Goal: Task Accomplishment & Management: Manage account settings

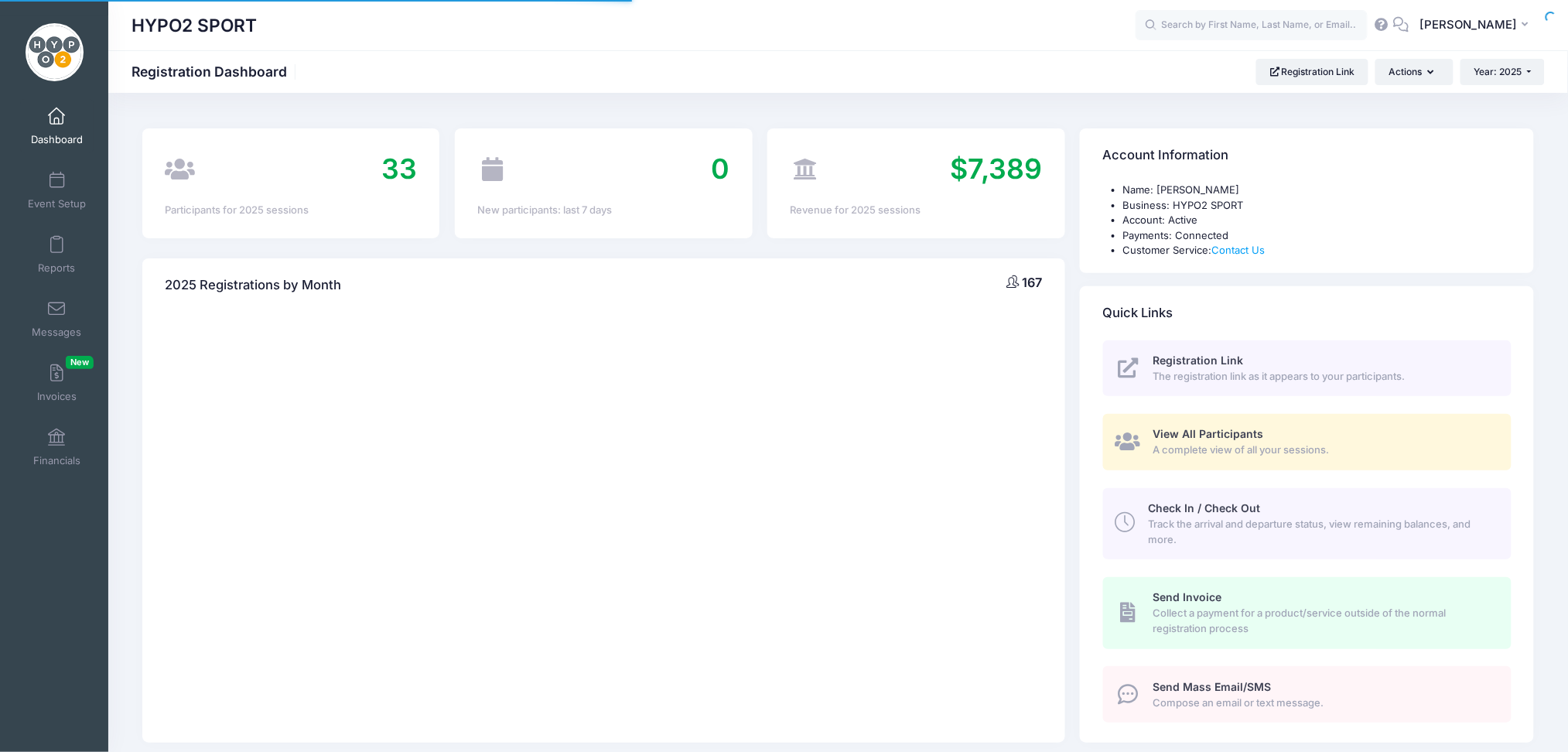
select select
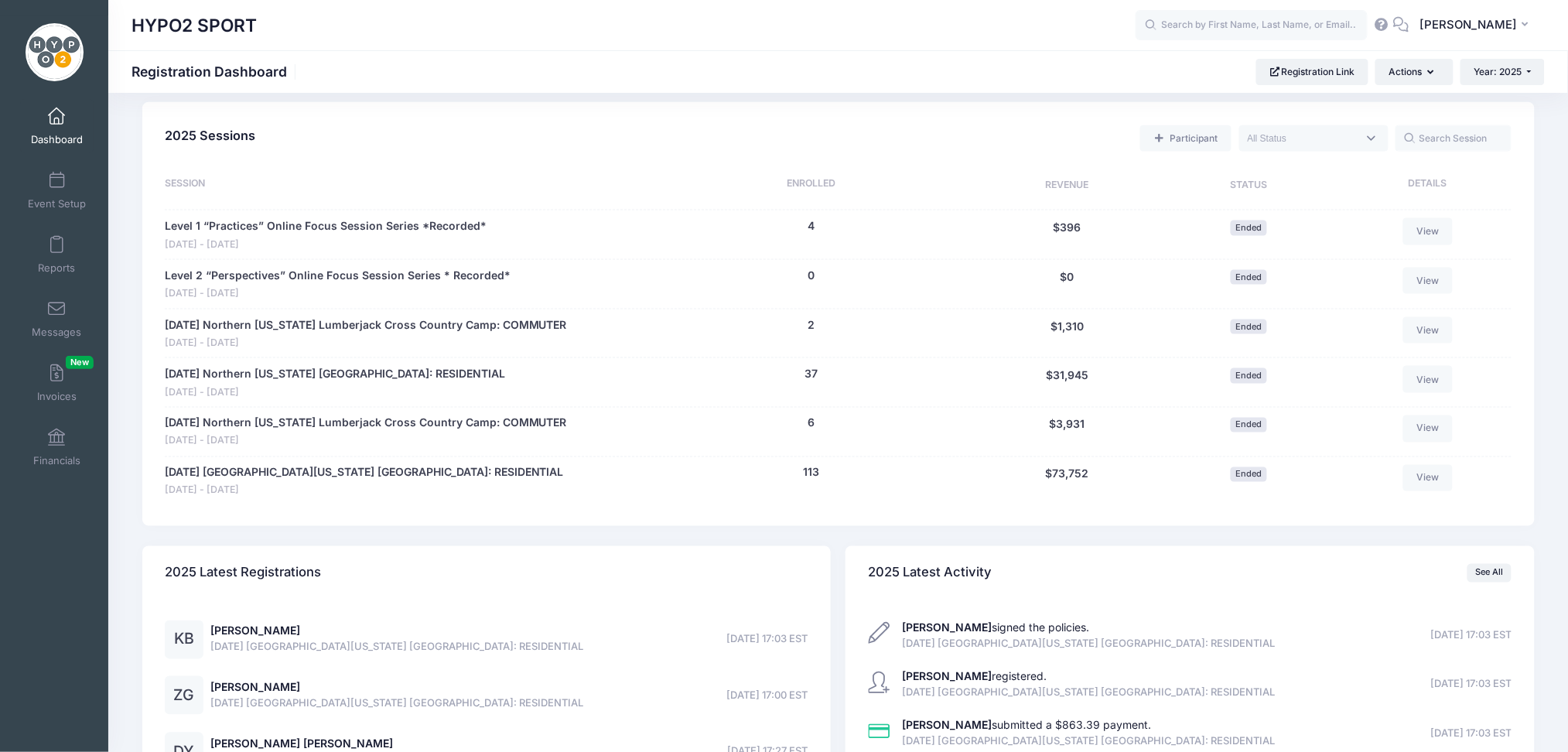
scroll to position [742, 0]
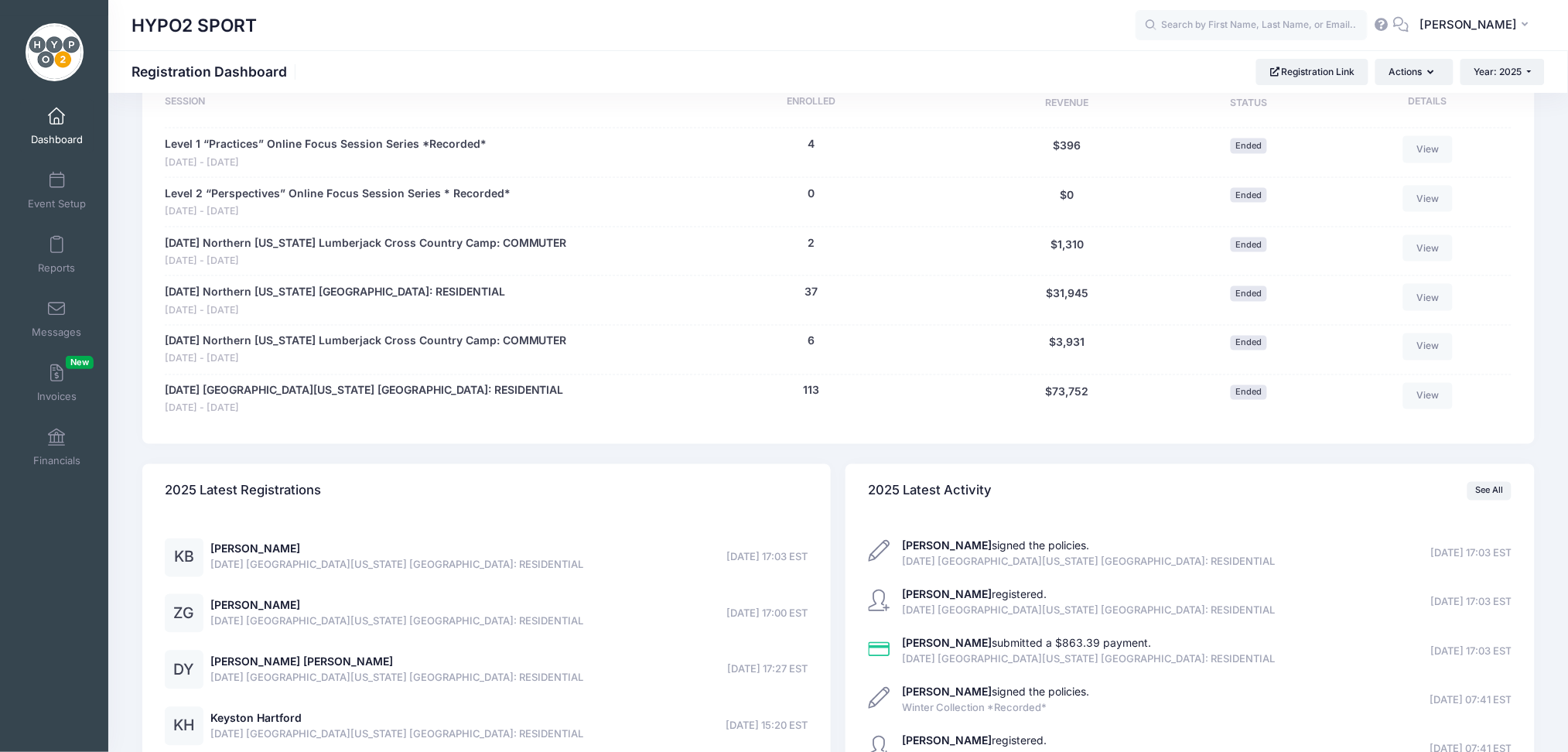
click at [181, 559] on div "KB" at bounding box center [183, 557] width 38 height 38
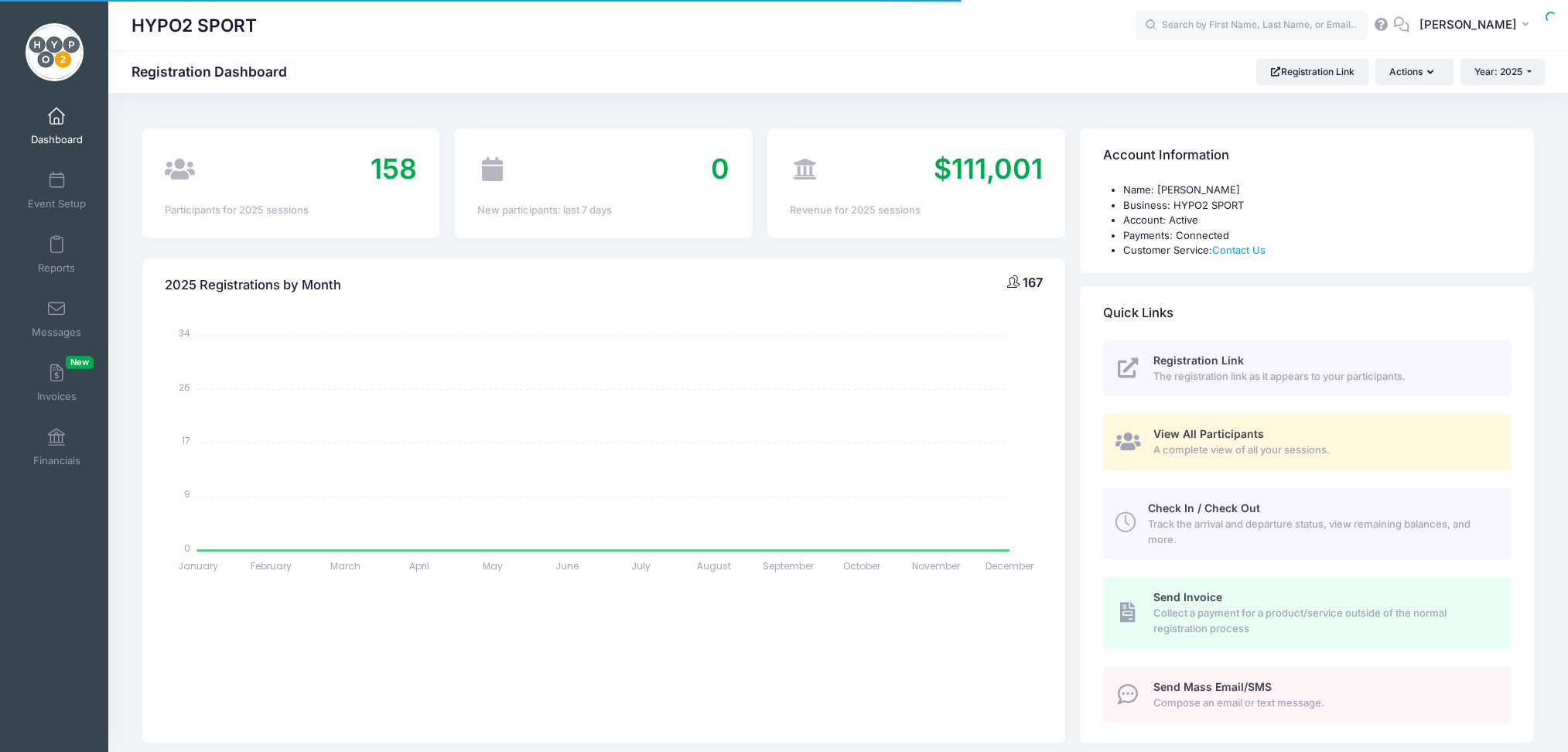
select select
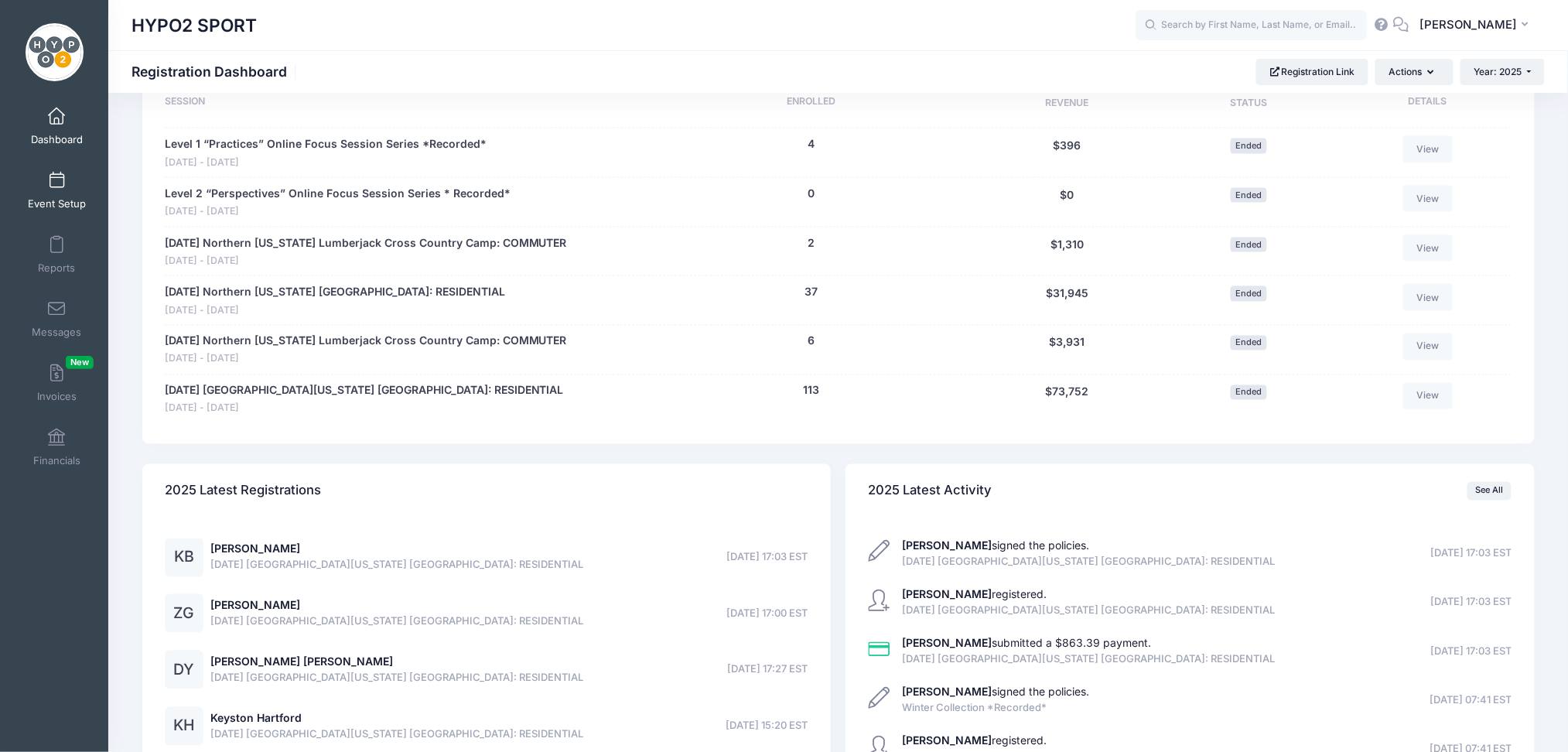
click at [57, 186] on span at bounding box center [57, 180] width 0 height 17
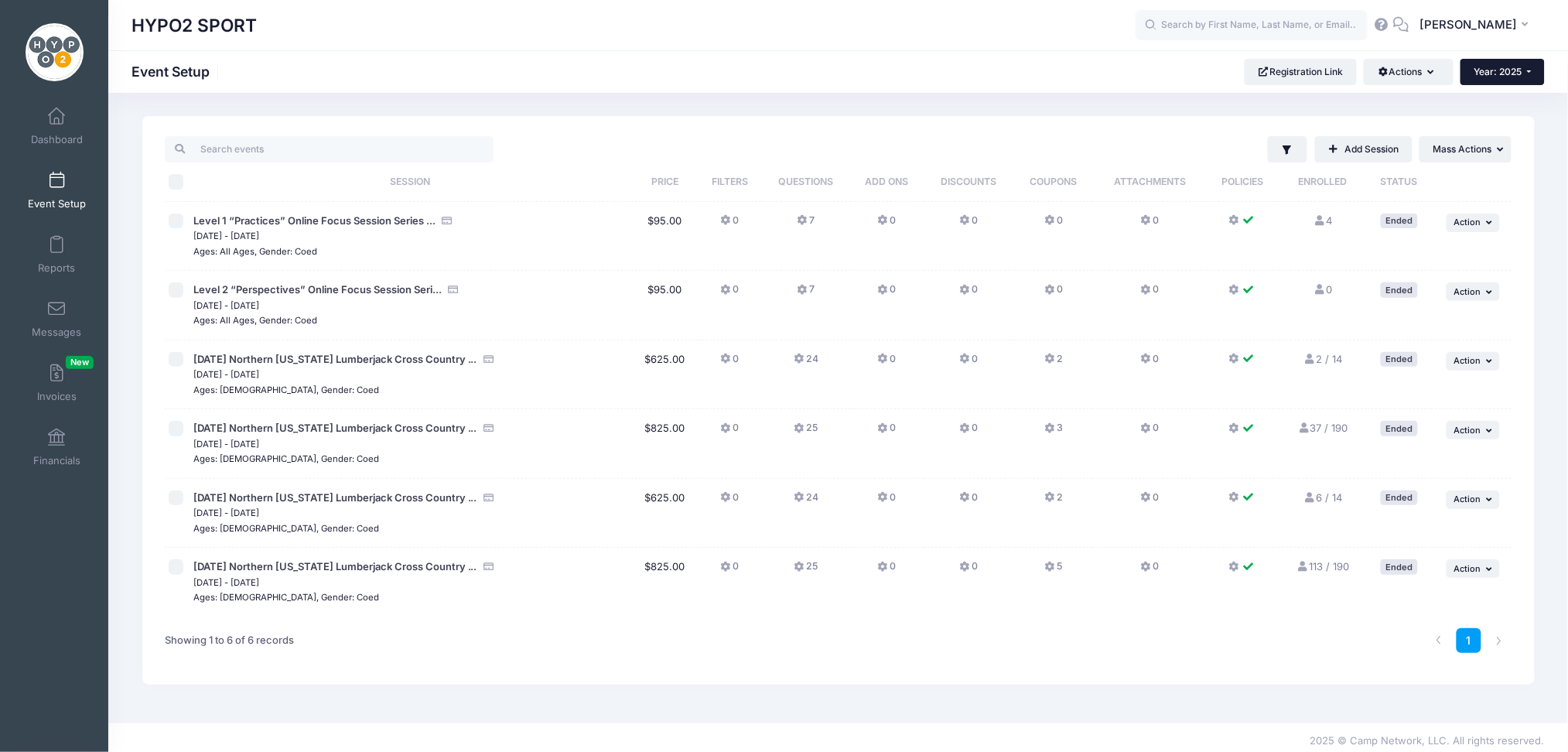
click at [1527, 74] on button "Year: 2025" at bounding box center [1503, 72] width 84 height 26
click at [1510, 119] on link "Year: 2024" at bounding box center [1511, 122] width 101 height 21
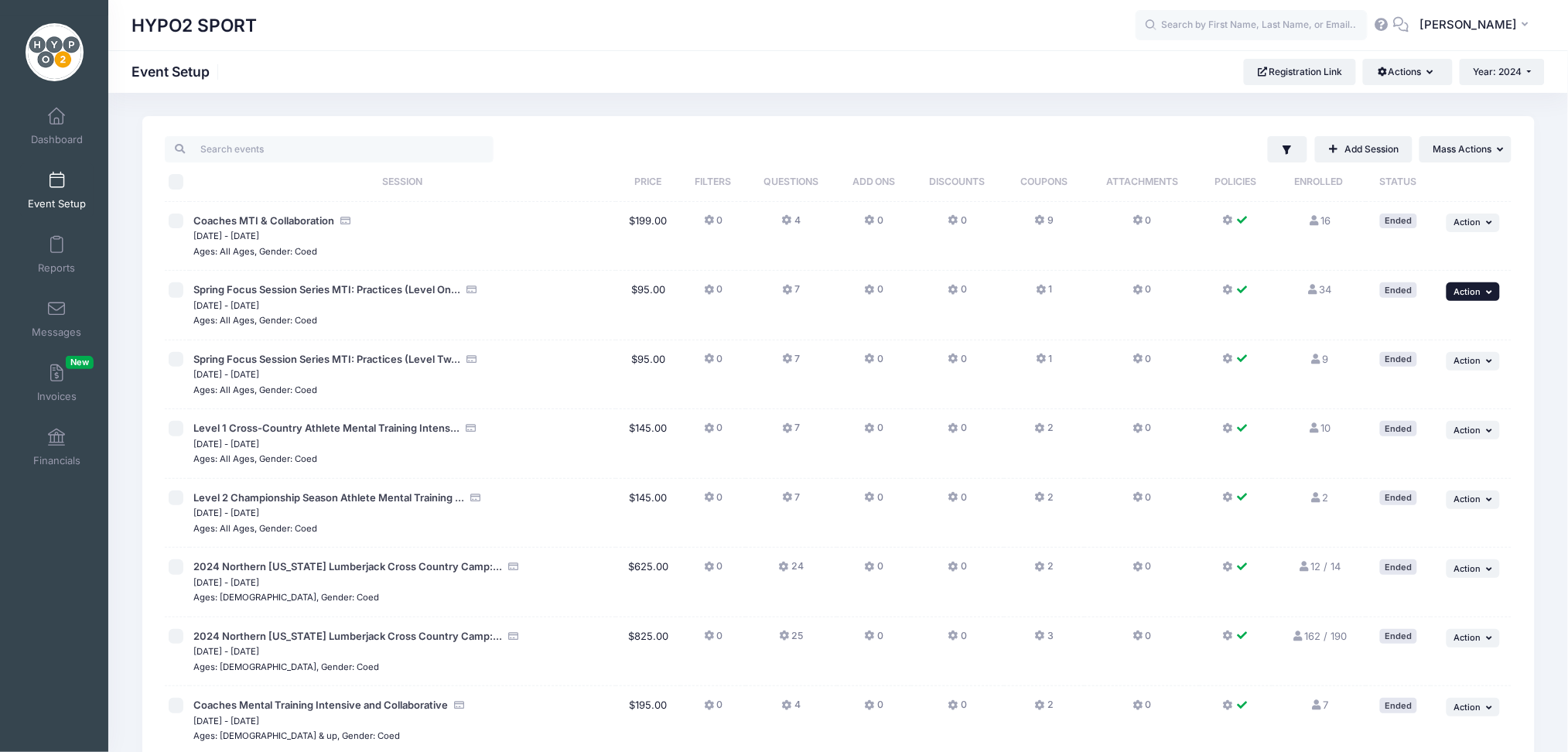
click at [1479, 295] on span "Action" at bounding box center [1468, 291] width 27 height 11
click at [1454, 361] on link "Duplicate Session" at bounding box center [1423, 356] width 140 height 29
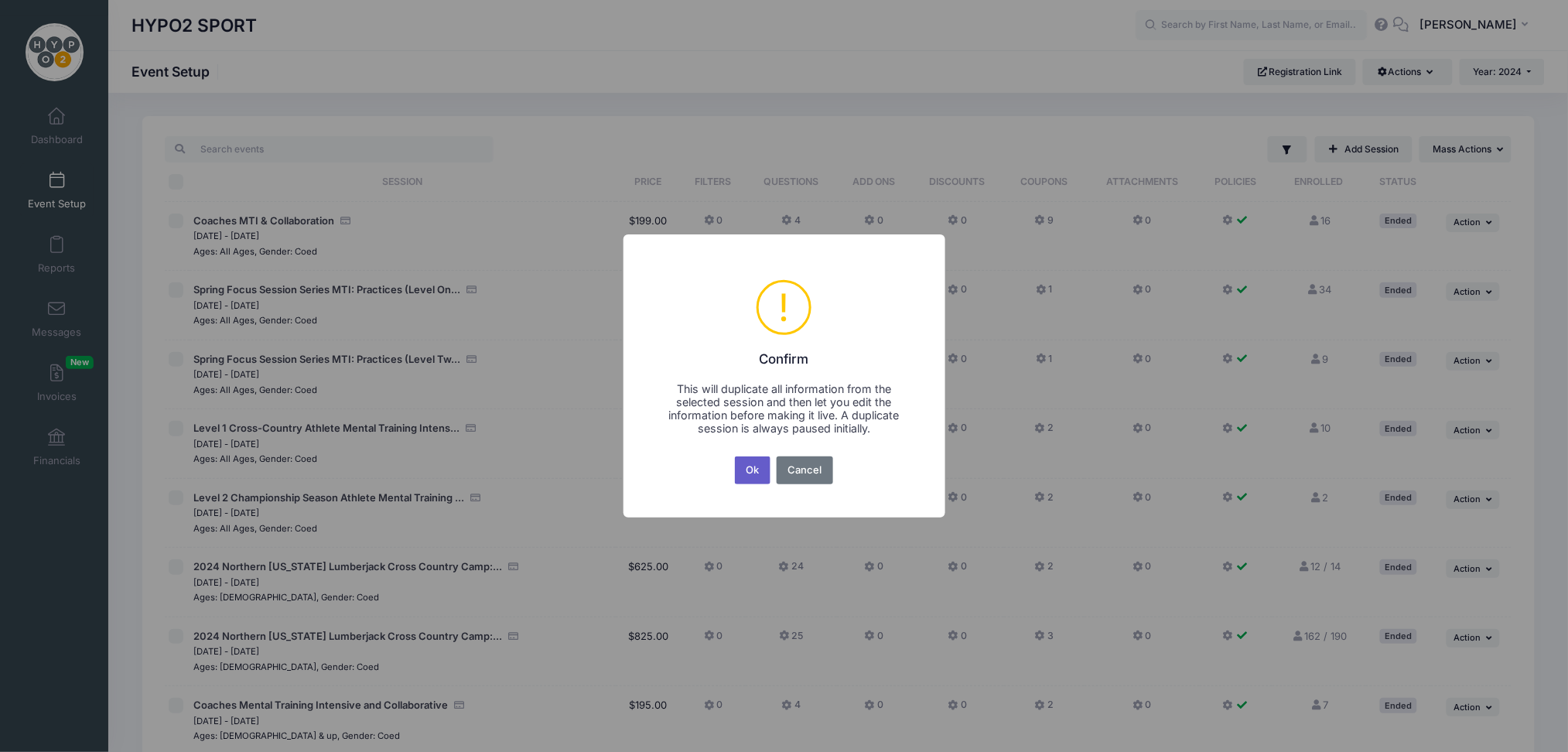
click at [746, 468] on button "Ok" at bounding box center [753, 471] width 35 height 27
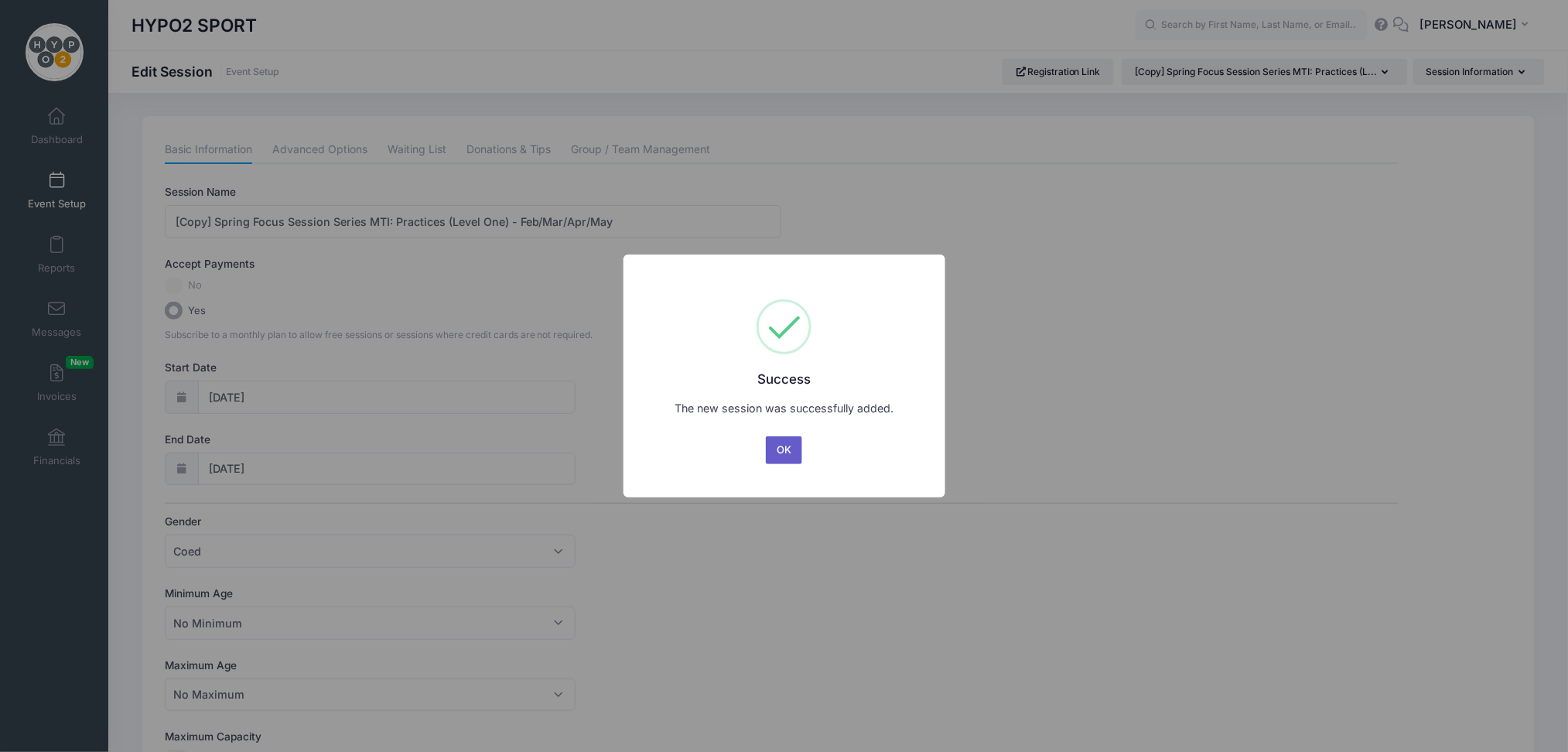
click at [788, 446] on button "OK" at bounding box center [784, 450] width 37 height 27
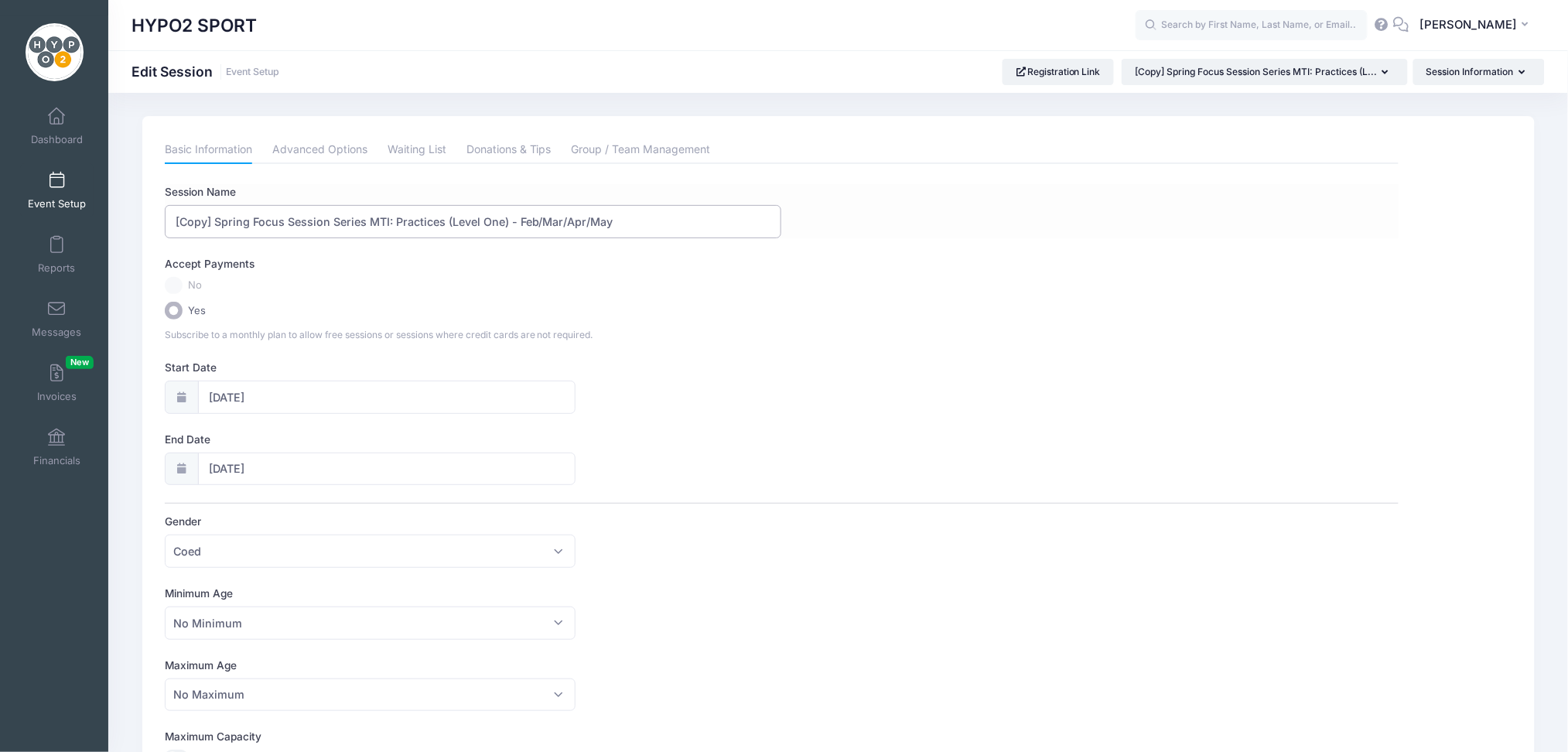
click at [251, 222] on input "[Copy] Spring Focus Session Series MTI: Practices (Level One) - Feb/Mar/Apr/May" at bounding box center [473, 222] width 617 height 33
click at [1142, 281] on label "No" at bounding box center [782, 285] width 1235 height 18
click at [565, 225] on input "Fall Focus Session Series MTI: Practices (Level One) - Feb/Mar/Apr/May" at bounding box center [473, 222] width 617 height 33
click at [565, 225] on input "Fall Focus Session Series MTI: Practices (Level One) -" at bounding box center [473, 222] width 617 height 33
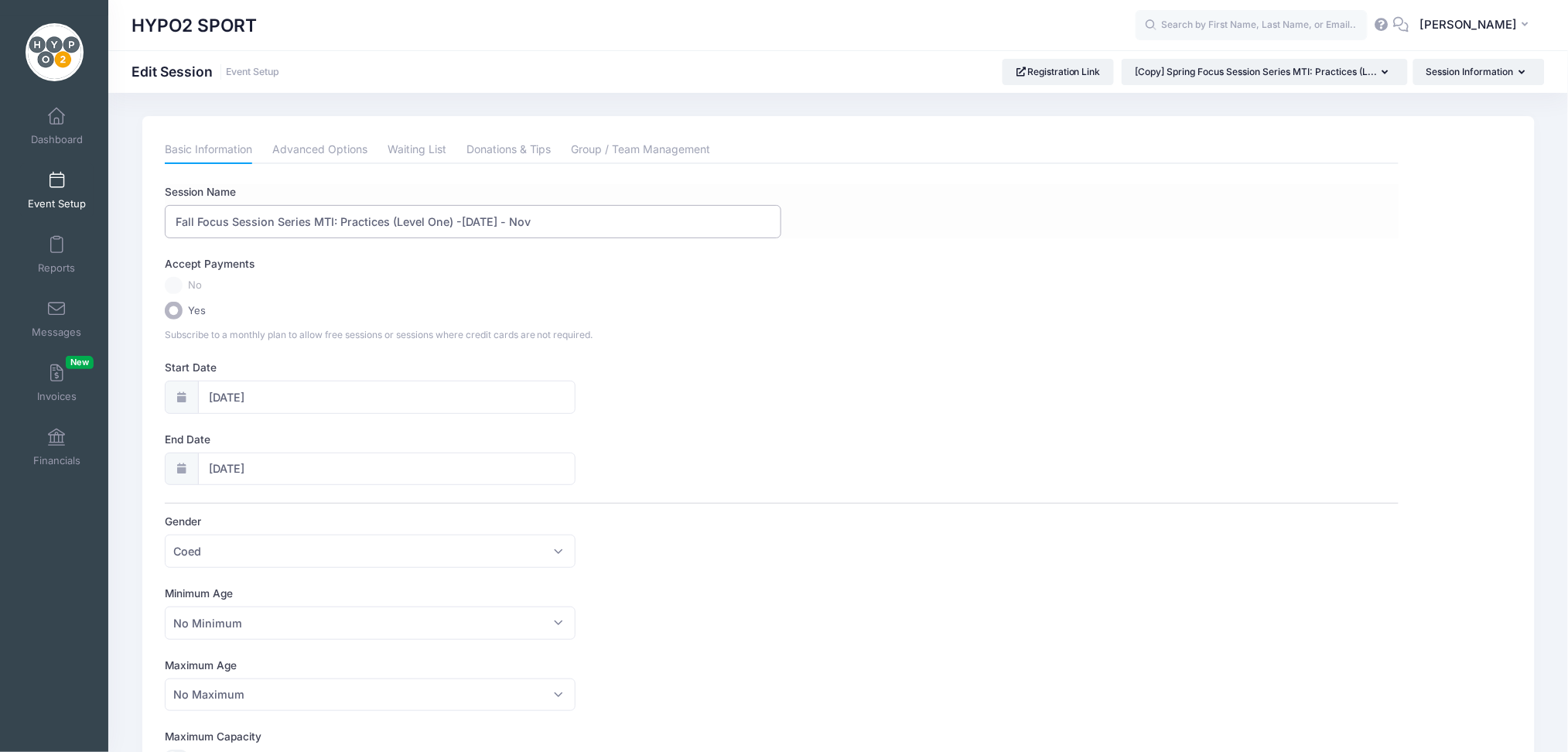
click at [459, 222] on input "Fall Focus Session Series MTI: Practices (Level One) -Sept 8 - Nov" at bounding box center [473, 222] width 617 height 33
click at [545, 220] on input "Fall Focus Session Series MTI: Practices (Level One) Sept 8 - Nov" at bounding box center [473, 222] width 617 height 33
type input "Fall Focus Session Series MTI: Practices (Level One) Mondays at 5:30pm PT"
click at [291, 398] on input "[DATE]" at bounding box center [386, 397] width 378 height 33
click at [291, 398] on input "02/06/2024" at bounding box center [386, 397] width 378 height 33
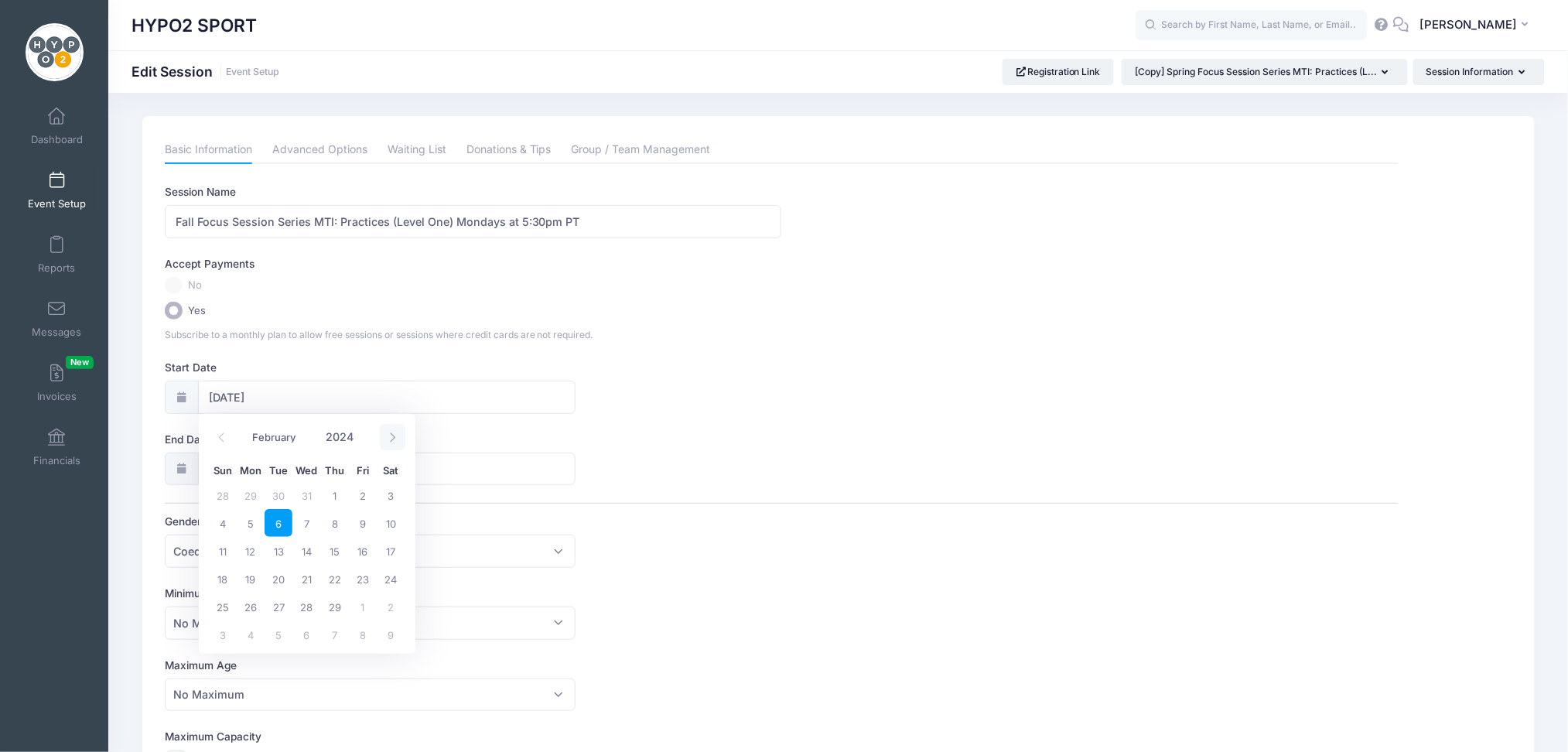
click at [394, 445] on span at bounding box center [392, 436] width 25 height 26
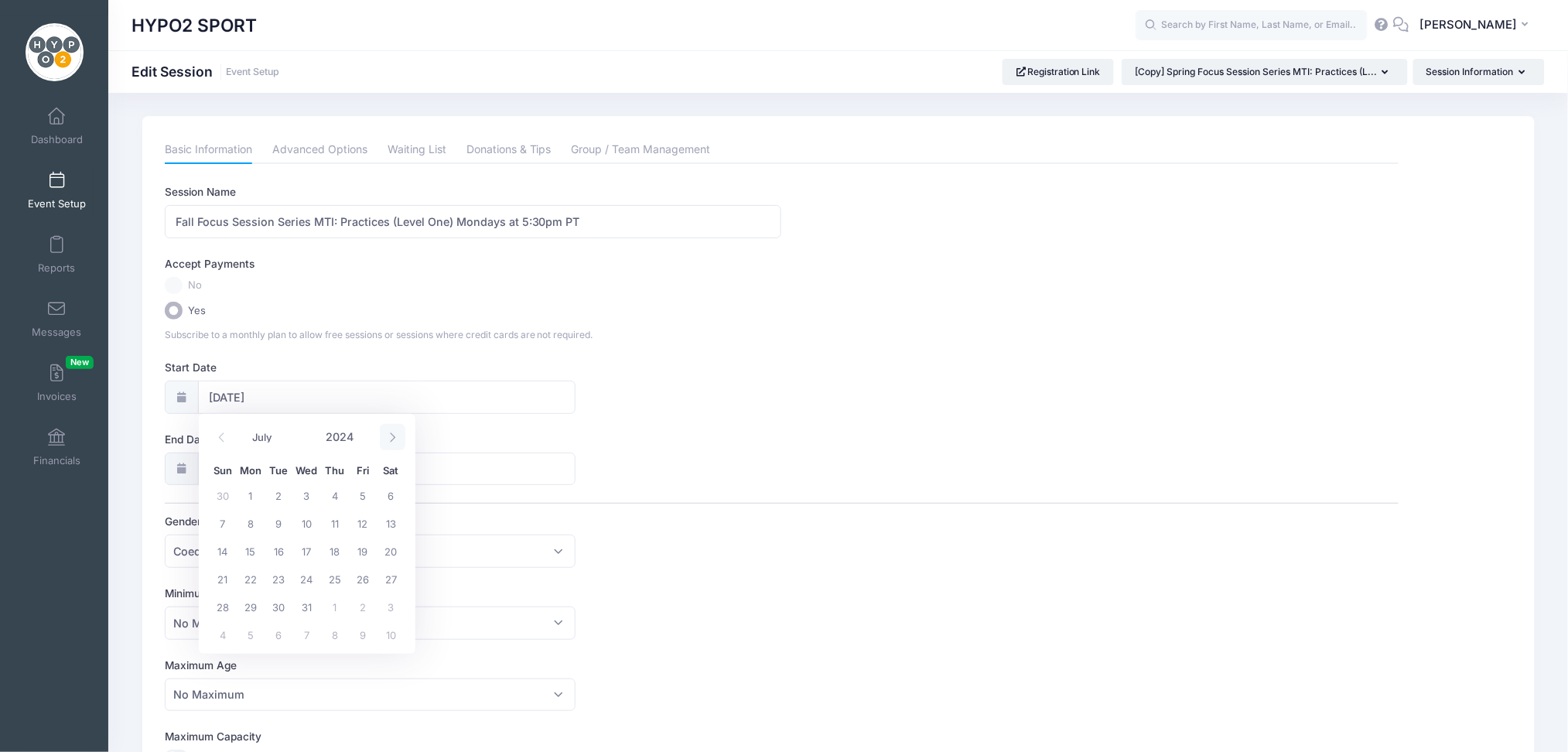
click at [394, 445] on span at bounding box center [392, 436] width 25 height 26
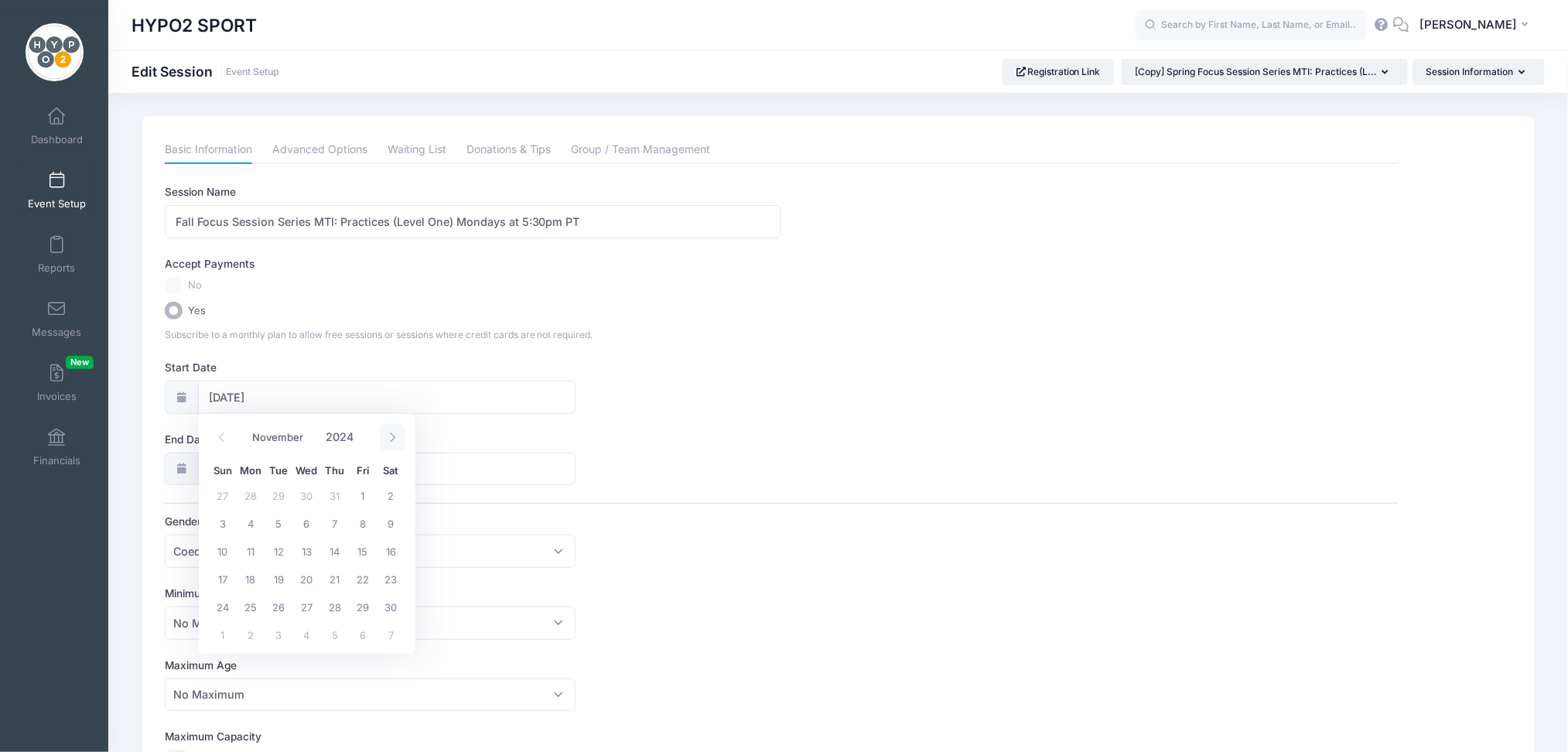
select select "11"
click at [394, 445] on span at bounding box center [392, 436] width 25 height 26
type input "2025"
click at [394, 445] on span at bounding box center [392, 436] width 25 height 26
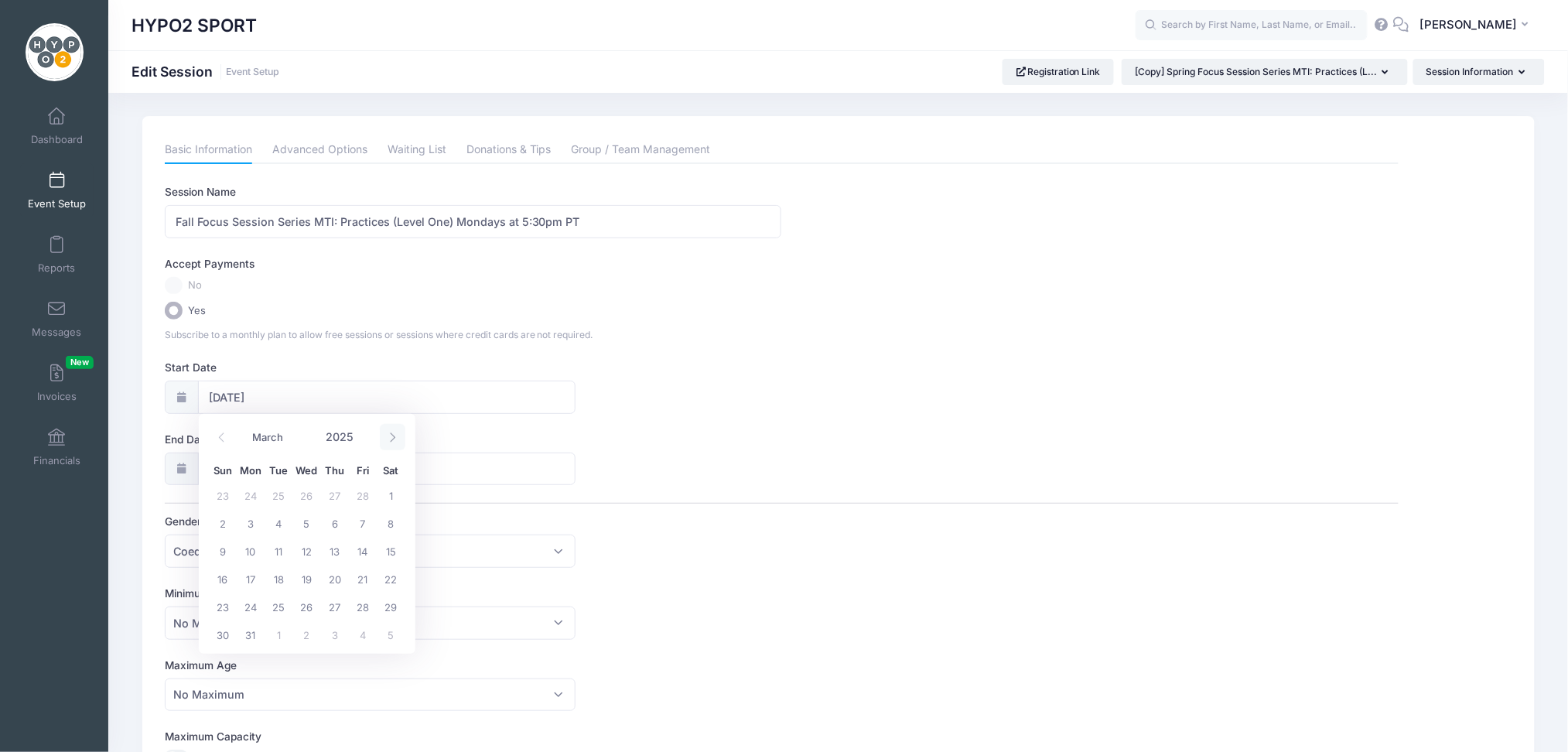
click at [394, 445] on span at bounding box center [392, 436] width 25 height 26
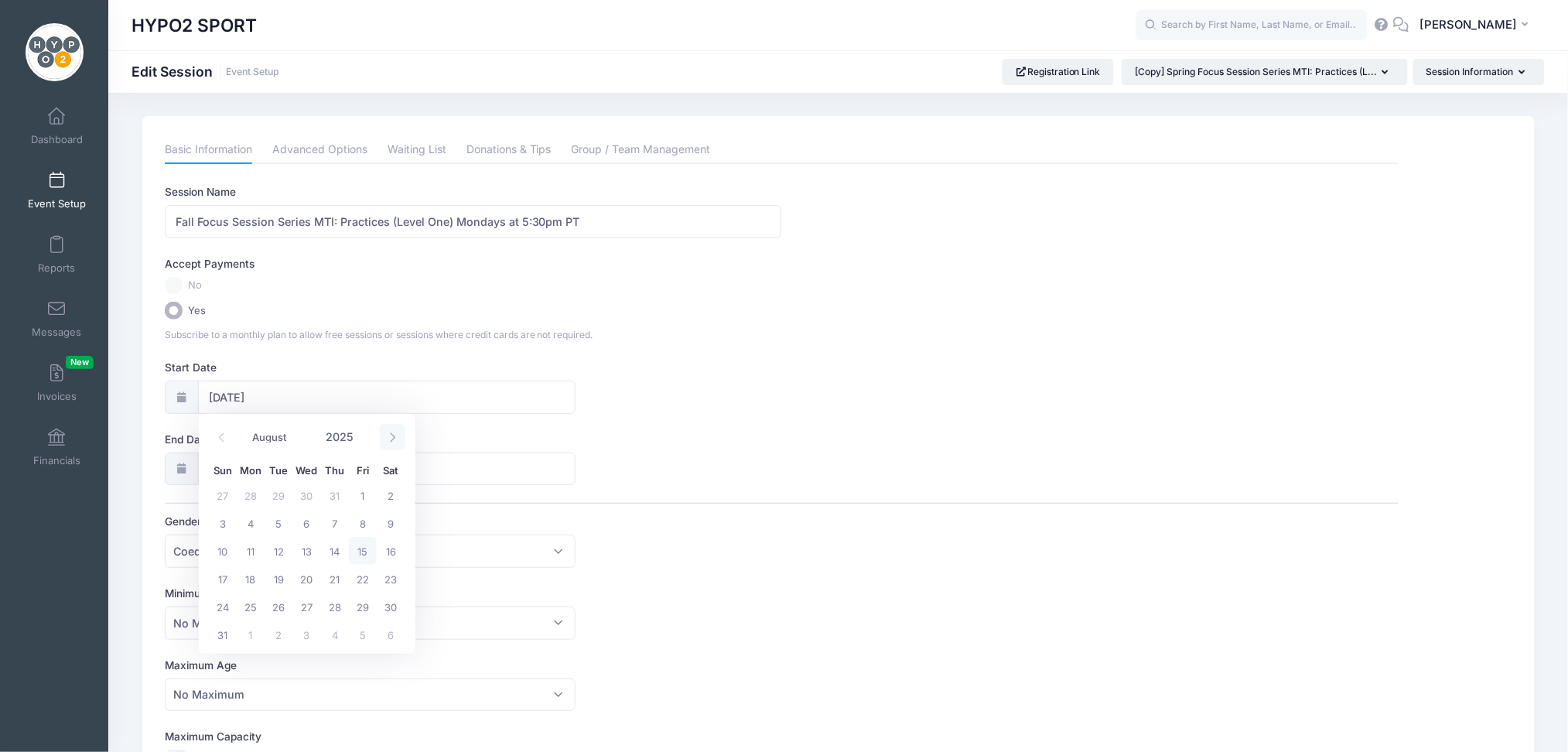
click at [394, 445] on span at bounding box center [392, 436] width 25 height 26
click at [218, 434] on icon at bounding box center [222, 437] width 10 height 10
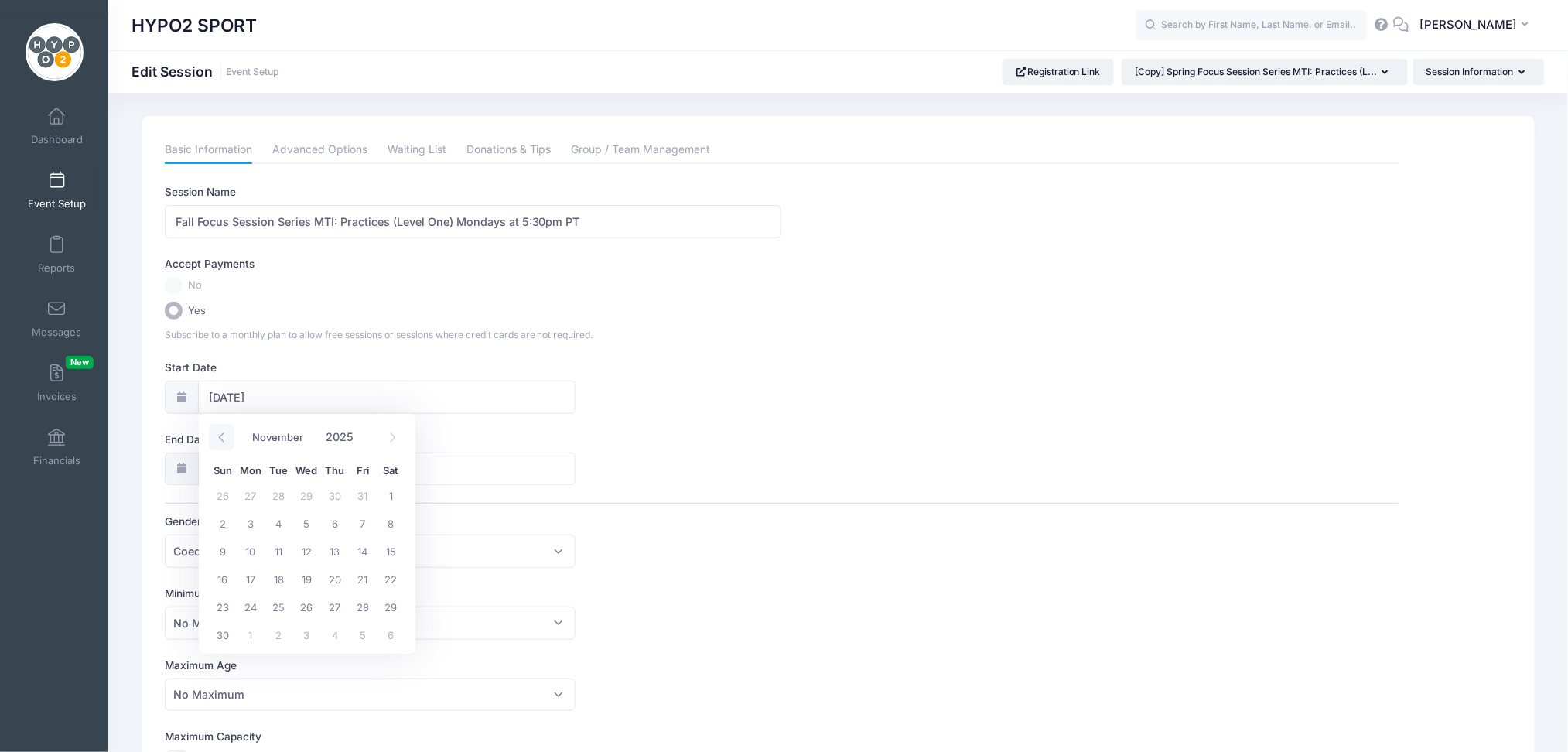
click at [218, 434] on icon at bounding box center [222, 437] width 10 height 10
select select "8"
click at [250, 521] on span "8" at bounding box center [250, 523] width 27 height 27
type input "09/08/2025"
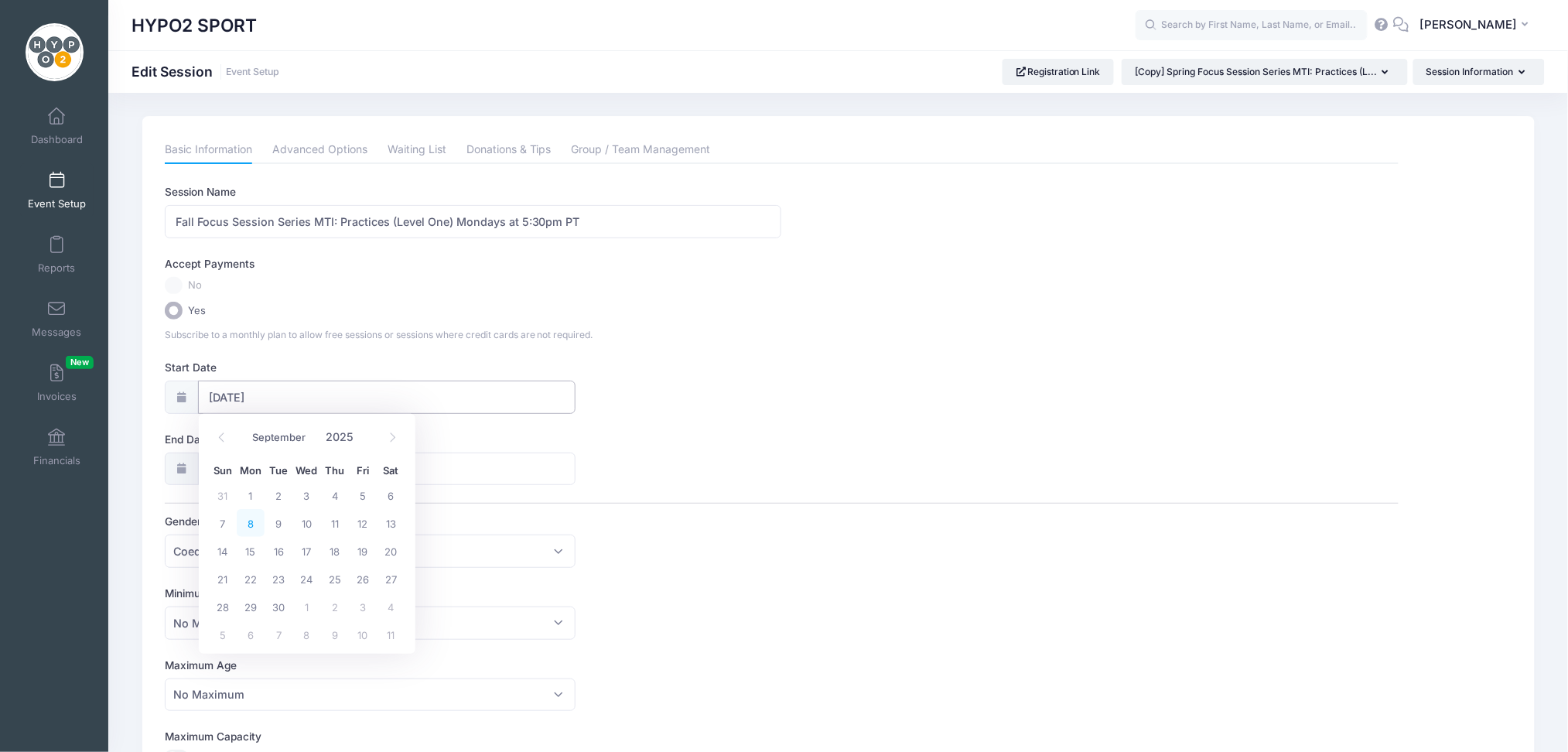
type input "09/09/2025"
type input "2025"
click at [289, 466] on input "09/09/2025" at bounding box center [386, 470] width 378 height 33
click at [390, 513] on icon at bounding box center [393, 508] width 6 height 9
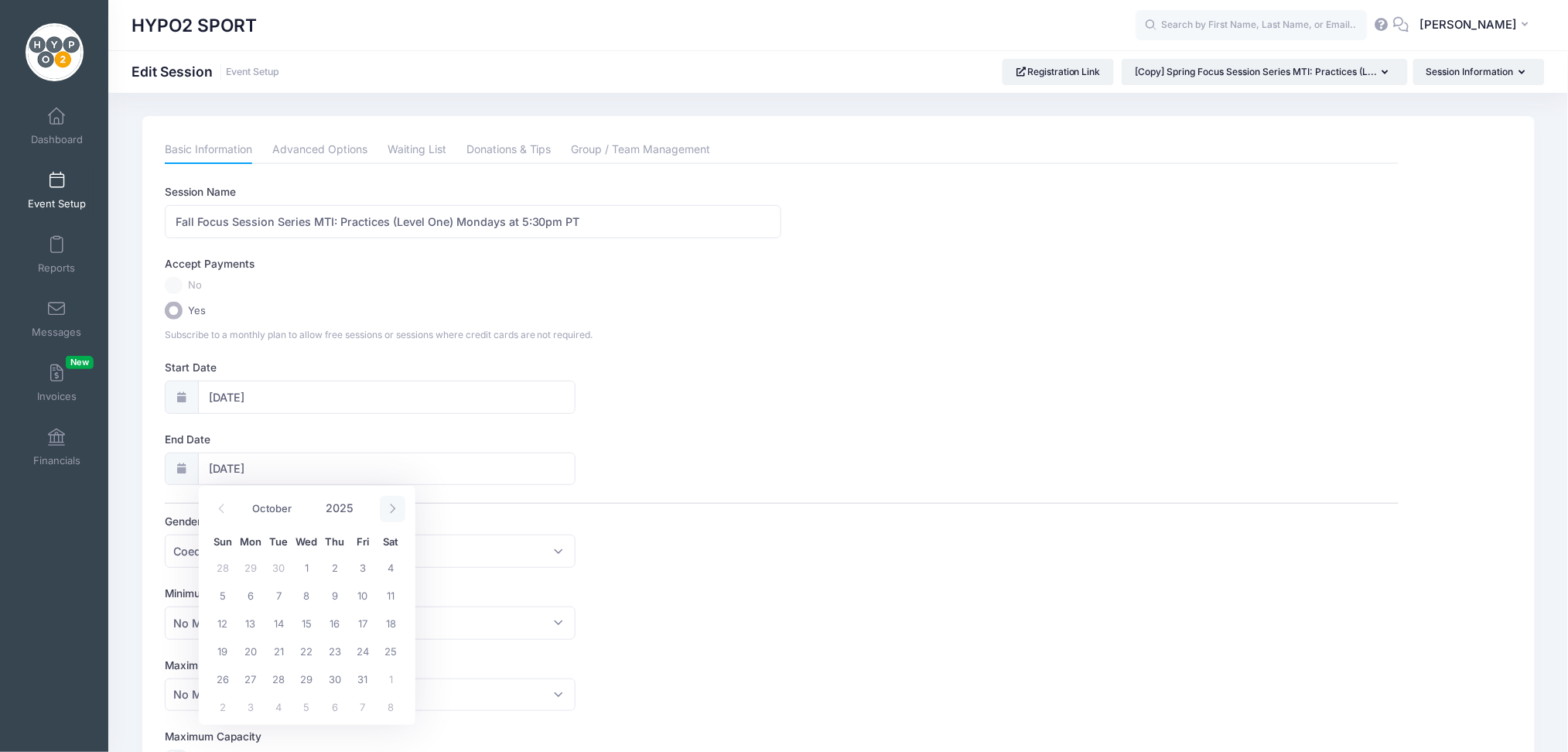
select select "10"
click at [252, 677] on span "24" at bounding box center [250, 678] width 27 height 27
type input "11/24/2025"
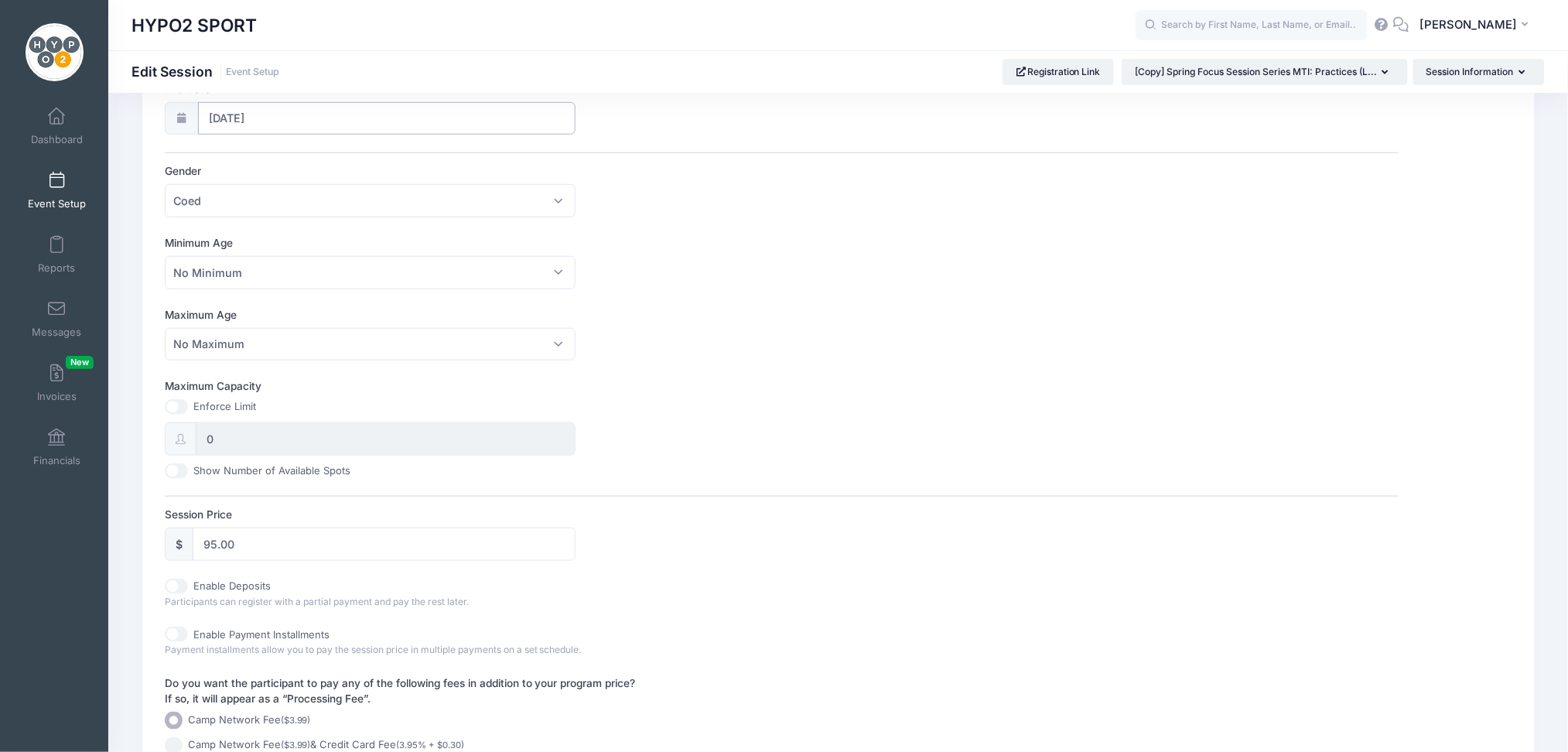
scroll to position [362, 0]
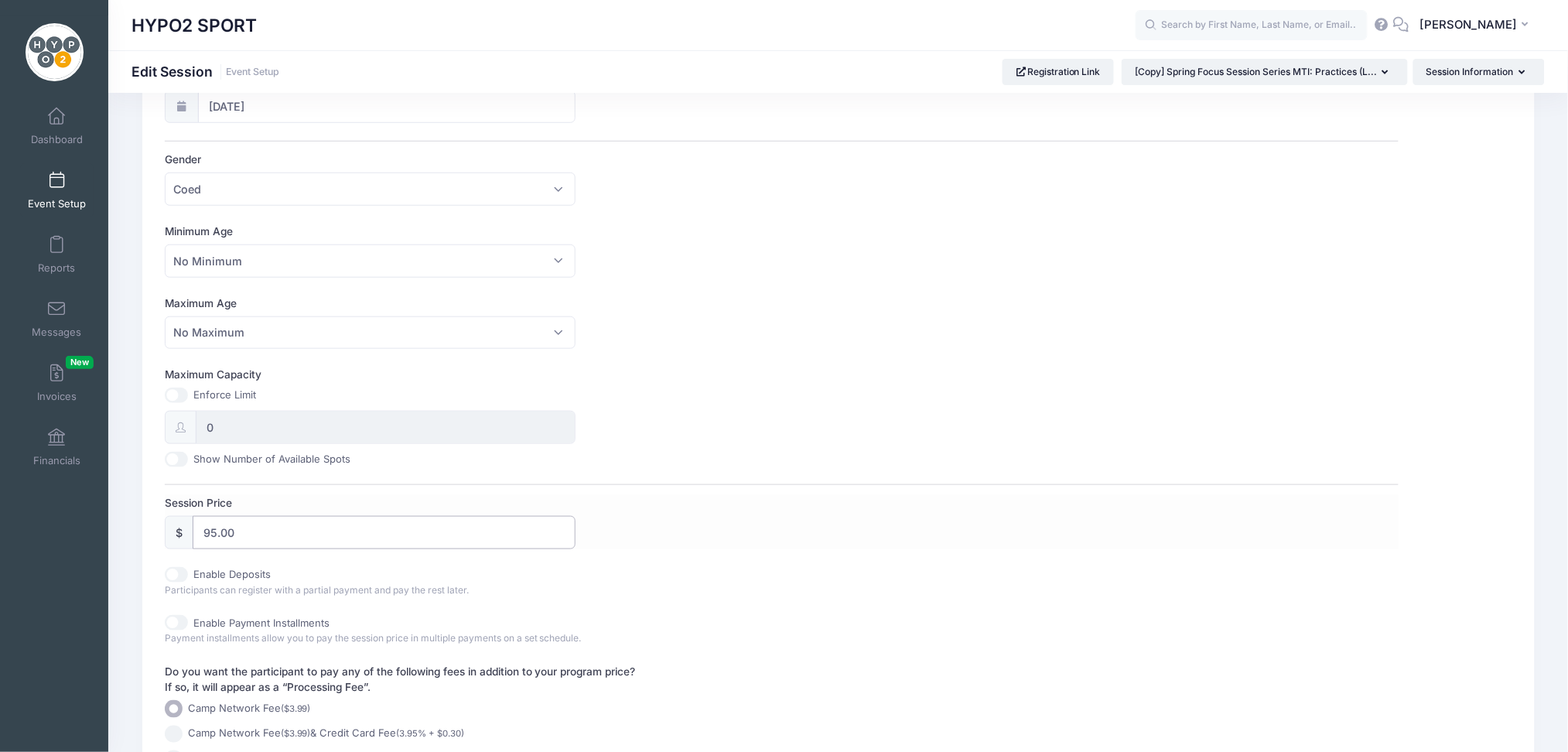
click at [401, 526] on input "95.00" at bounding box center [383, 532] width 383 height 33
type input "9"
click at [411, 584] on span "Participants can register with a partial payment and pay the rest later." at bounding box center [317, 590] width 304 height 12
click at [314, 522] on input "95" at bounding box center [383, 532] width 383 height 33
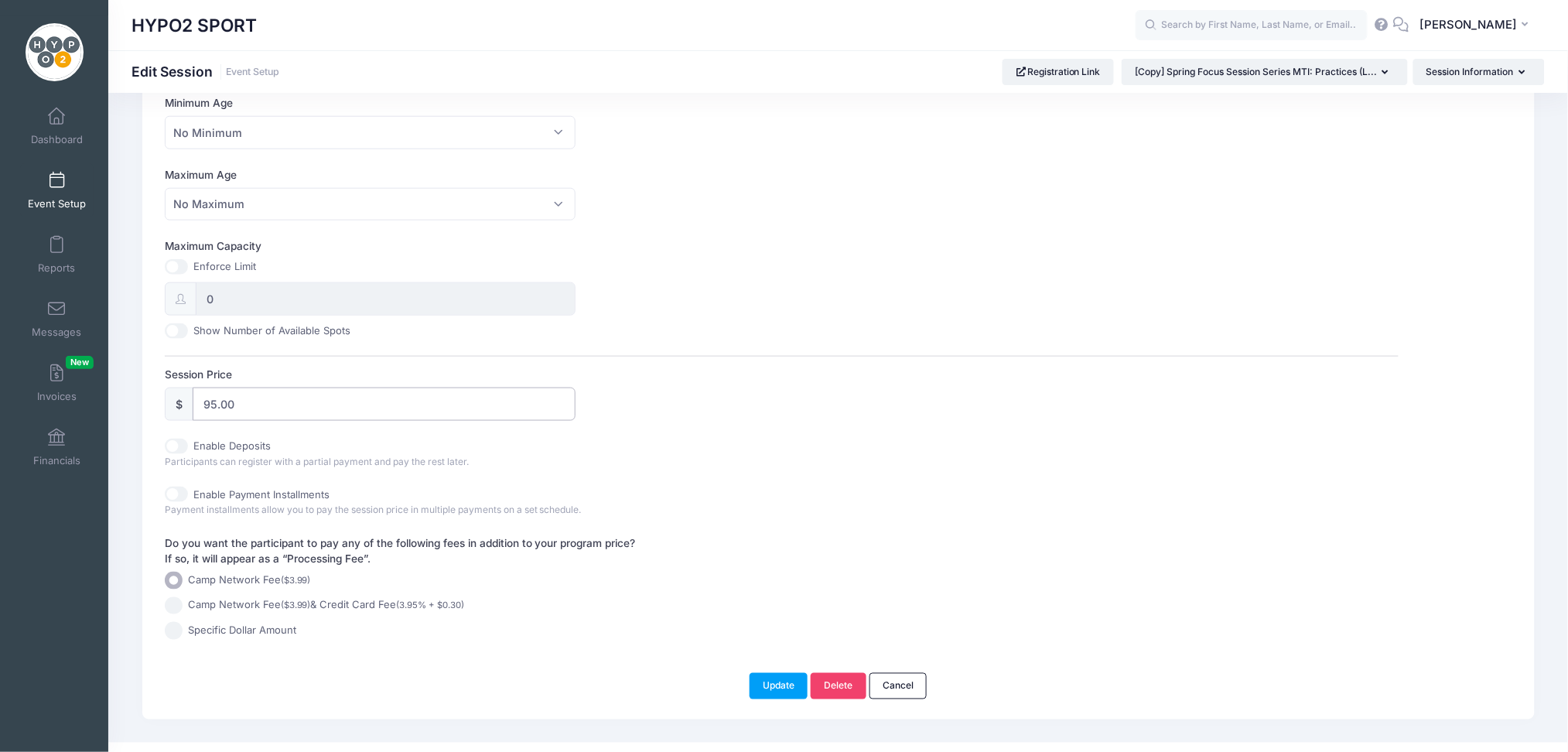
scroll to position [515, 0]
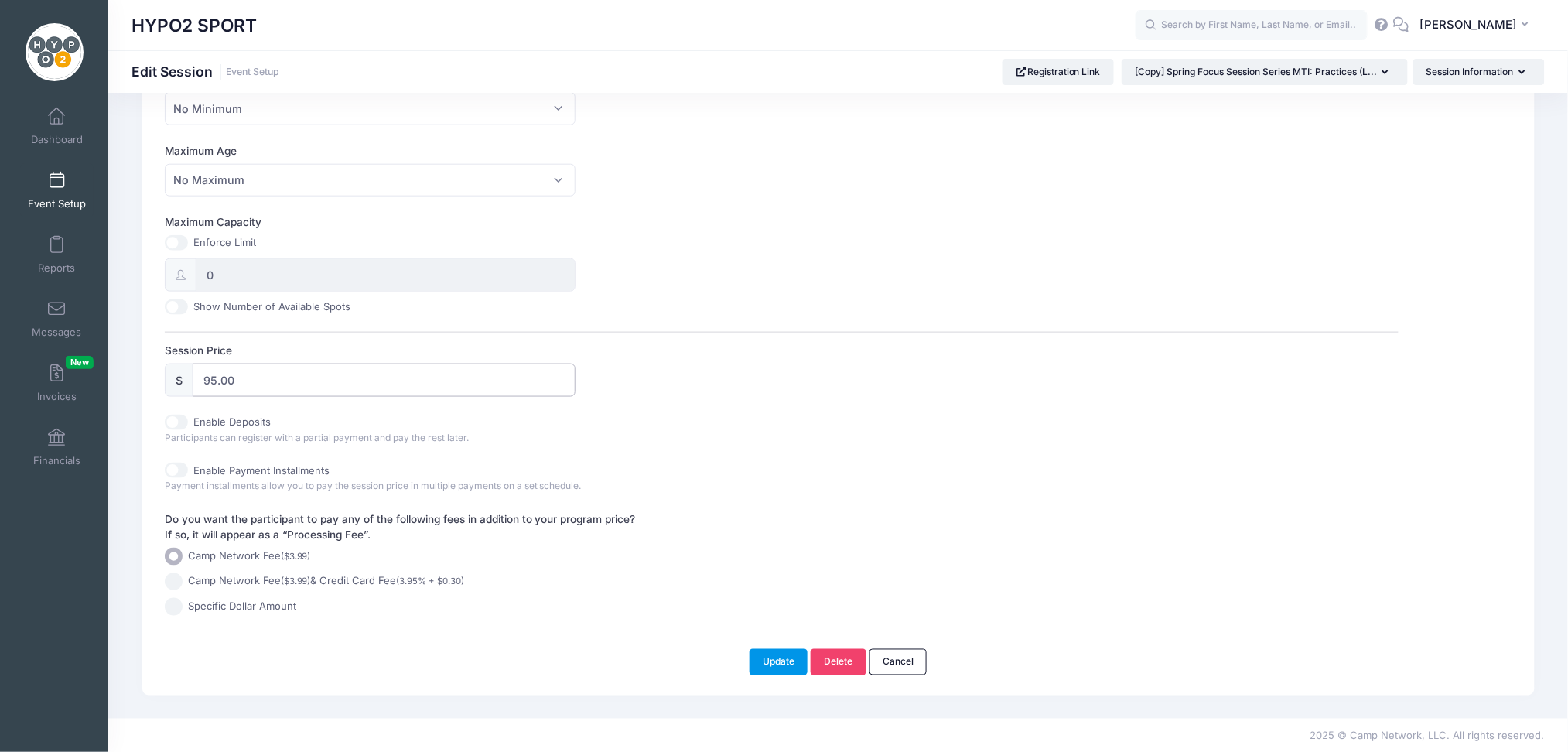
type input "95.00"
click at [779, 662] on button "Update" at bounding box center [780, 662] width 59 height 26
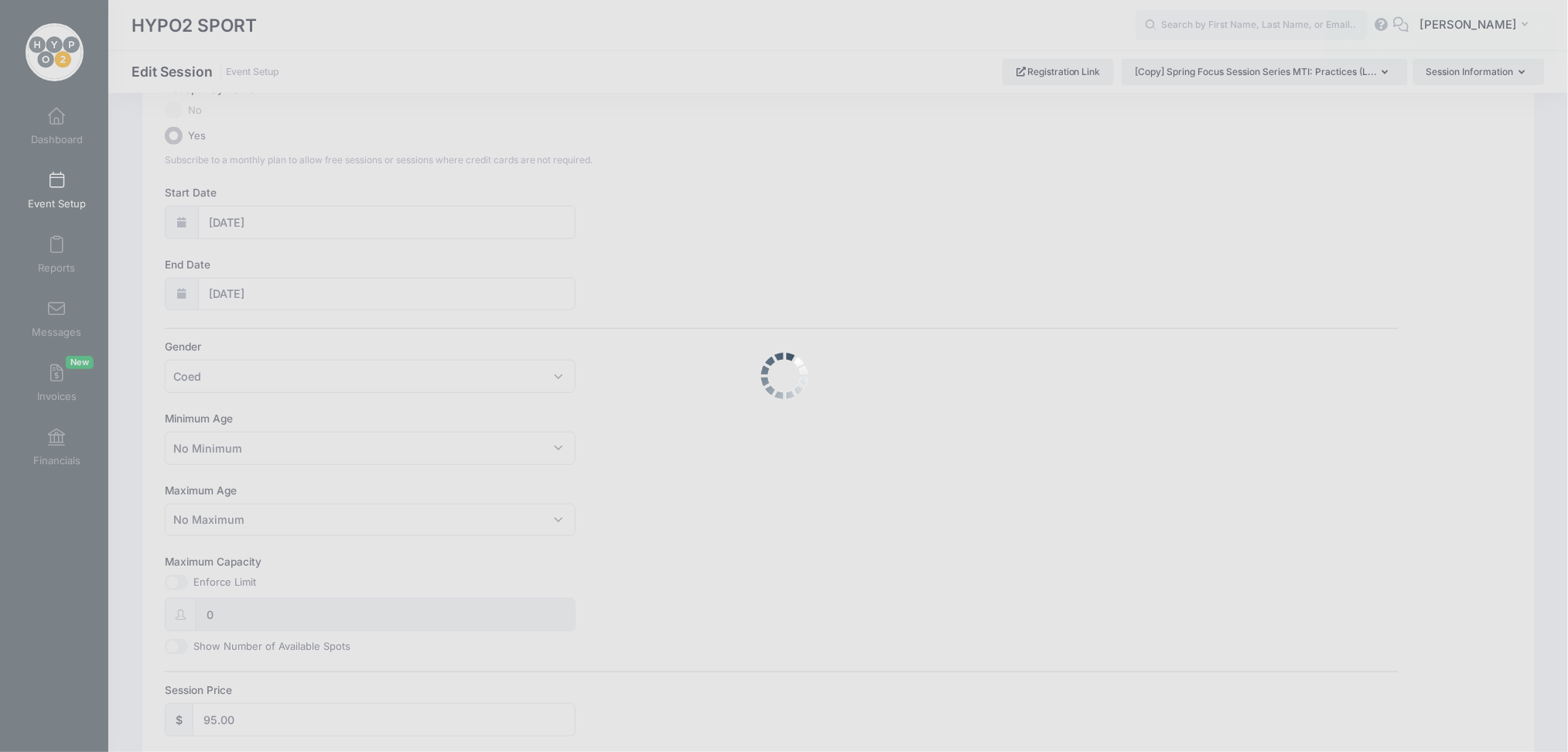
scroll to position [0, 0]
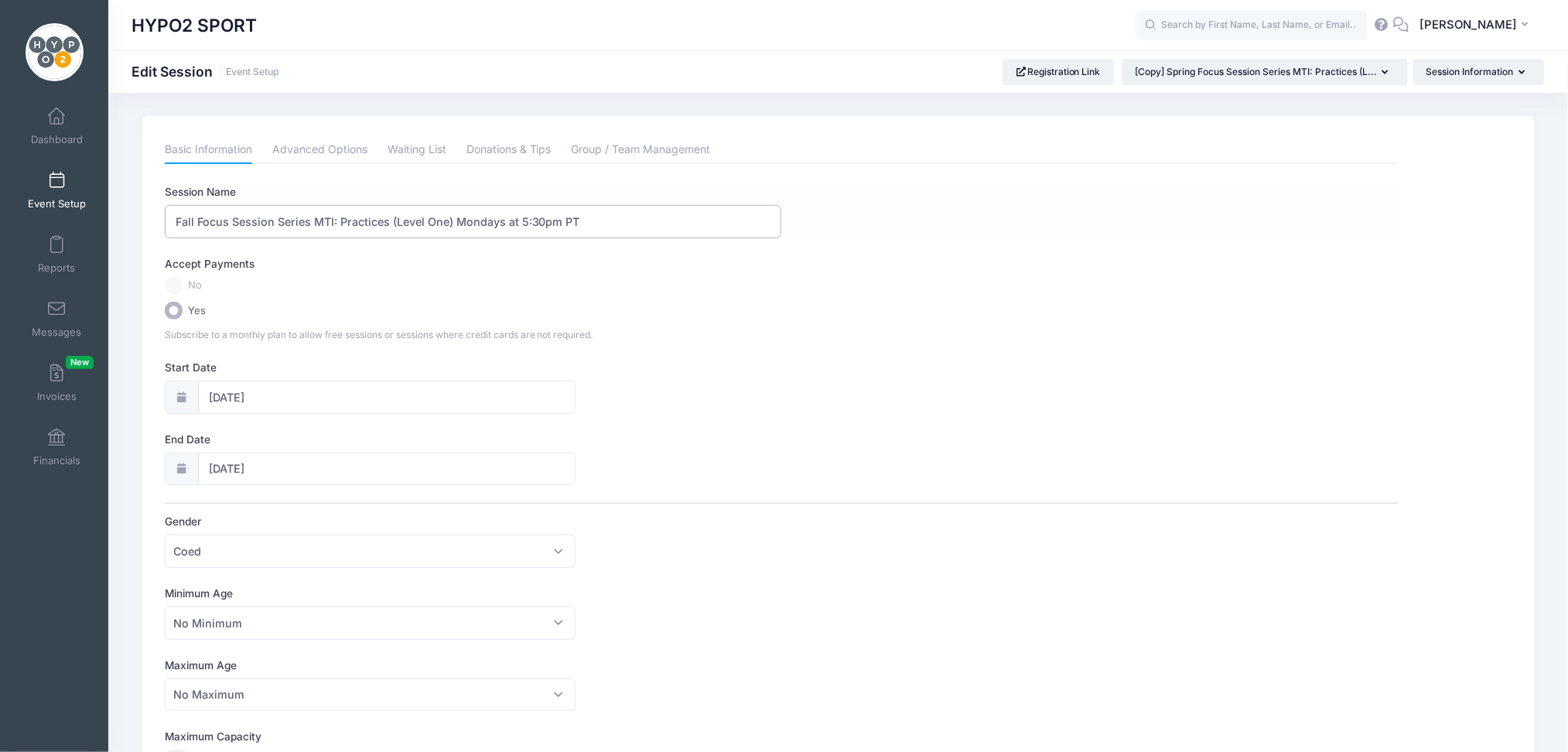
click at [453, 219] on input "Fall Focus Session Series MTI: Practices (Level One) Mondays at 5:30pm PT" at bounding box center [473, 222] width 617 height 33
type input "Fall Focus Session Series MTI: Practices (Level One) - Mondays at 5:30pm PT"
click at [677, 390] on div "Start Date 09/08/2025" at bounding box center [782, 386] width 1235 height 54
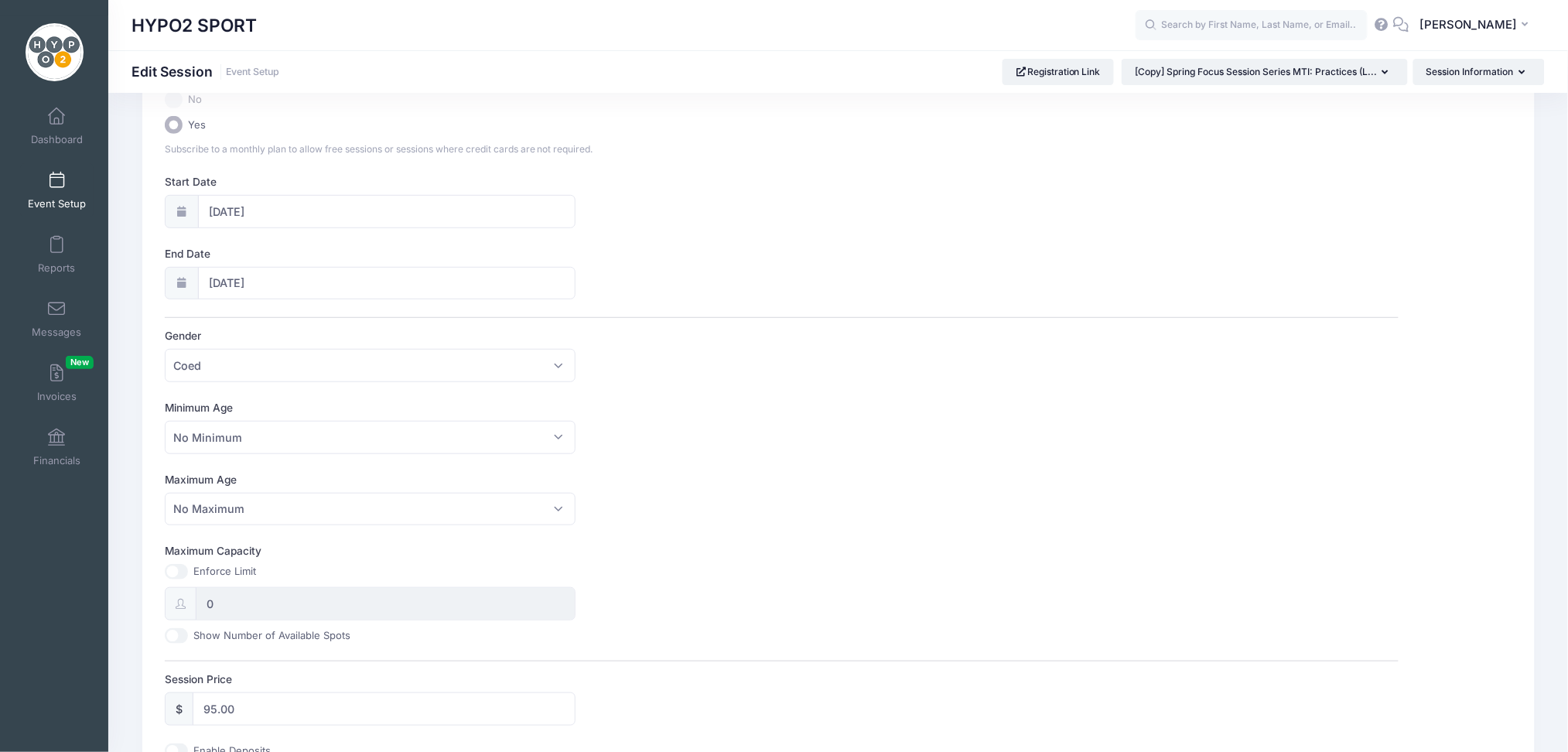
scroll to position [515, 0]
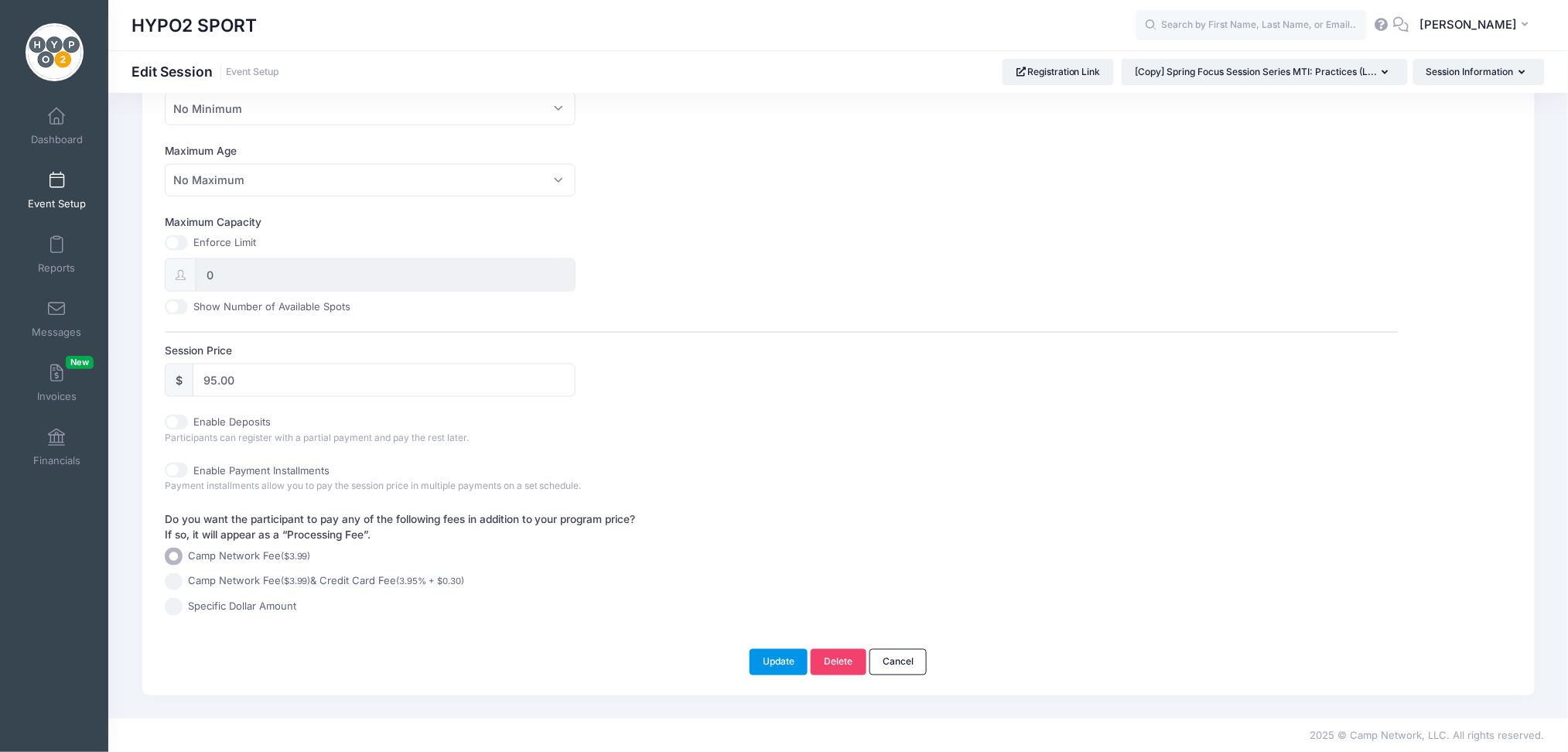
click at [771, 663] on button "Update" at bounding box center [780, 662] width 59 height 26
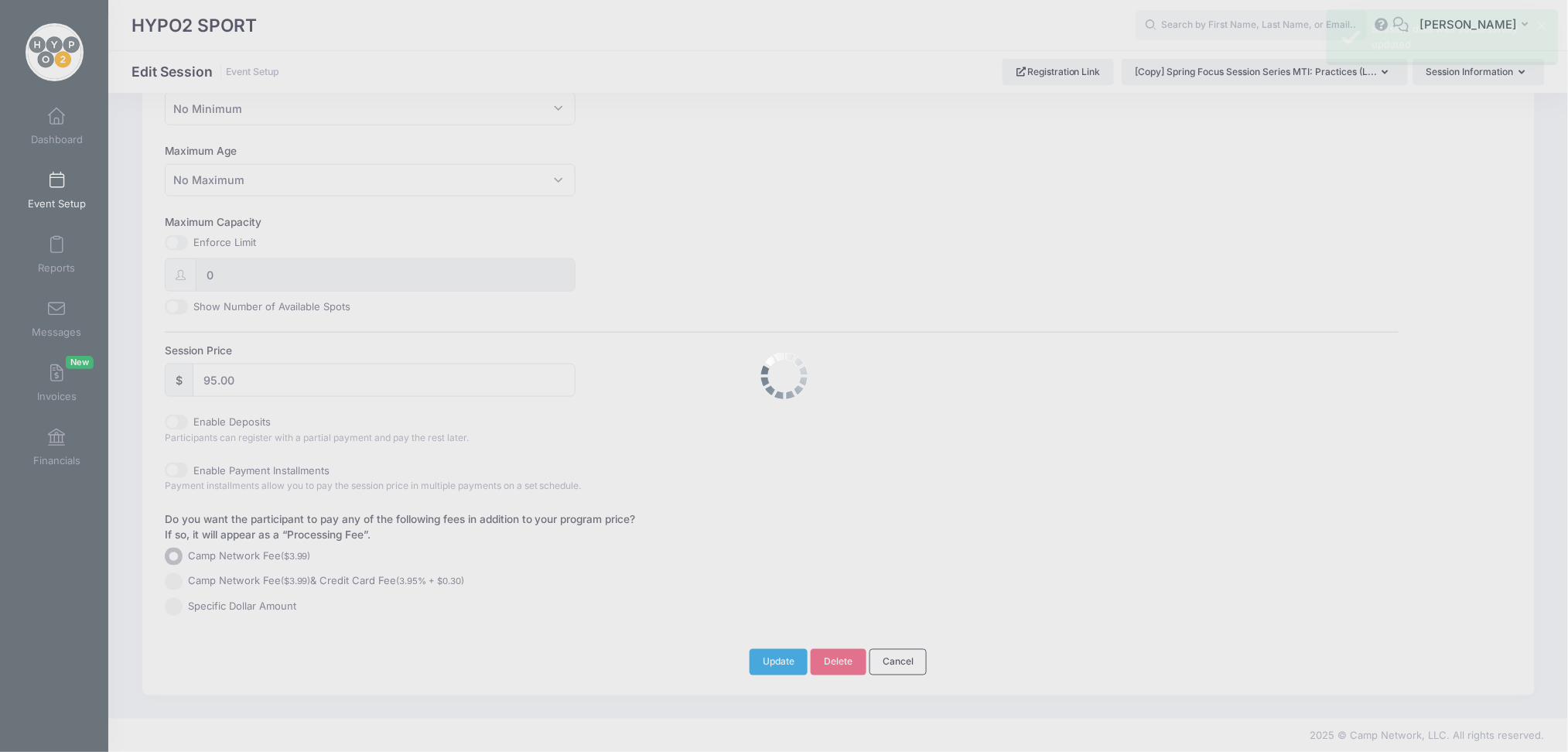
scroll to position [0, 0]
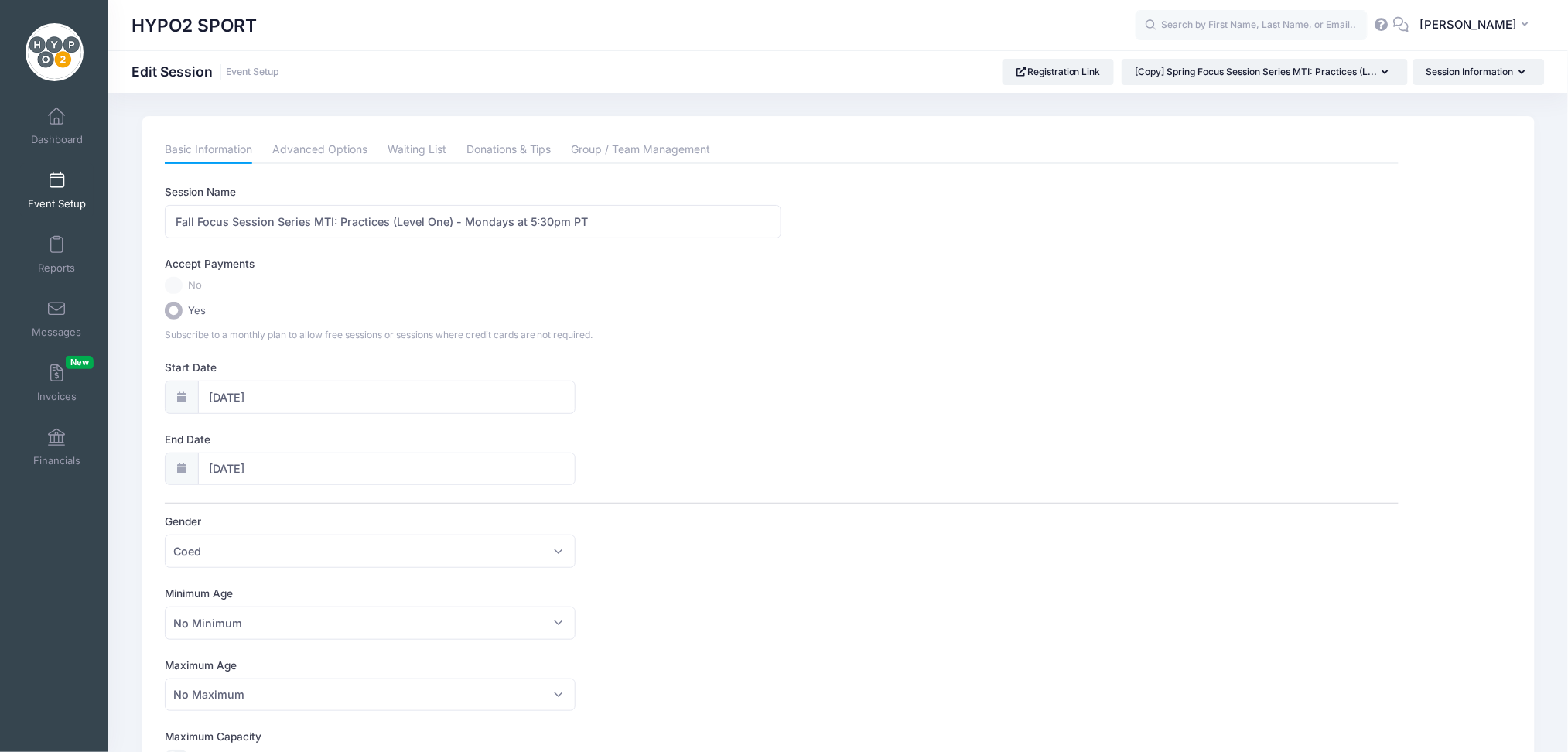
click at [57, 185] on span at bounding box center [57, 180] width 0 height 17
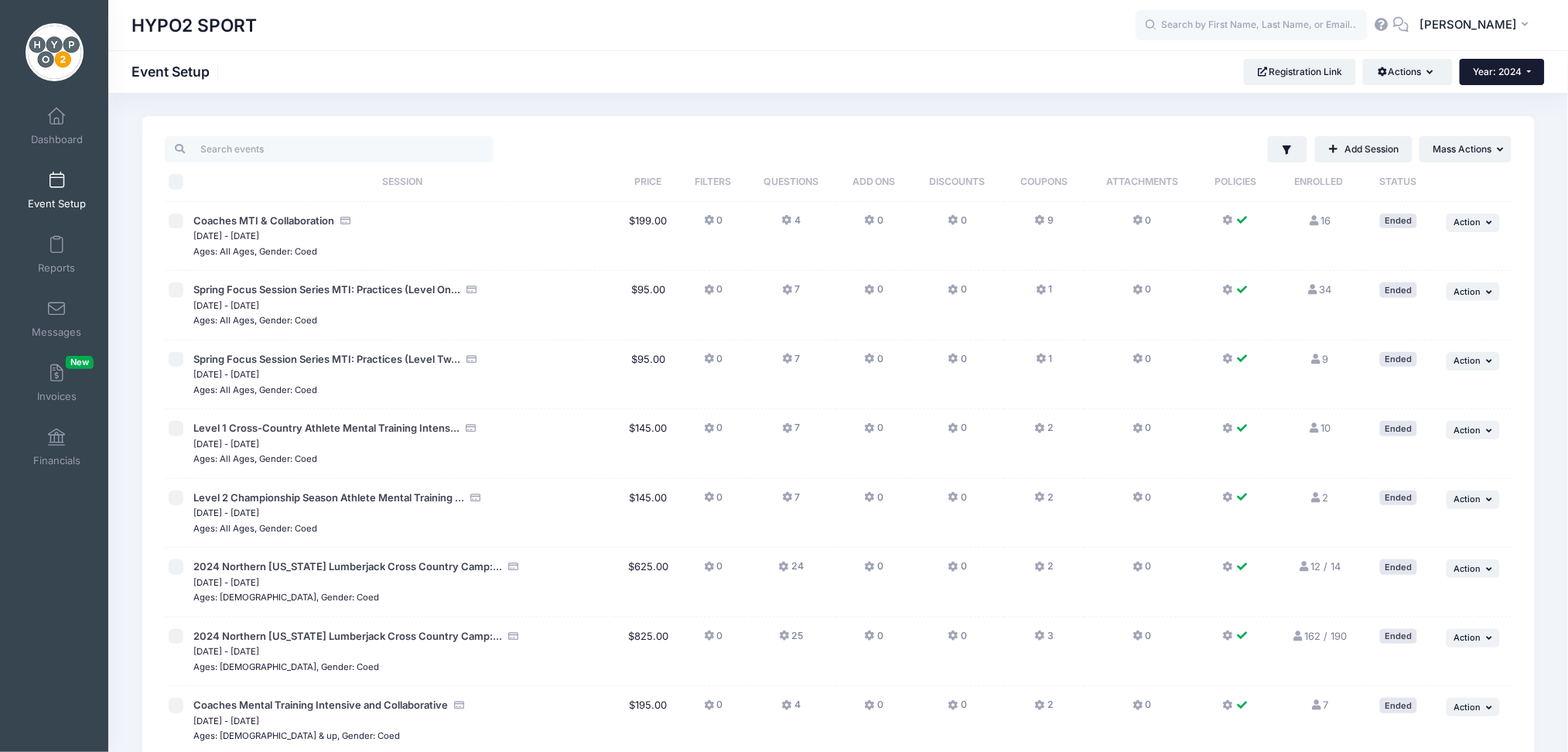
click at [1528, 64] on button "Year: 2024" at bounding box center [1502, 72] width 85 height 26
click at [1514, 98] on link "Year: 2025" at bounding box center [1510, 101] width 101 height 21
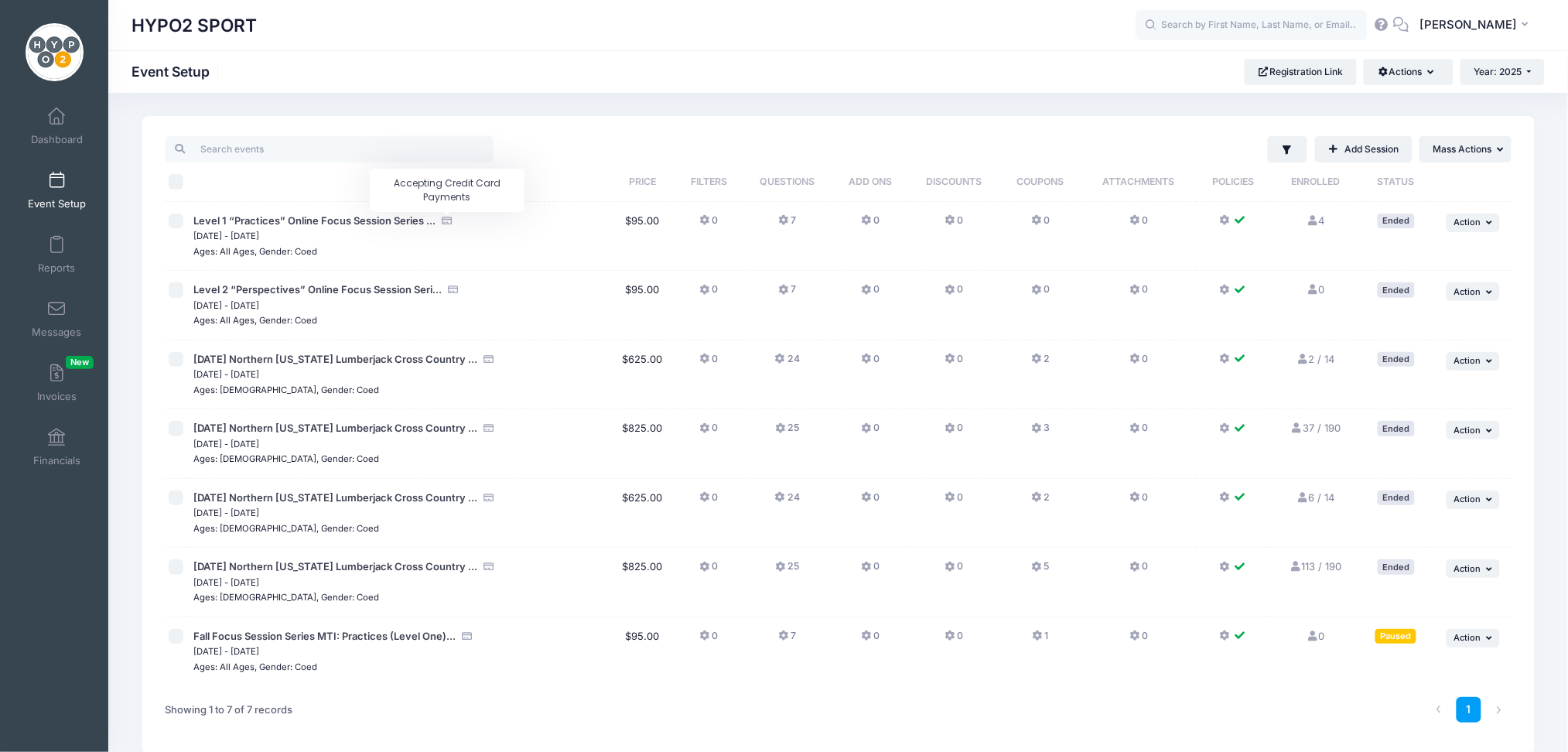
click at [446, 220] on icon "Accepting Credit Card Payments" at bounding box center [446, 221] width 13 height 10
click at [391, 222] on span "Level 1 “Practices” Online Focus Session Series ..." at bounding box center [314, 221] width 242 height 13
click at [1518, 73] on span "Year: 2025" at bounding box center [1498, 72] width 48 height 12
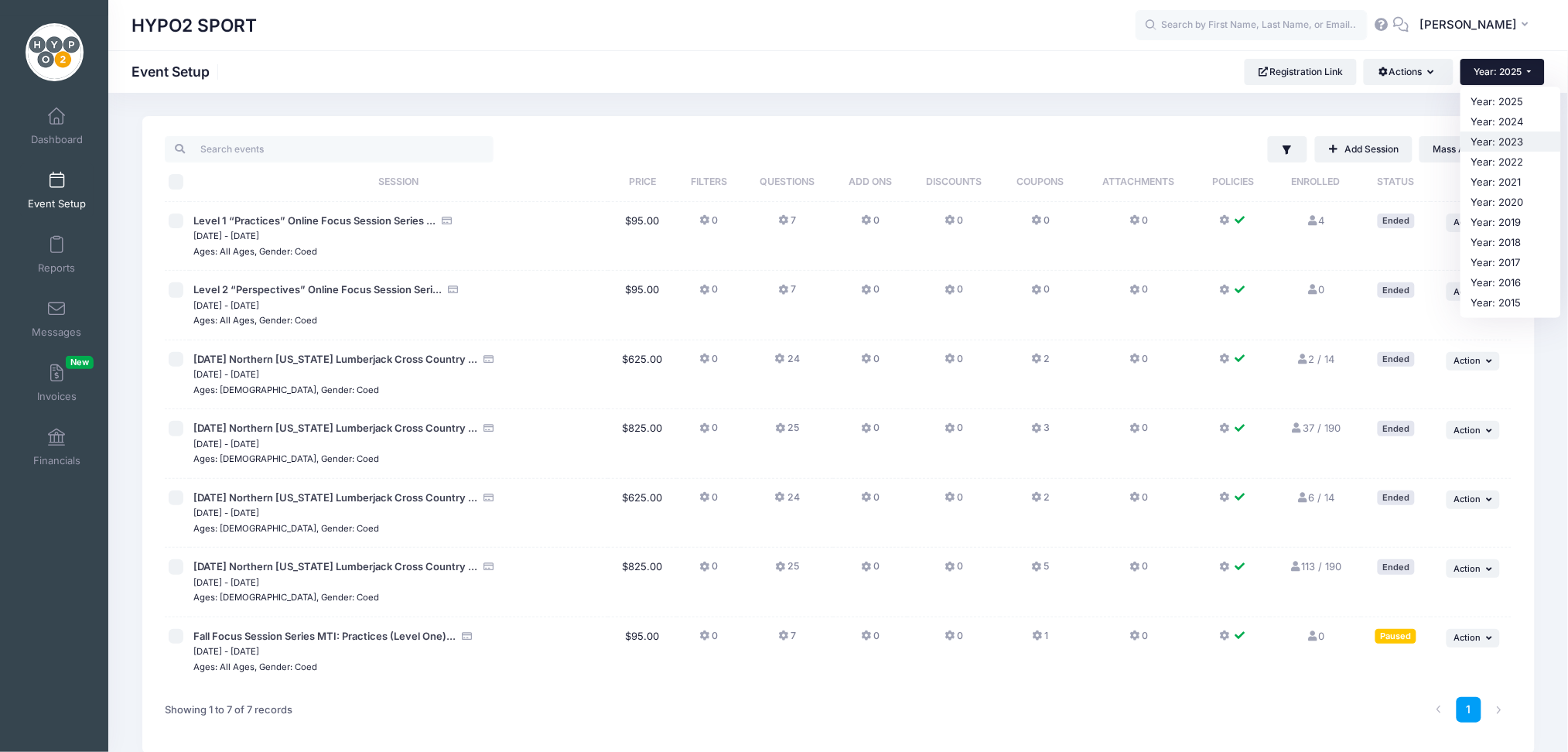
click at [1498, 142] on link "Year: 2023" at bounding box center [1511, 141] width 101 height 21
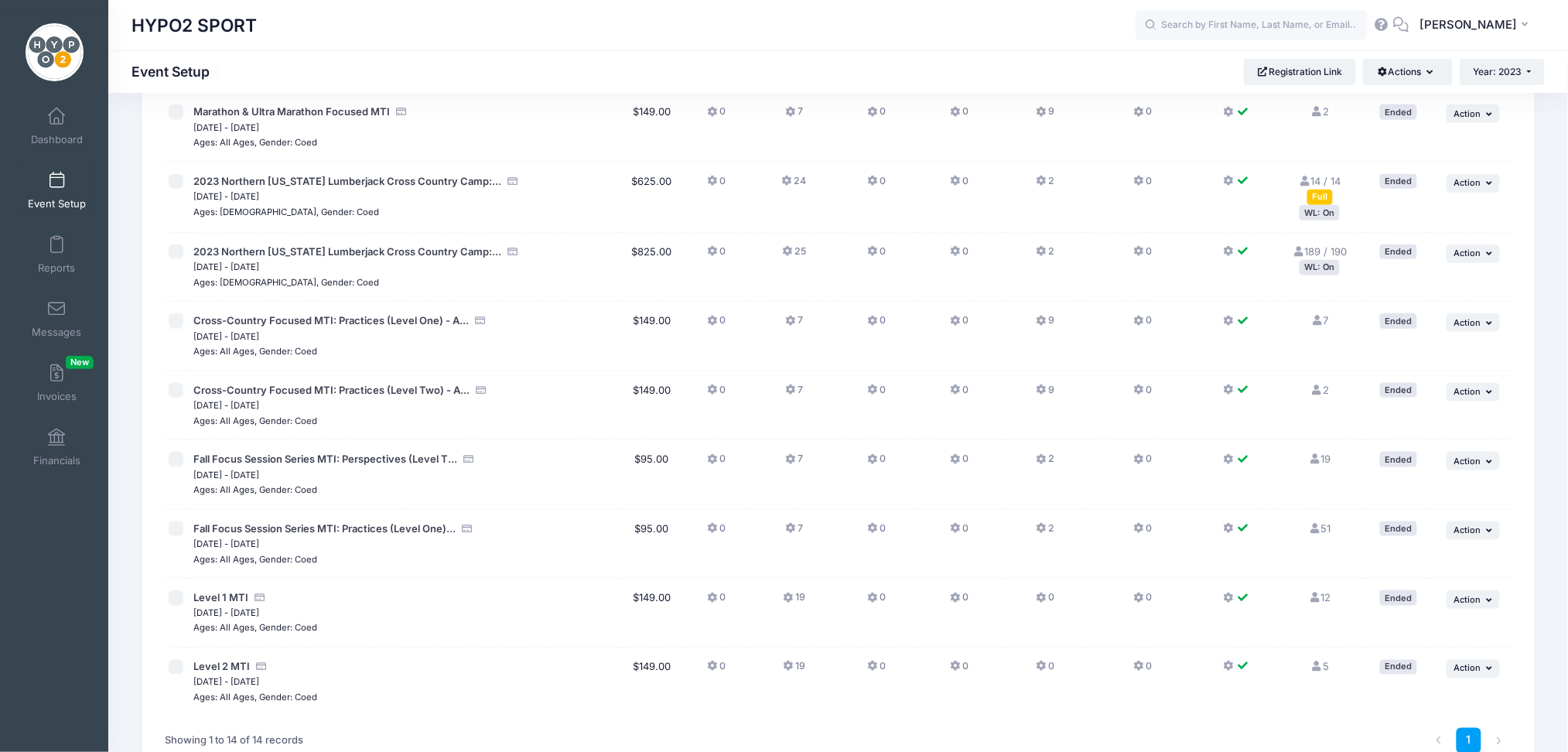
scroll to position [453, 0]
click at [264, 463] on span "Fall Focus Session Series MTI: Perspectives (Level T..." at bounding box center [325, 460] width 264 height 13
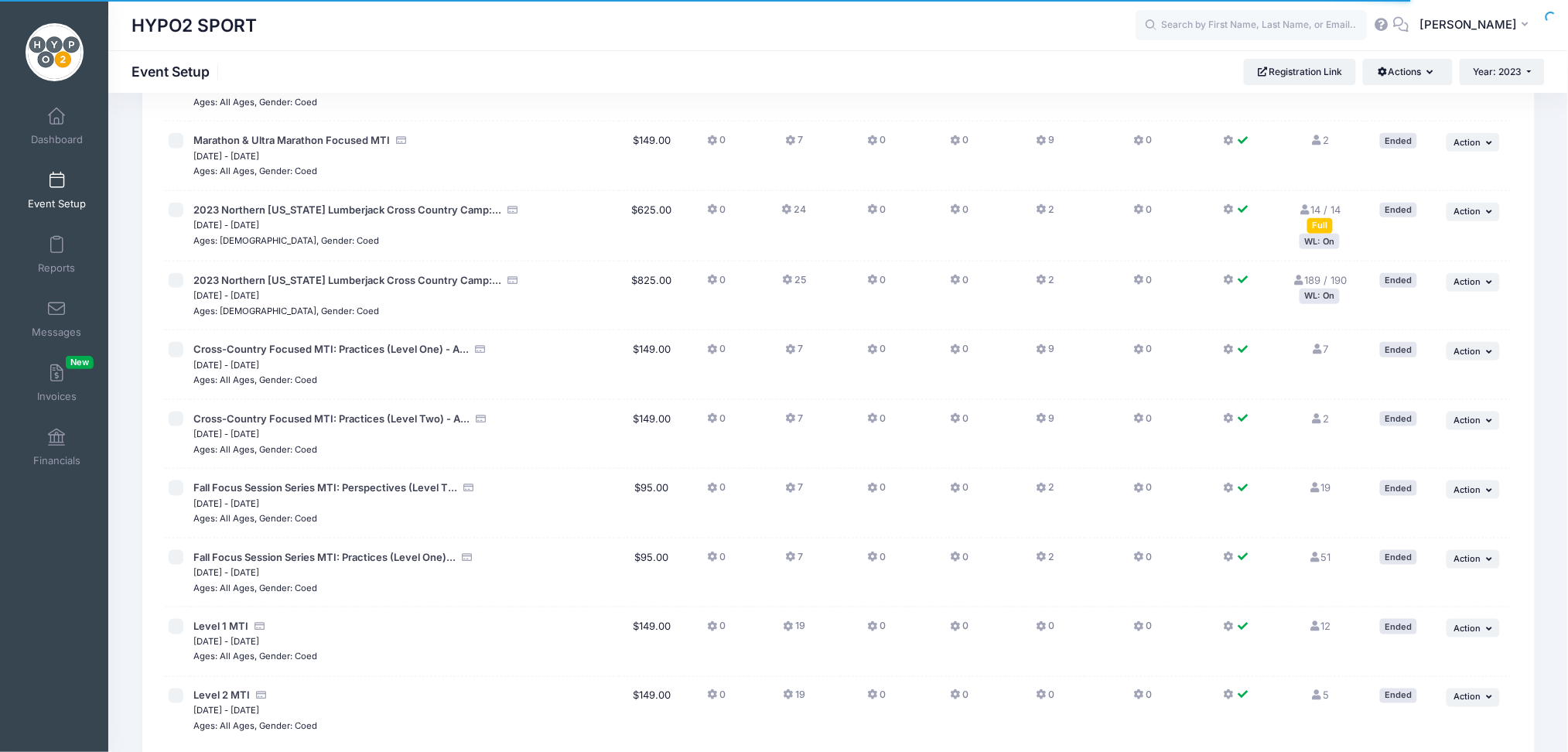
scroll to position [453, 0]
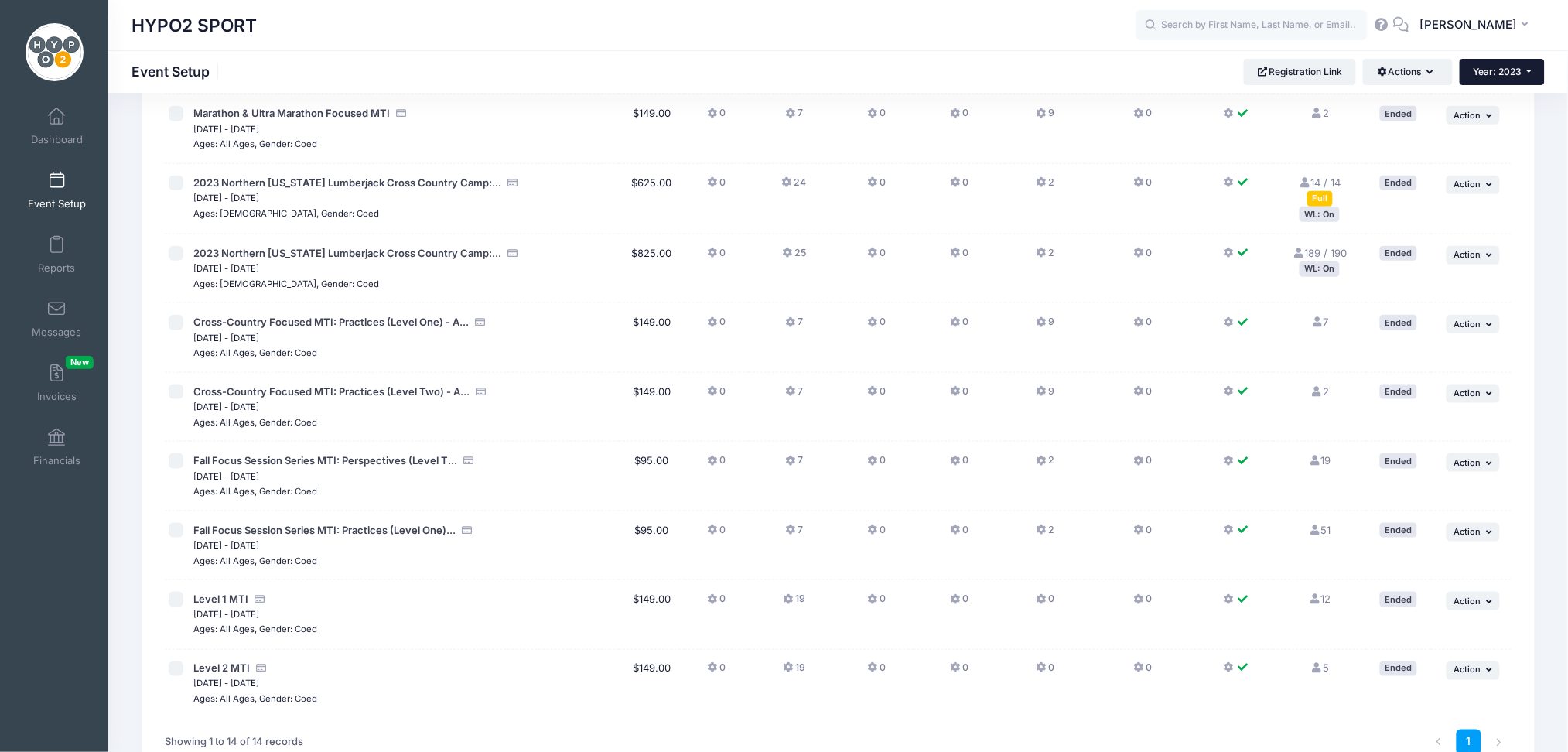
click at [1520, 76] on span "Year: 2023" at bounding box center [1498, 72] width 49 height 12
click at [1498, 118] on link "Year: 2024" at bounding box center [1510, 122] width 101 height 21
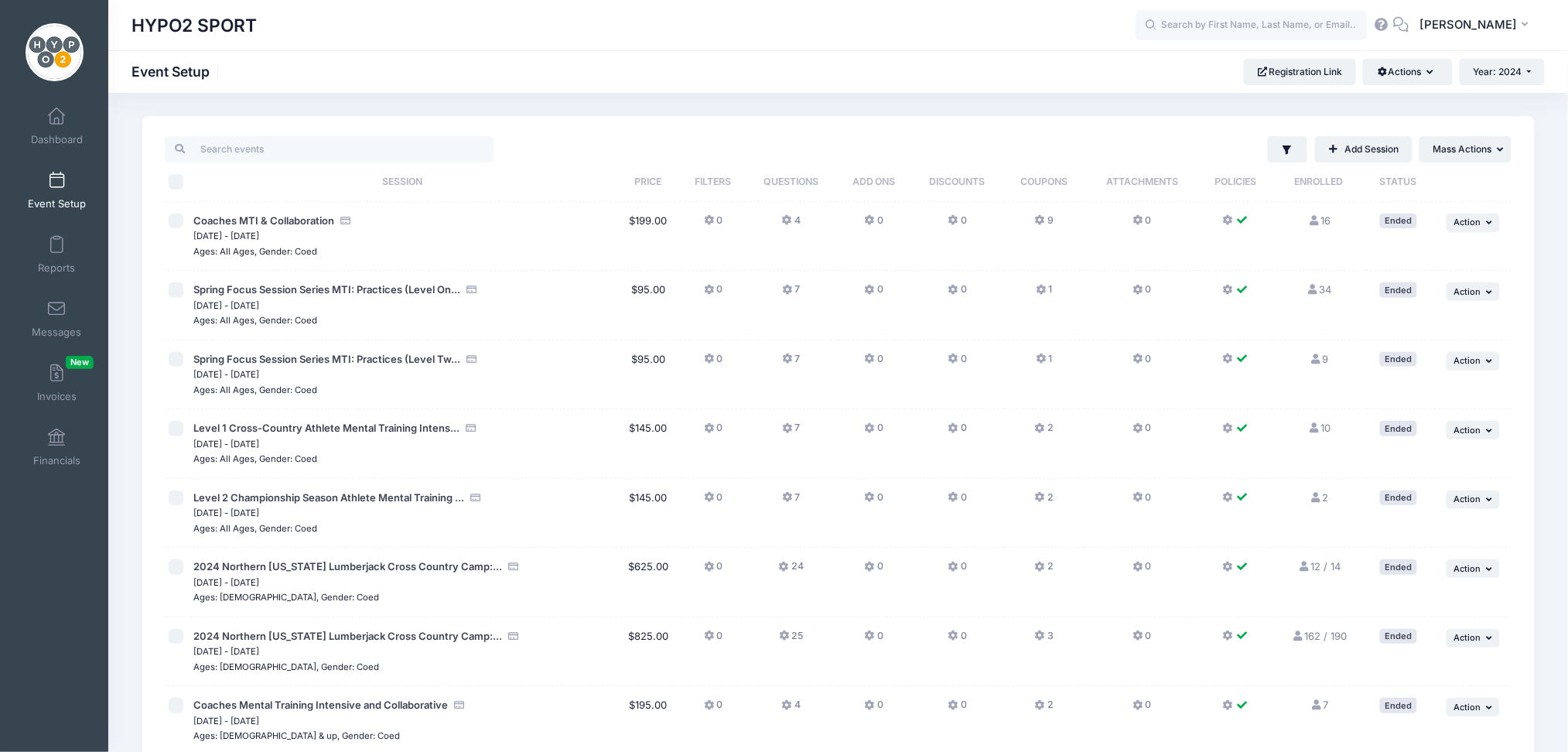
click at [1498, 118] on div "Filter Filter Options Show: Active Live Completed Add Session ... Mass Actions" at bounding box center [838, 677] width 1392 height 1123
click at [1479, 366] on button "... Action" at bounding box center [1474, 361] width 54 height 19
click at [1434, 426] on link "Duplicate Session" at bounding box center [1423, 425] width 140 height 29
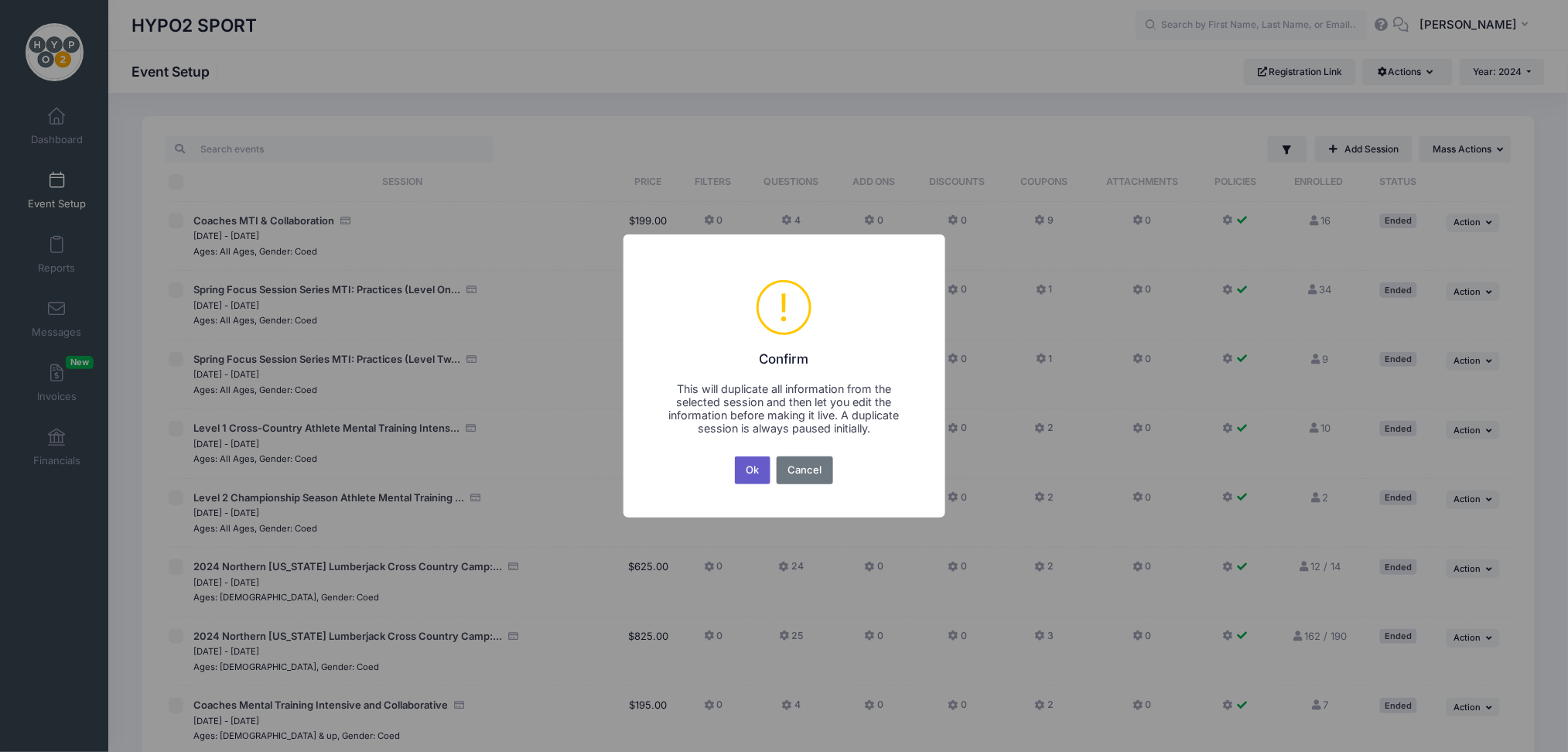
click at [747, 471] on button "Ok" at bounding box center [753, 471] width 35 height 27
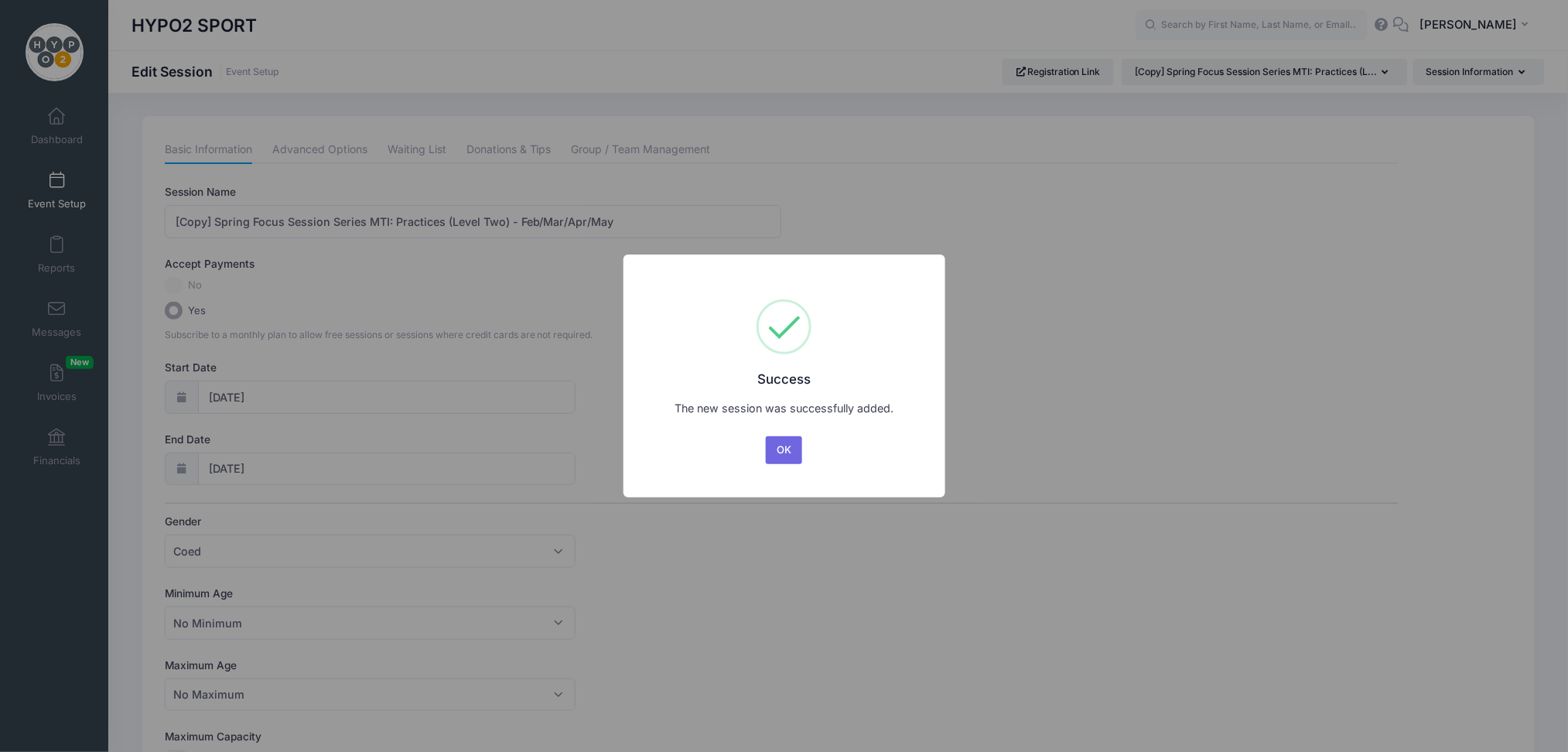
click at [775, 451] on button "OK" at bounding box center [784, 450] width 37 height 27
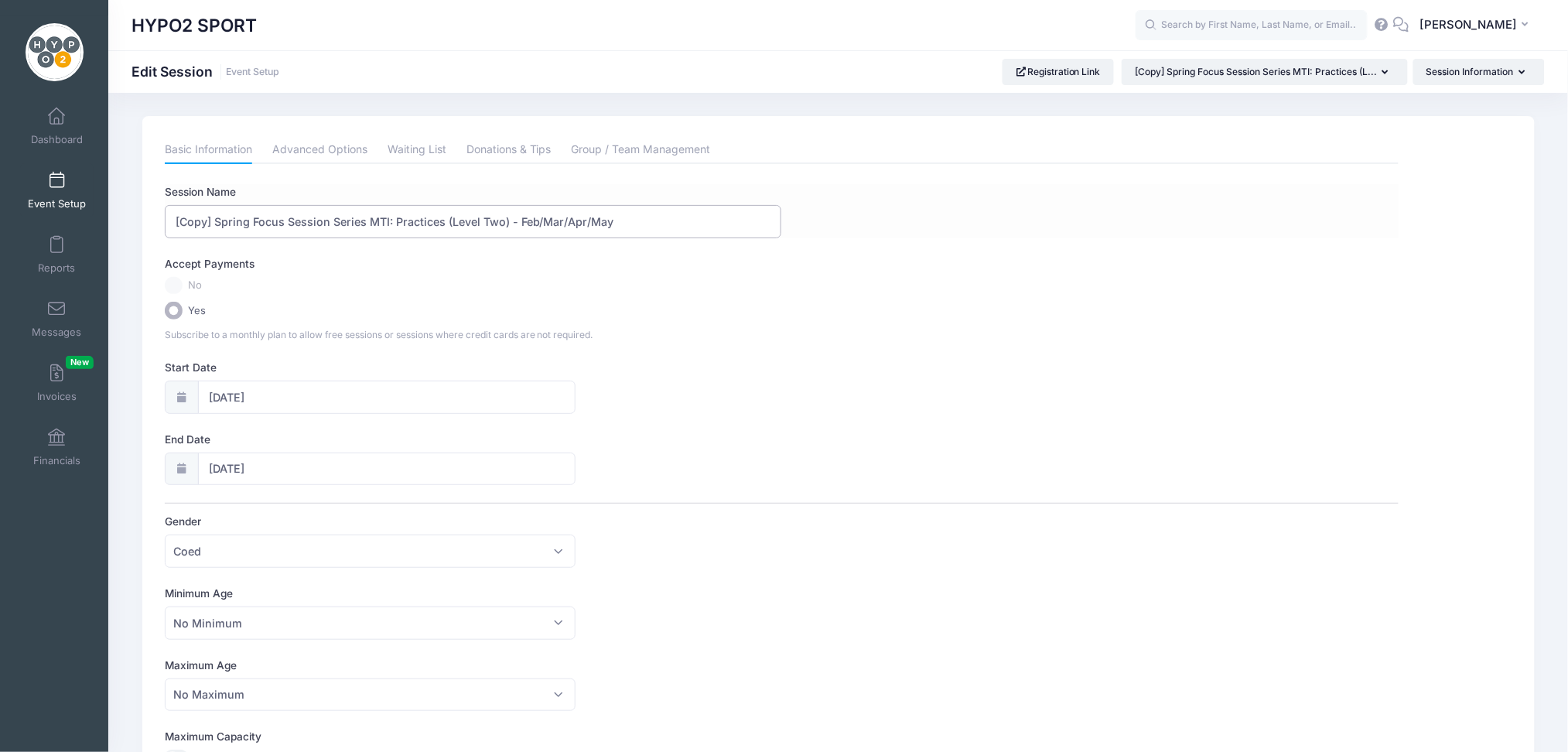
click at [215, 219] on input "[Copy] Spring Focus Session Series MTI: Practices (Level Two) - Feb/Mar/Apr/May" at bounding box center [473, 222] width 617 height 33
click at [215, 219] on input "Spring Focus Session Series MTI: Practices (Level Two) - Feb/Mar/Apr/May" at bounding box center [473, 222] width 617 height 33
click at [581, 229] on input "Spring Focus Session Series MTI: Practices (Level Two) - Feb/Mar/Apr/May" at bounding box center [473, 222] width 617 height 33
type input "Spring Focus Session Series MTI: Practices (Level Two) -"
drag, startPoint x: 342, startPoint y: 394, endPoint x: 329, endPoint y: 390, distance: 13.6
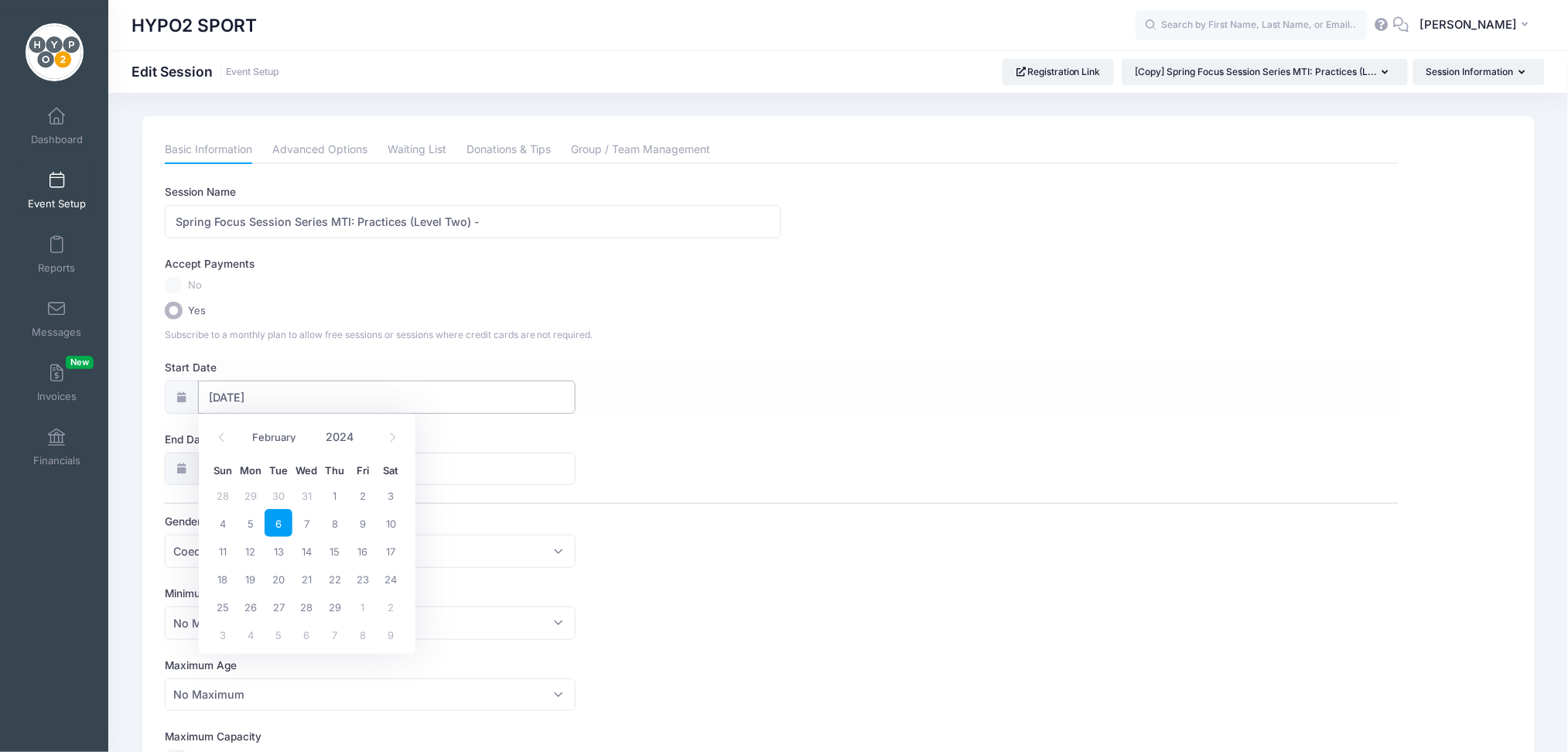
click at [329, 390] on input "02/06/2024" at bounding box center [386, 397] width 378 height 33
drag, startPoint x: 329, startPoint y: 390, endPoint x: 275, endPoint y: 453, distance: 83.0
click at [275, 453] on body "Processing Request Please wait... Processing Request Please wait... Processing …" at bounding box center [784, 376] width 1568 height 752
click at [397, 432] on icon at bounding box center [392, 437] width 10 height 10
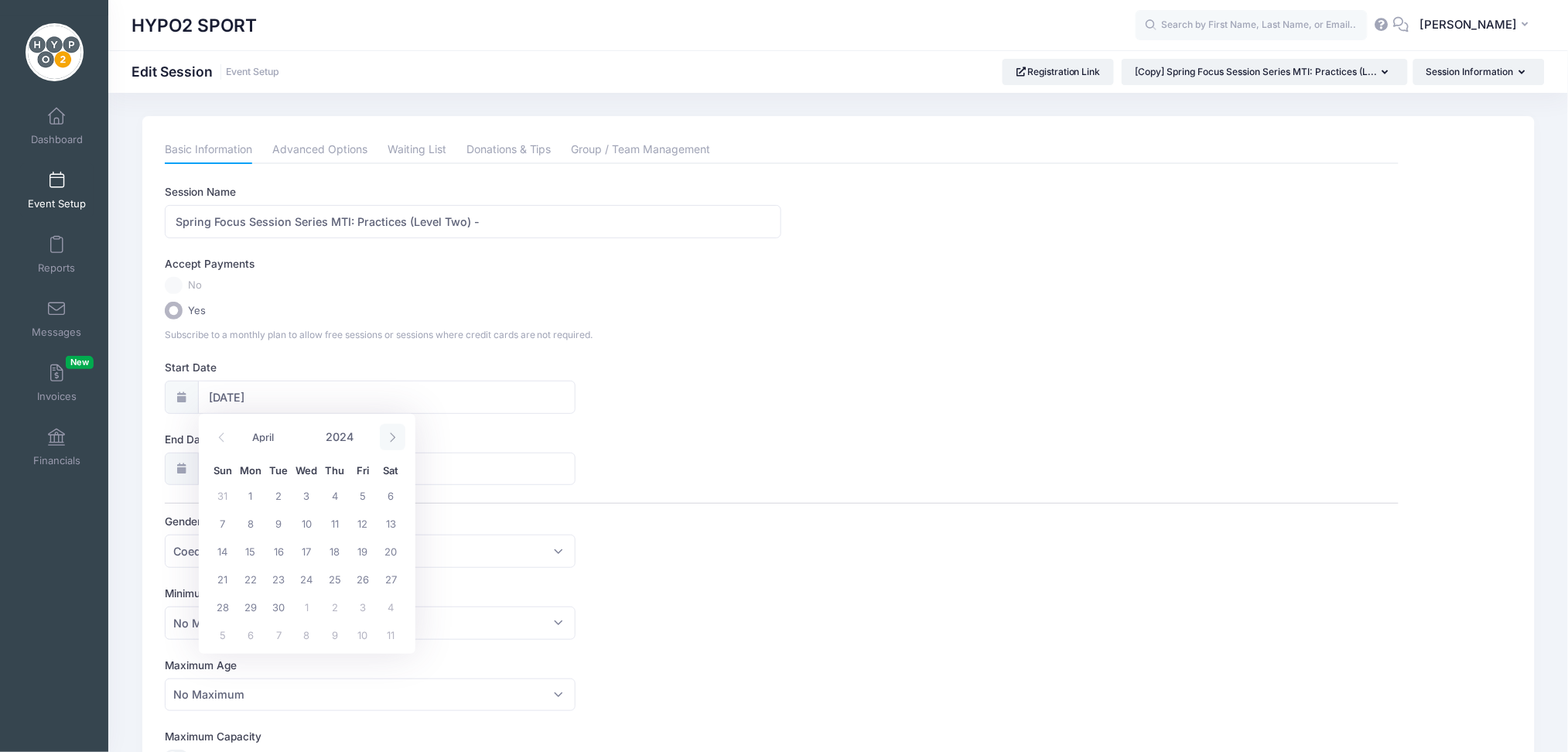
click at [397, 432] on icon at bounding box center [392, 437] width 10 height 10
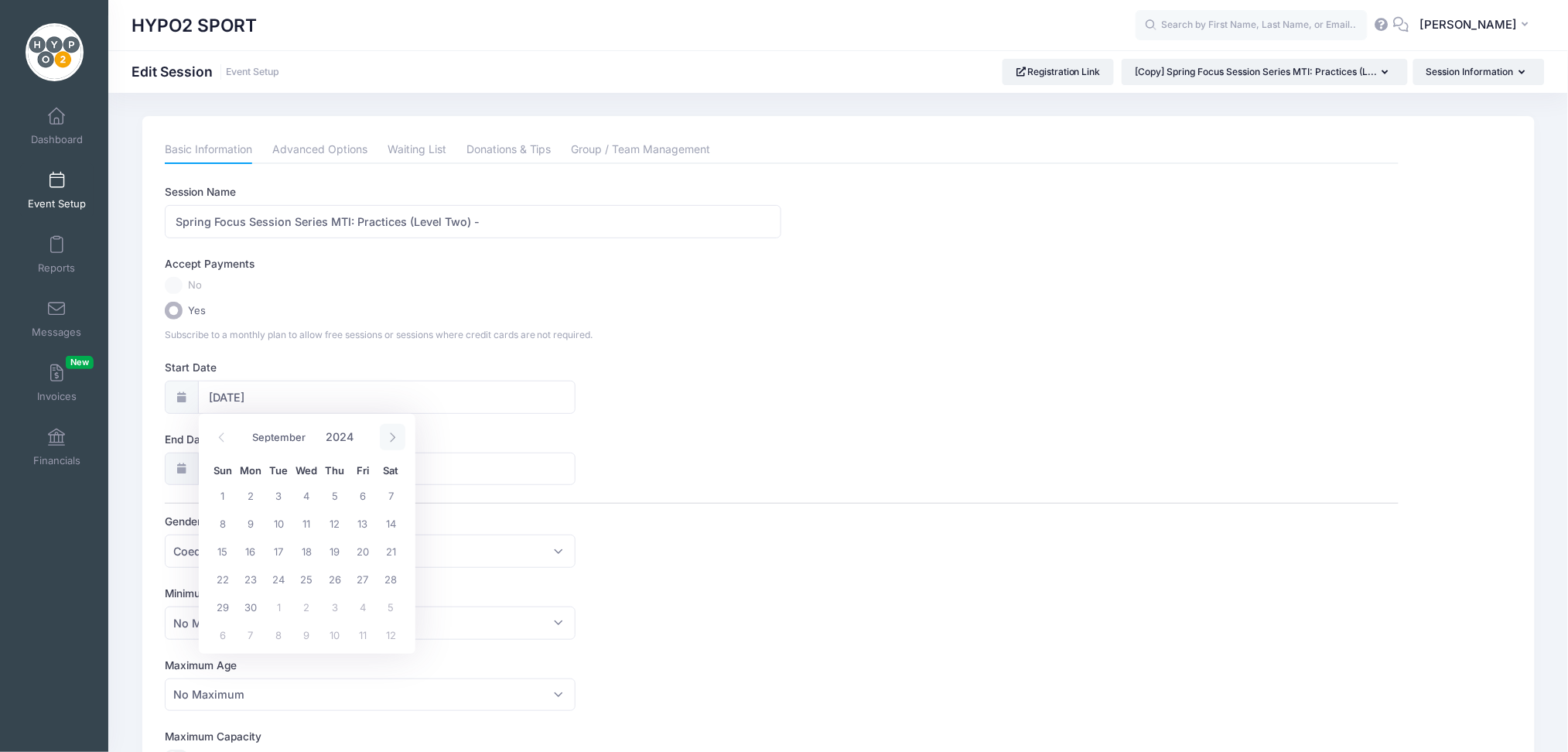
click at [397, 432] on icon at bounding box center [392, 437] width 10 height 10
select select "11"
click at [397, 432] on icon at bounding box center [392, 437] width 10 height 10
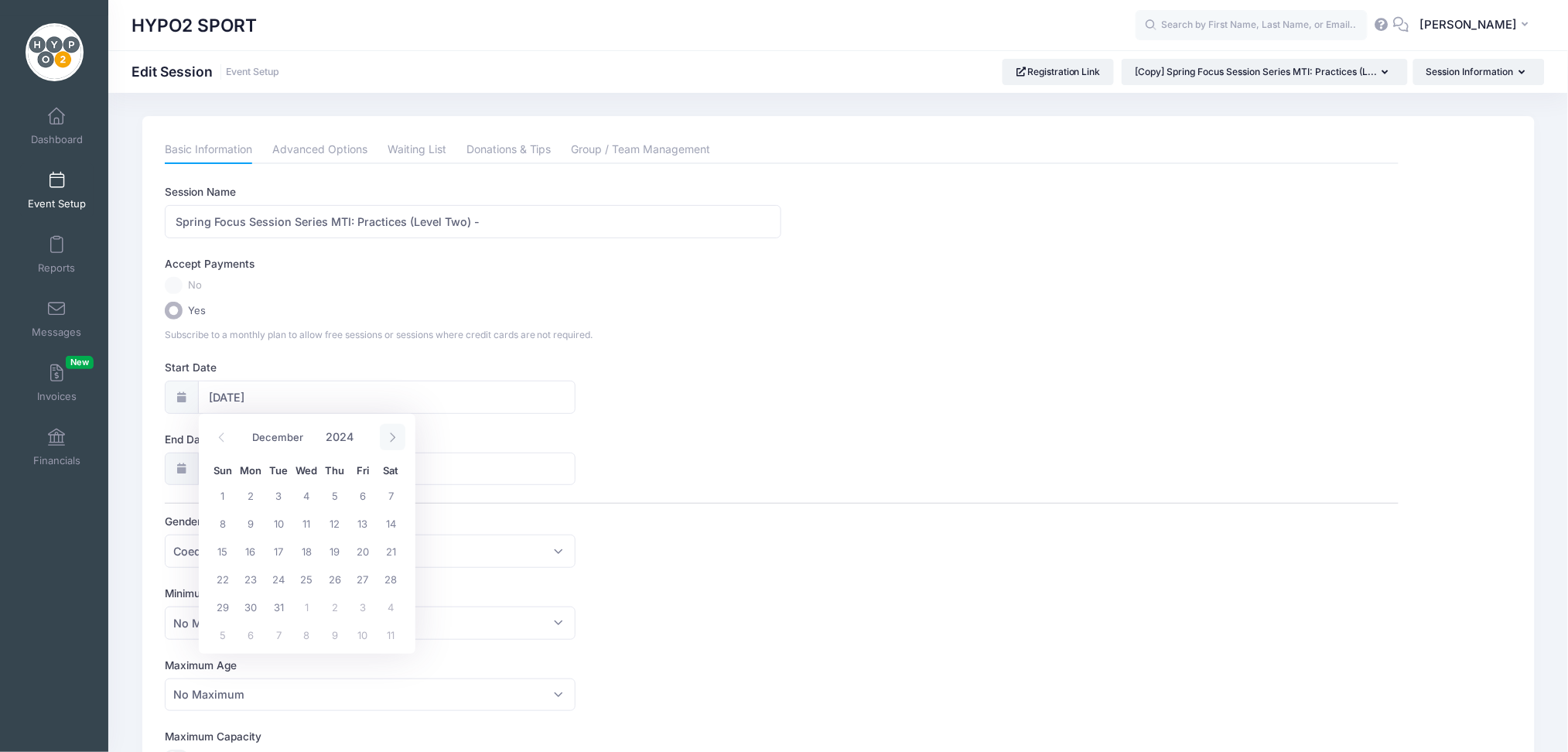
type input "2025"
click at [397, 432] on icon at bounding box center [392, 437] width 10 height 10
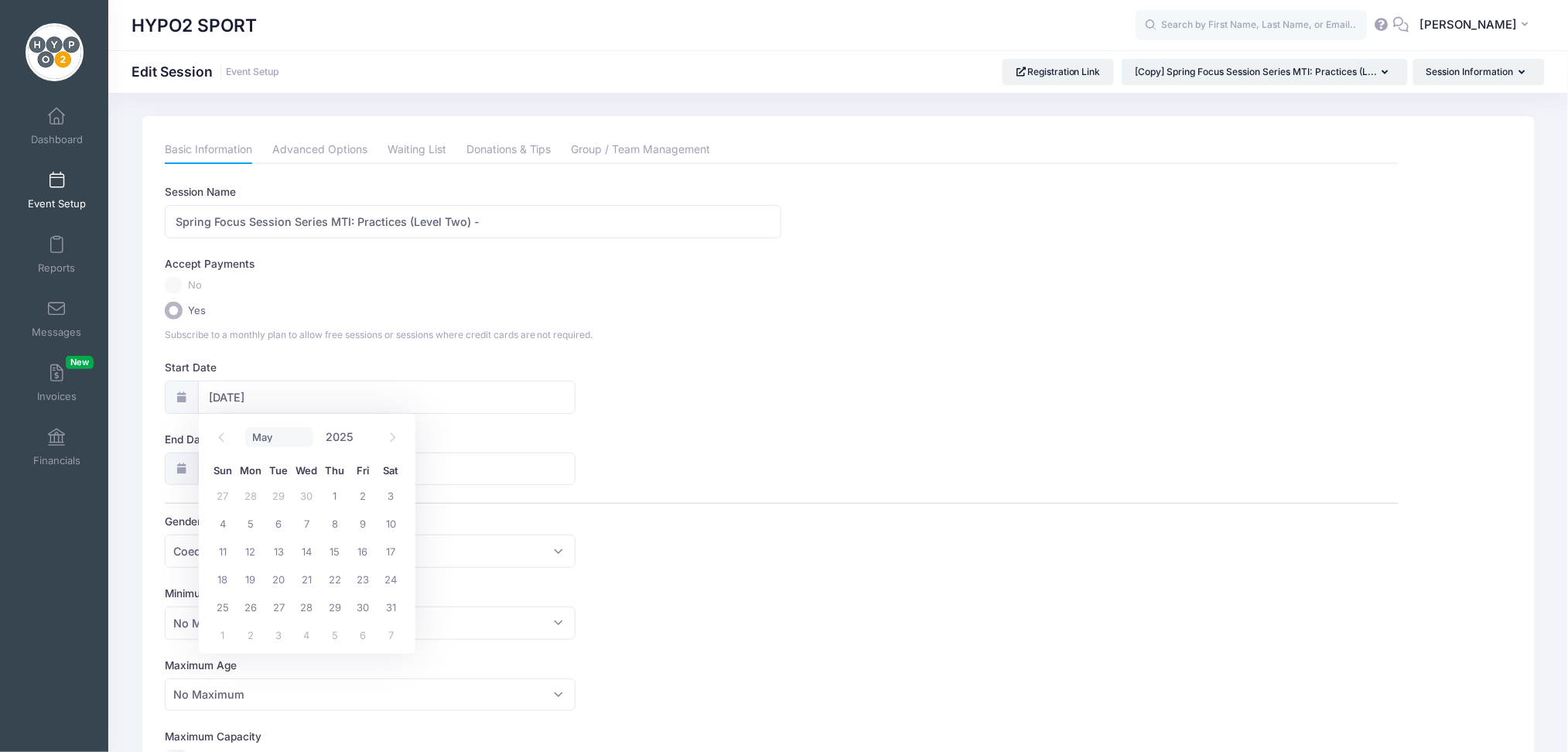
click at [268, 442] on select "January February March April May June July August September October November De…" at bounding box center [279, 437] width 69 height 21
click at [391, 433] on icon at bounding box center [392, 437] width 10 height 10
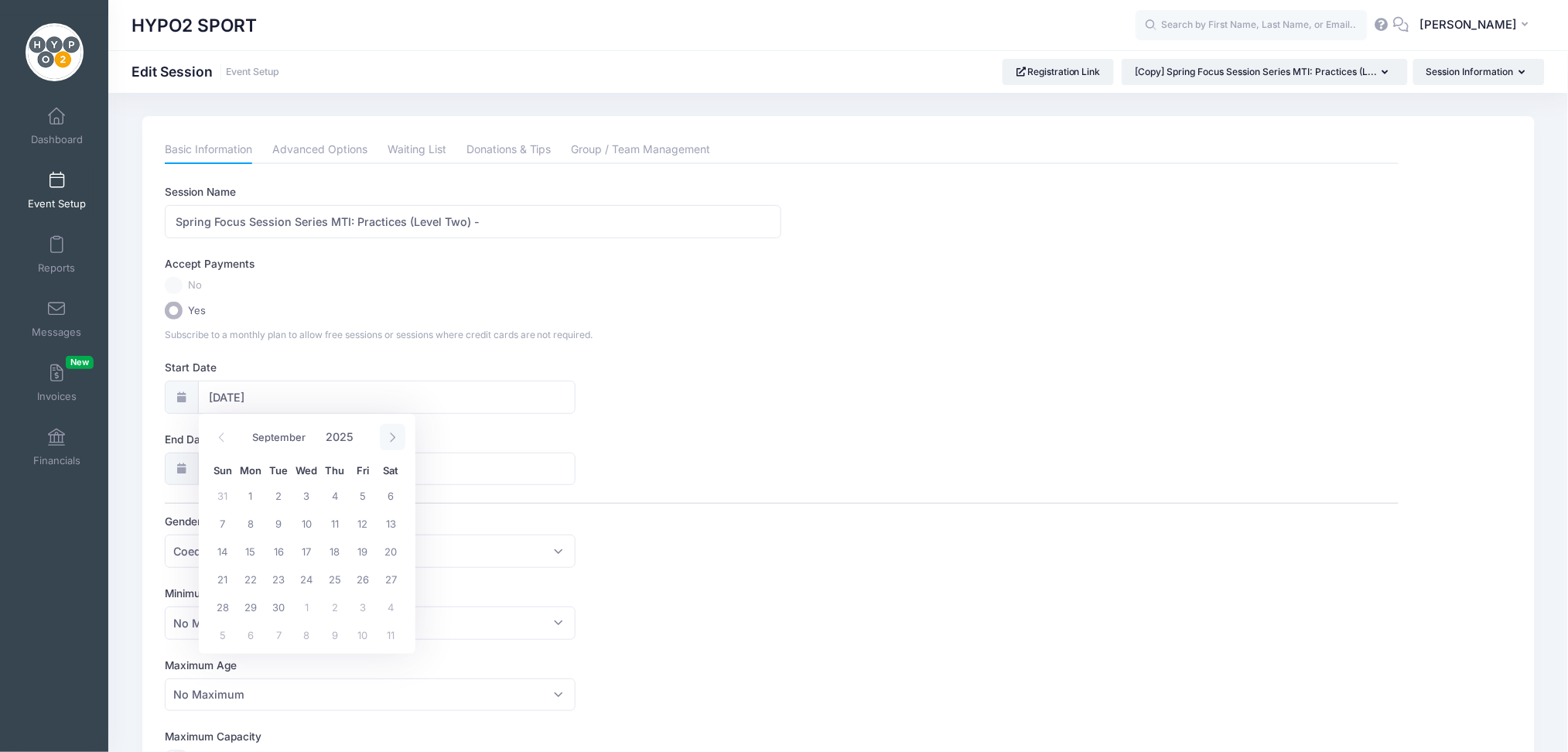
click at [391, 433] on icon at bounding box center [392, 437] width 10 height 10
select select "11"
click at [391, 433] on icon at bounding box center [392, 437] width 10 height 10
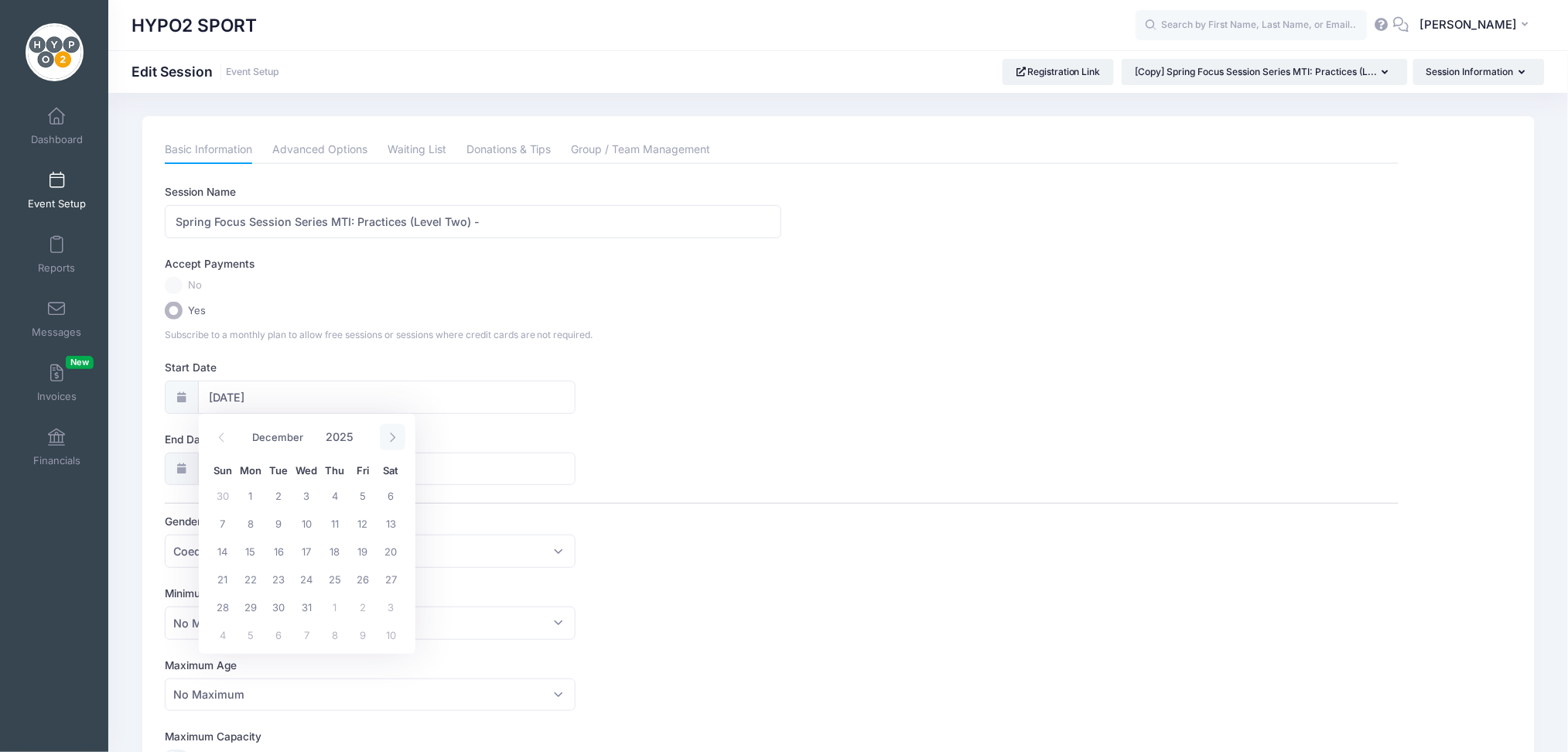
type input "2026"
select select "0"
click at [248, 556] on span "12" at bounding box center [250, 551] width 27 height 27
type input "[DATE]"
type input "01/13/2026"
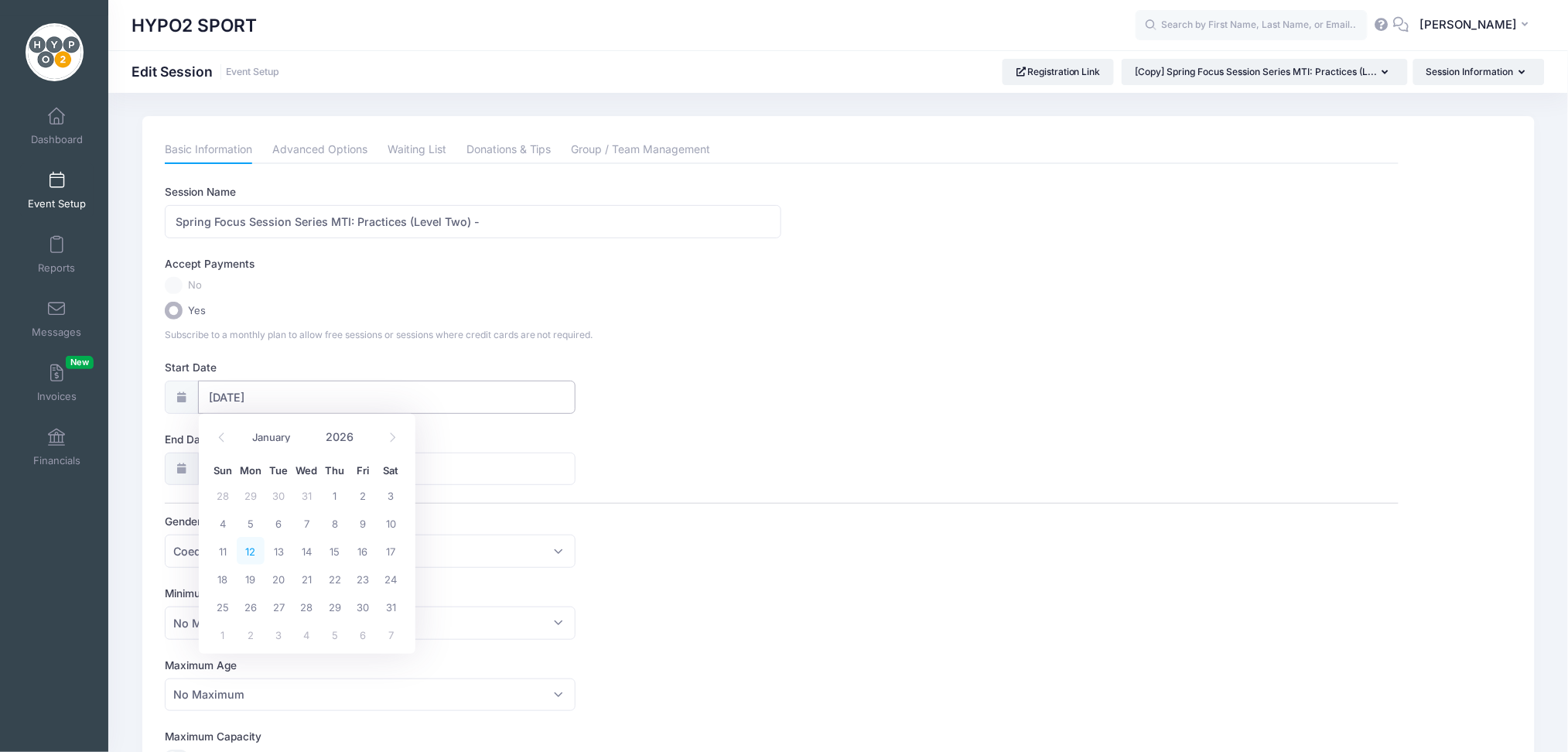
type input "2026"
click at [397, 515] on span at bounding box center [392, 509] width 25 height 26
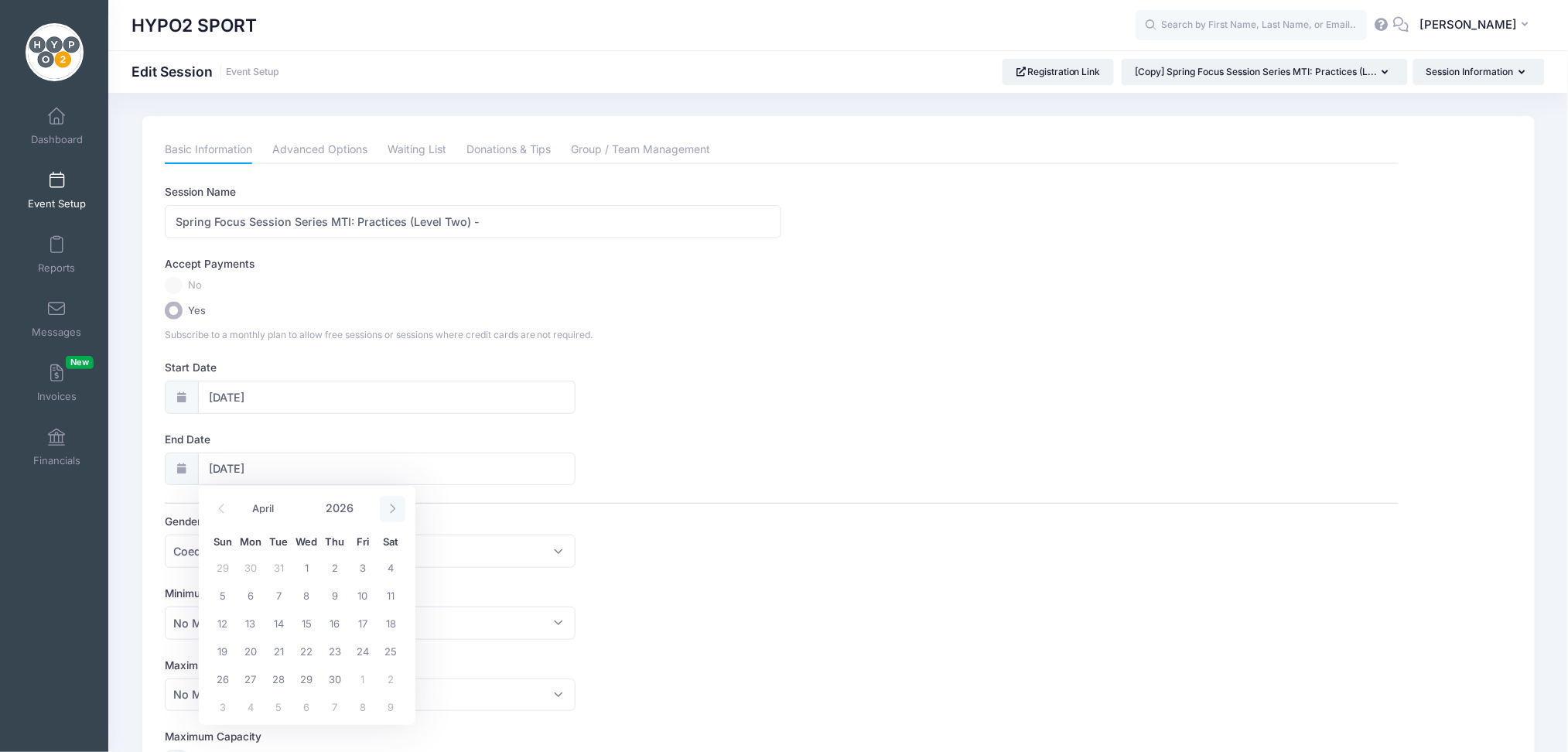
select select "4"
click at [255, 630] on span "11" at bounding box center [250, 623] width 27 height 27
type input "[DATE]"
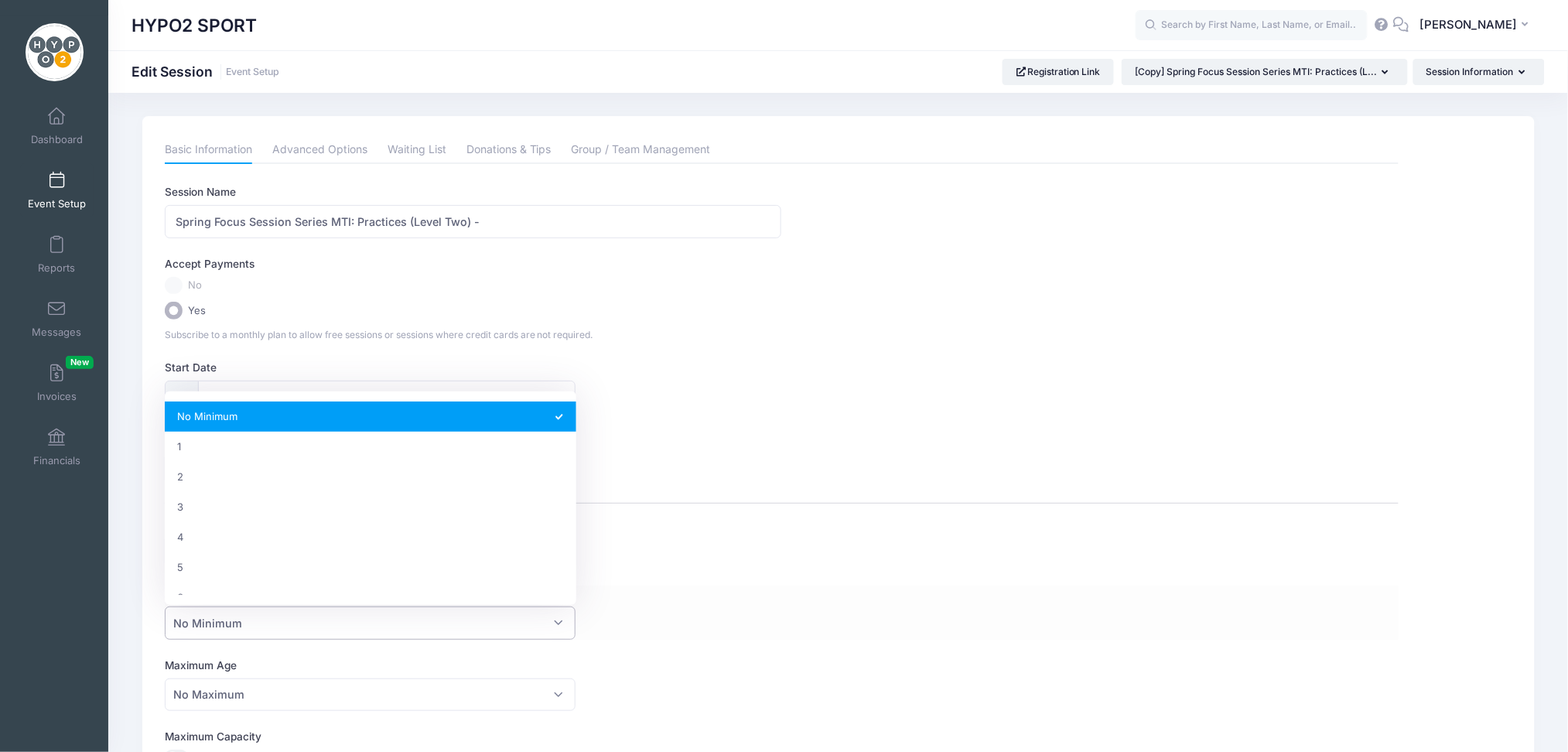
click at [255, 630] on span "No Minimum" at bounding box center [371, 624] width 412 height 33
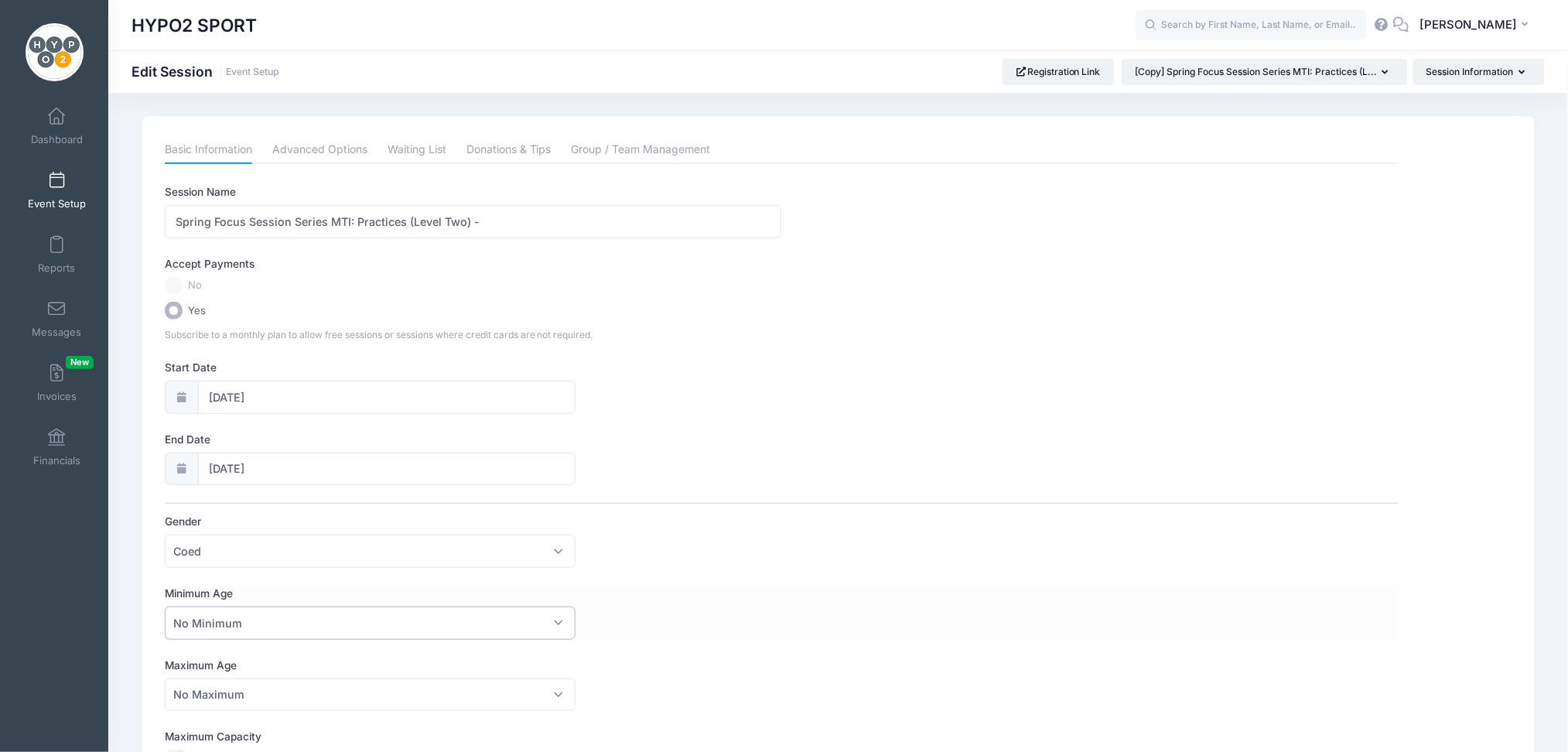
click at [255, 630] on span "No Minimum" at bounding box center [371, 624] width 412 height 33
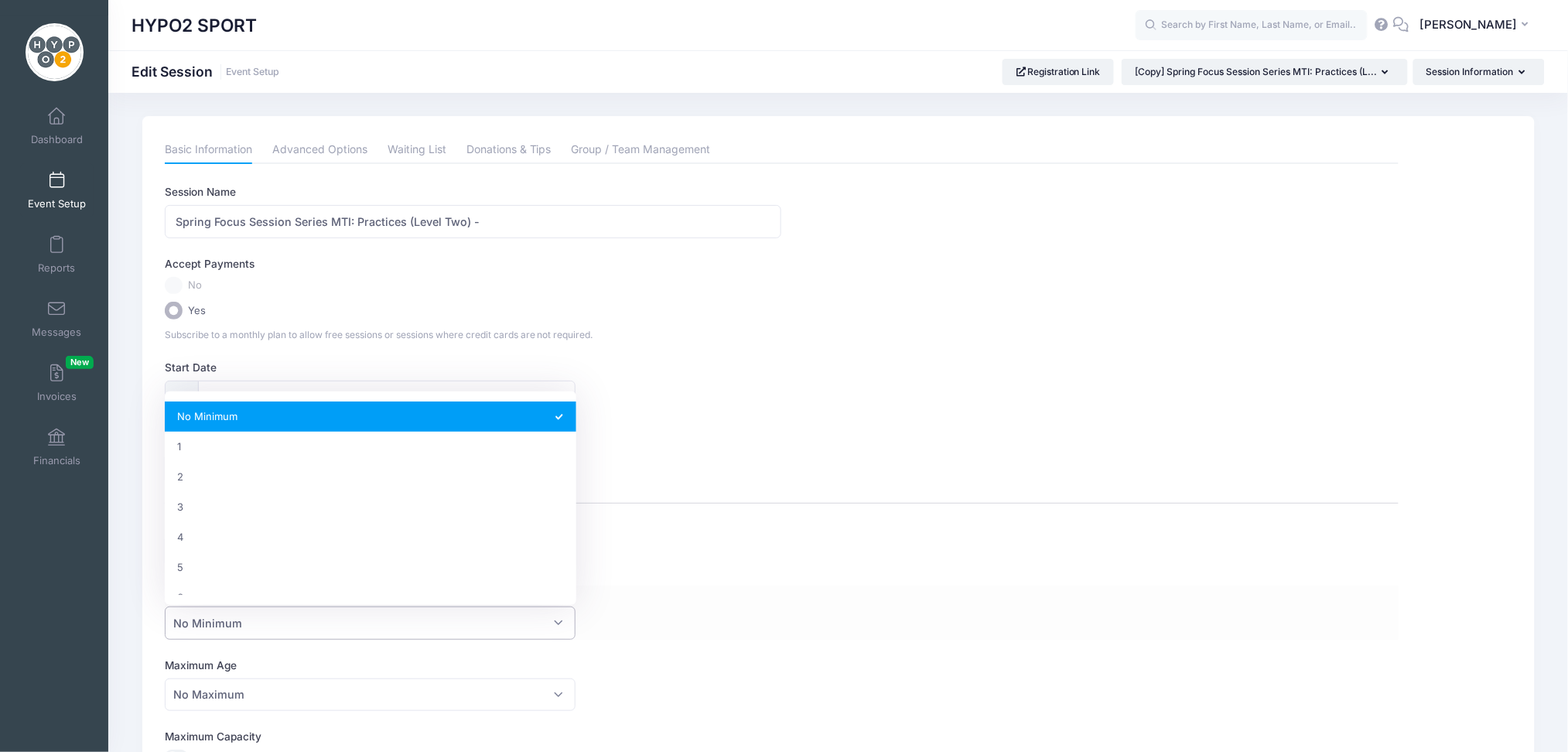
click at [255, 630] on span "No Minimum" at bounding box center [371, 624] width 412 height 33
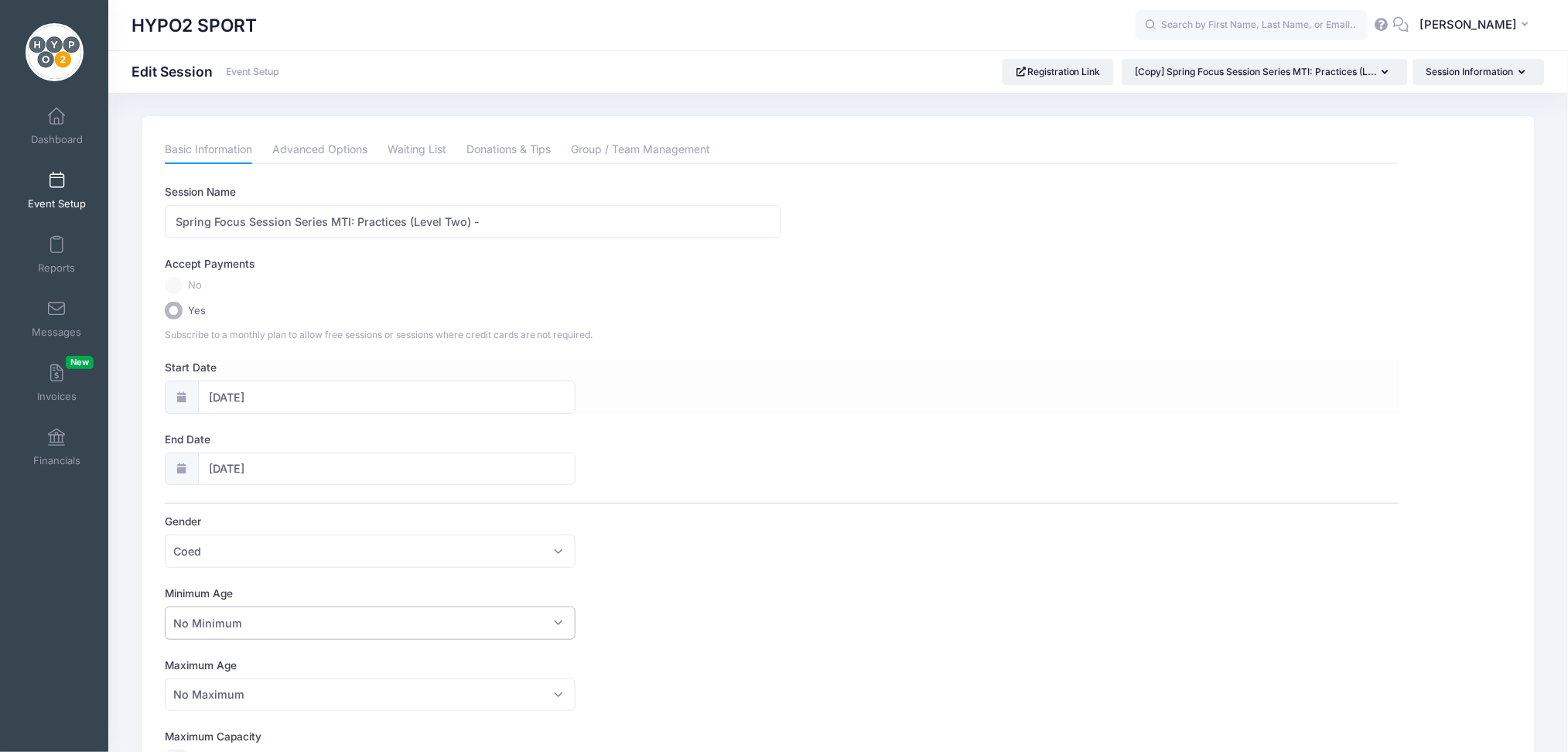
drag, startPoint x: 255, startPoint y: 630, endPoint x: 805, endPoint y: 358, distance: 613.6
click at [805, 358] on div "Session Name Spring Focus Session Series MTI: Practices (Level Two) - Accept Pa…" at bounding box center [782, 657] width 1235 height 946
click at [805, 360] on div "Start Date 01/12/2026" at bounding box center [782, 386] width 1235 height 54
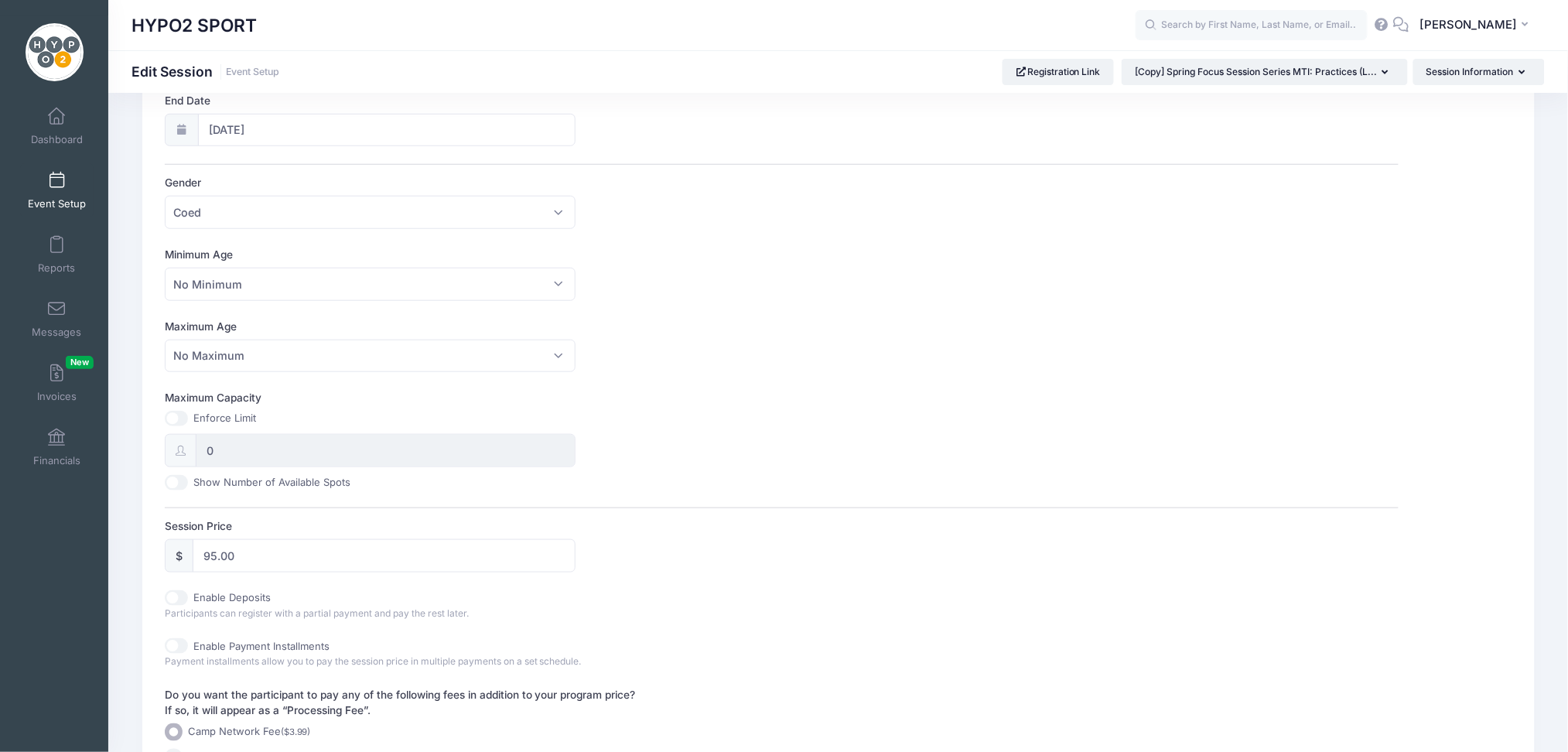
scroll to position [343, 0]
click at [335, 543] on input "95.00" at bounding box center [383, 552] width 383 height 33
type input "125"
click at [850, 485] on div "Session Name Spring Focus Session Series MTI: Practices (Level Two) - Accept Pa…" at bounding box center [782, 314] width 1235 height 946
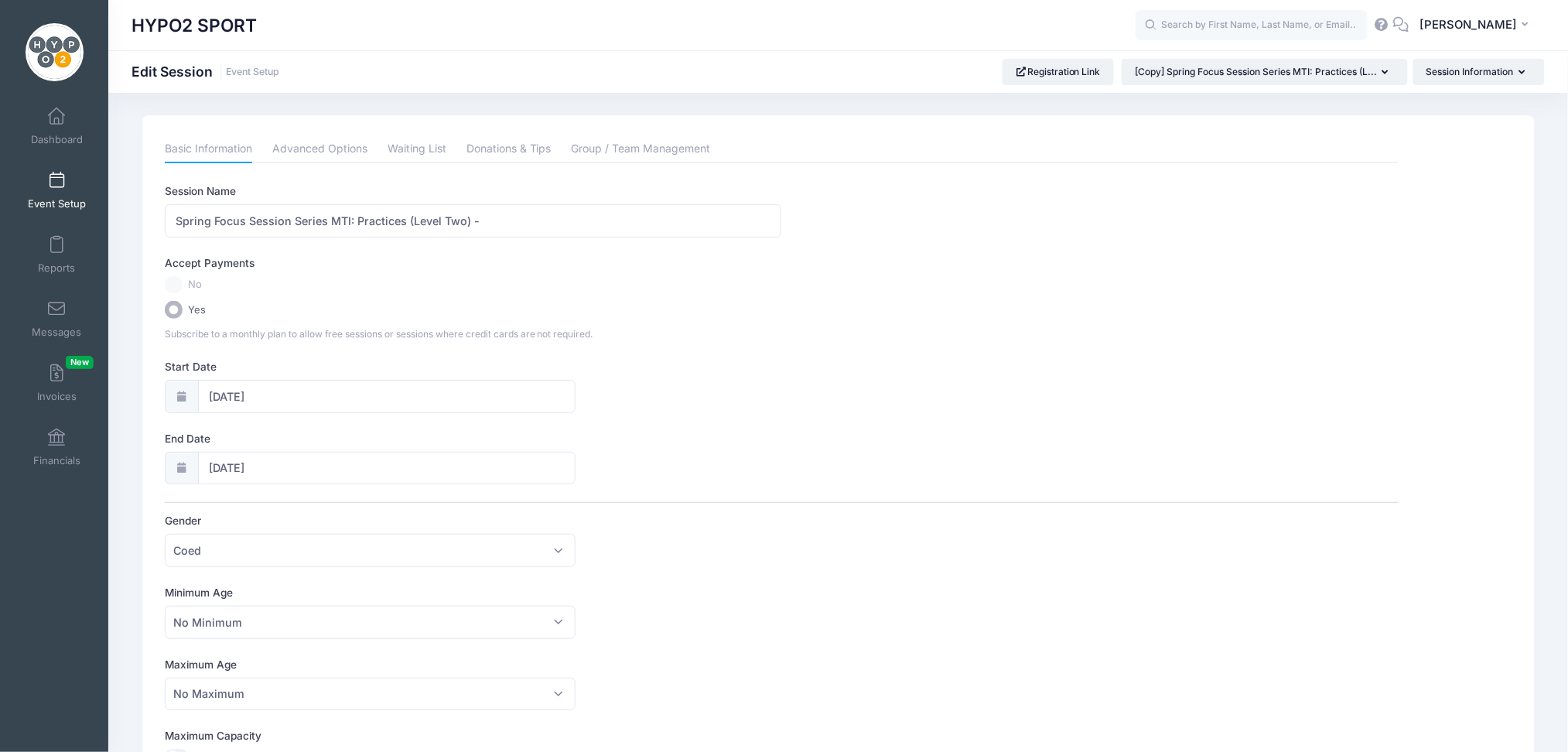
scroll to position [0, 0]
click at [531, 221] on input "Spring Focus Session Series MTI: Practices (Level Two) -" at bounding box center [473, 222] width 617 height 33
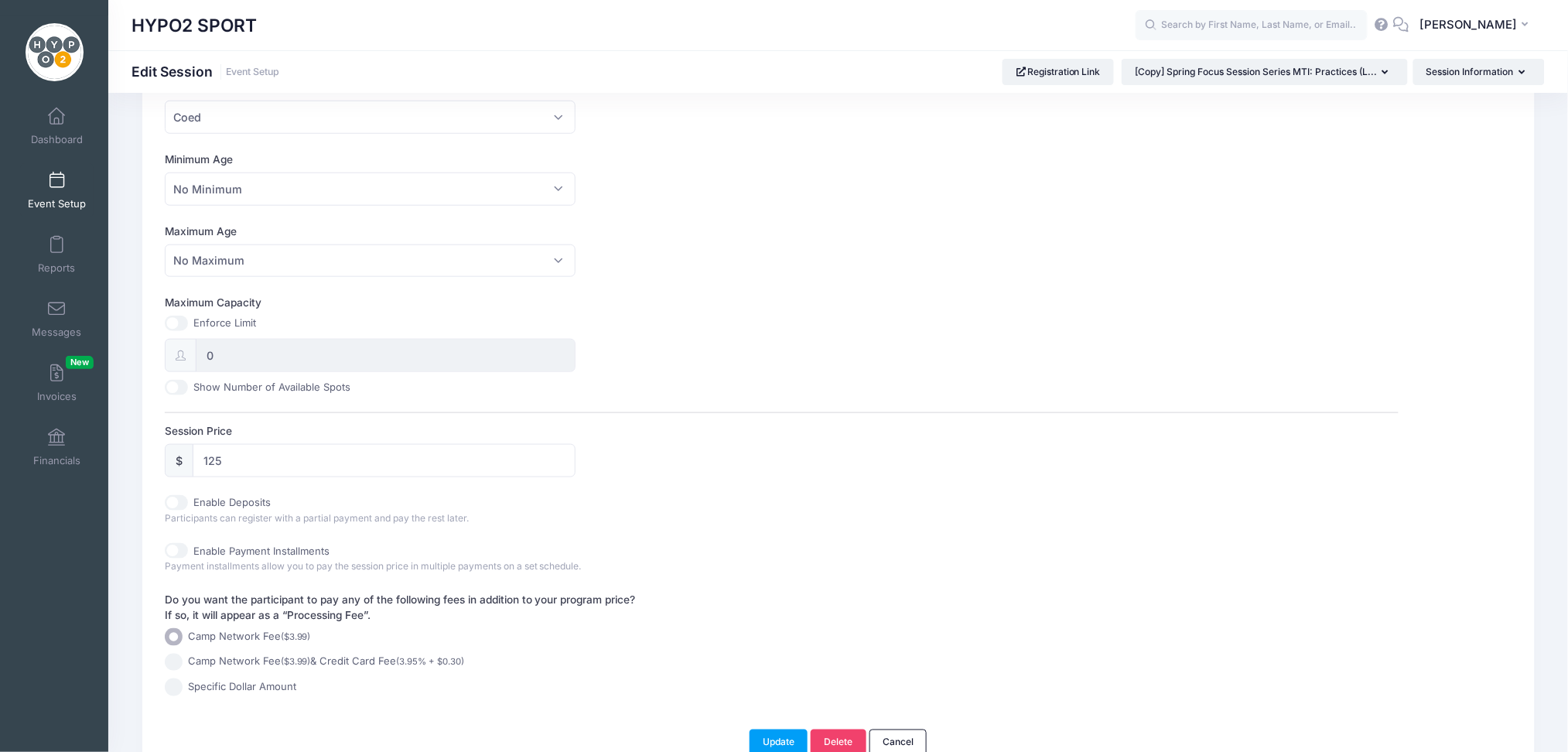
scroll to position [515, 0]
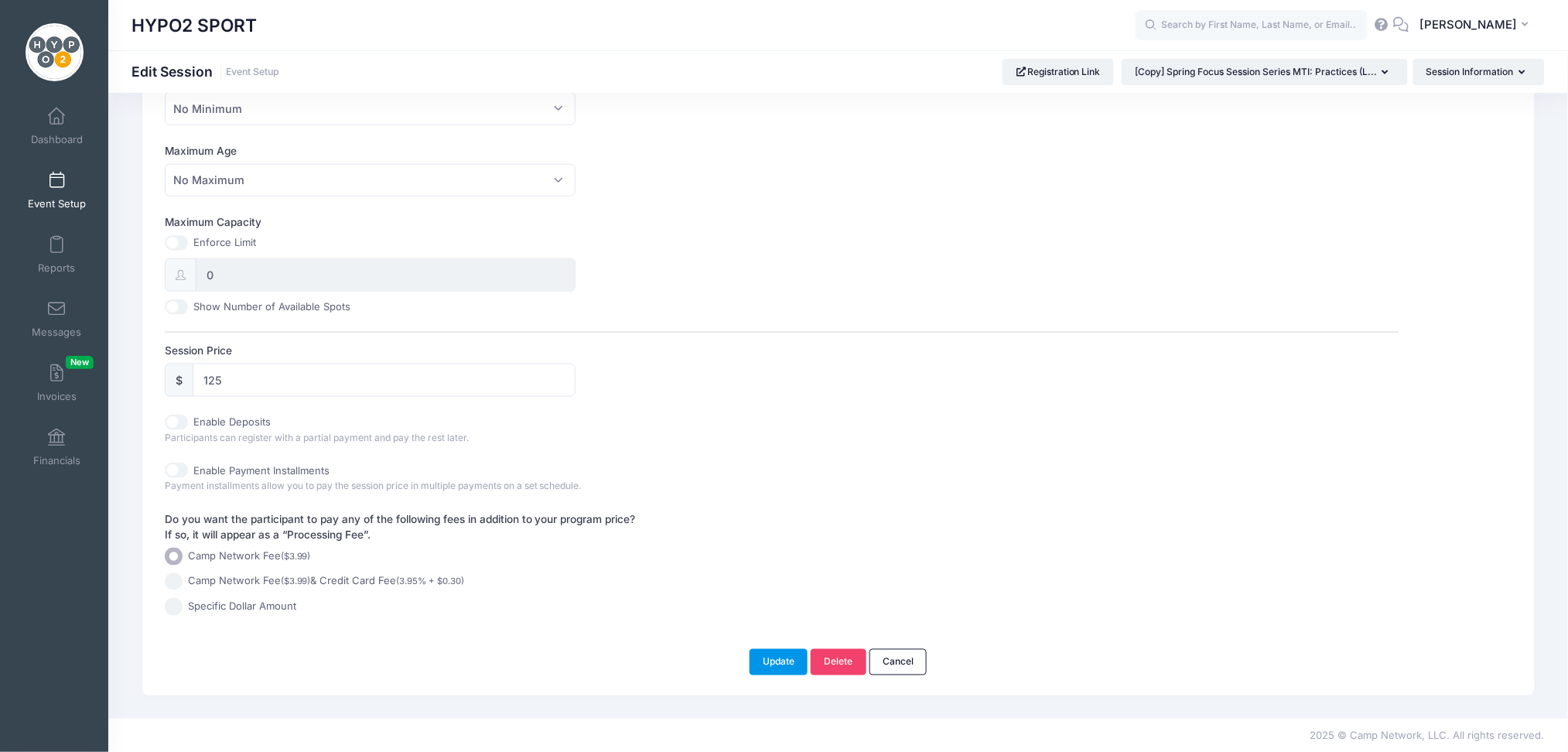
type input "Spring Focus Session Series MTI: Practices (Level Two) - Mondays at 5:30pm PT"
click at [768, 662] on button "Update" at bounding box center [780, 662] width 59 height 26
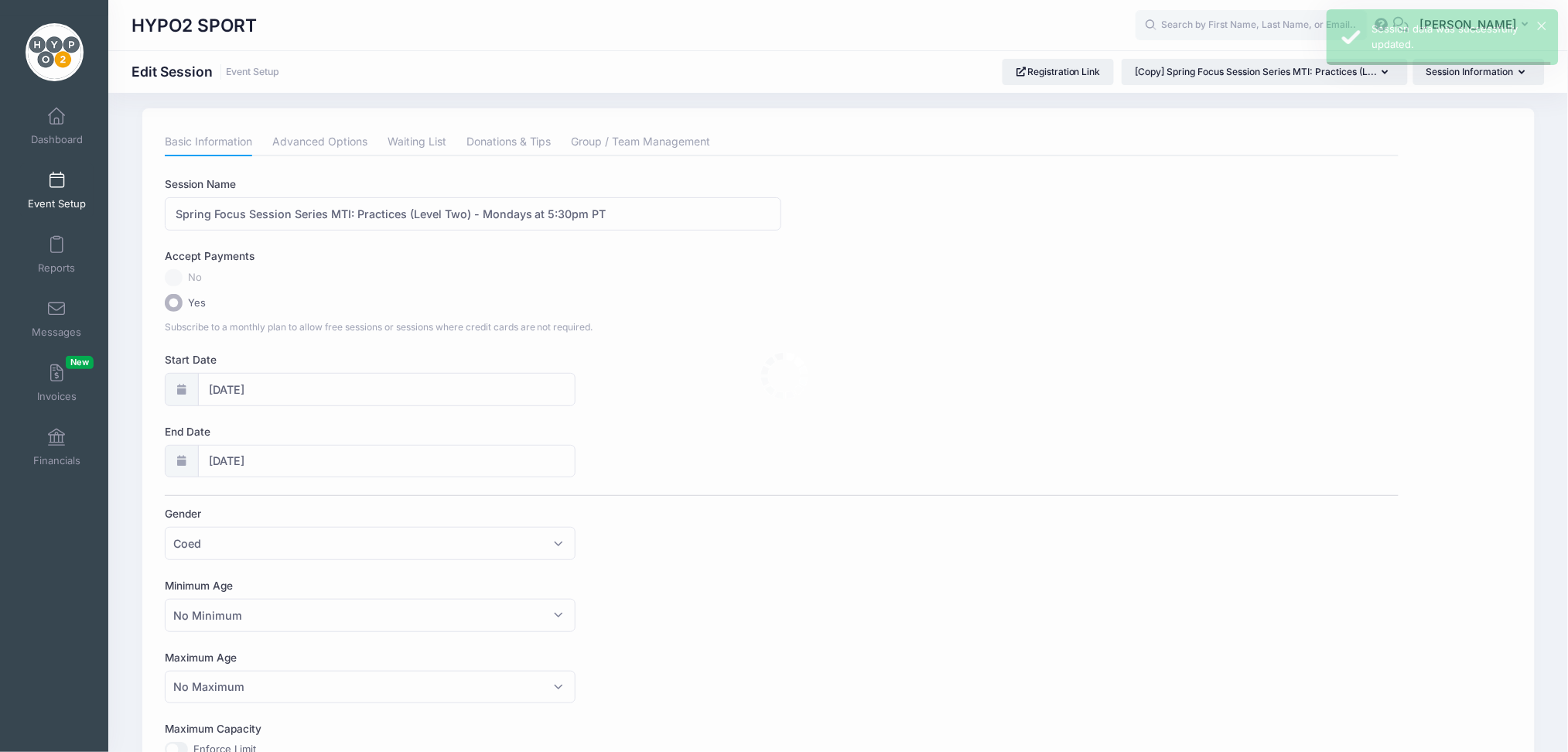
scroll to position [0, 0]
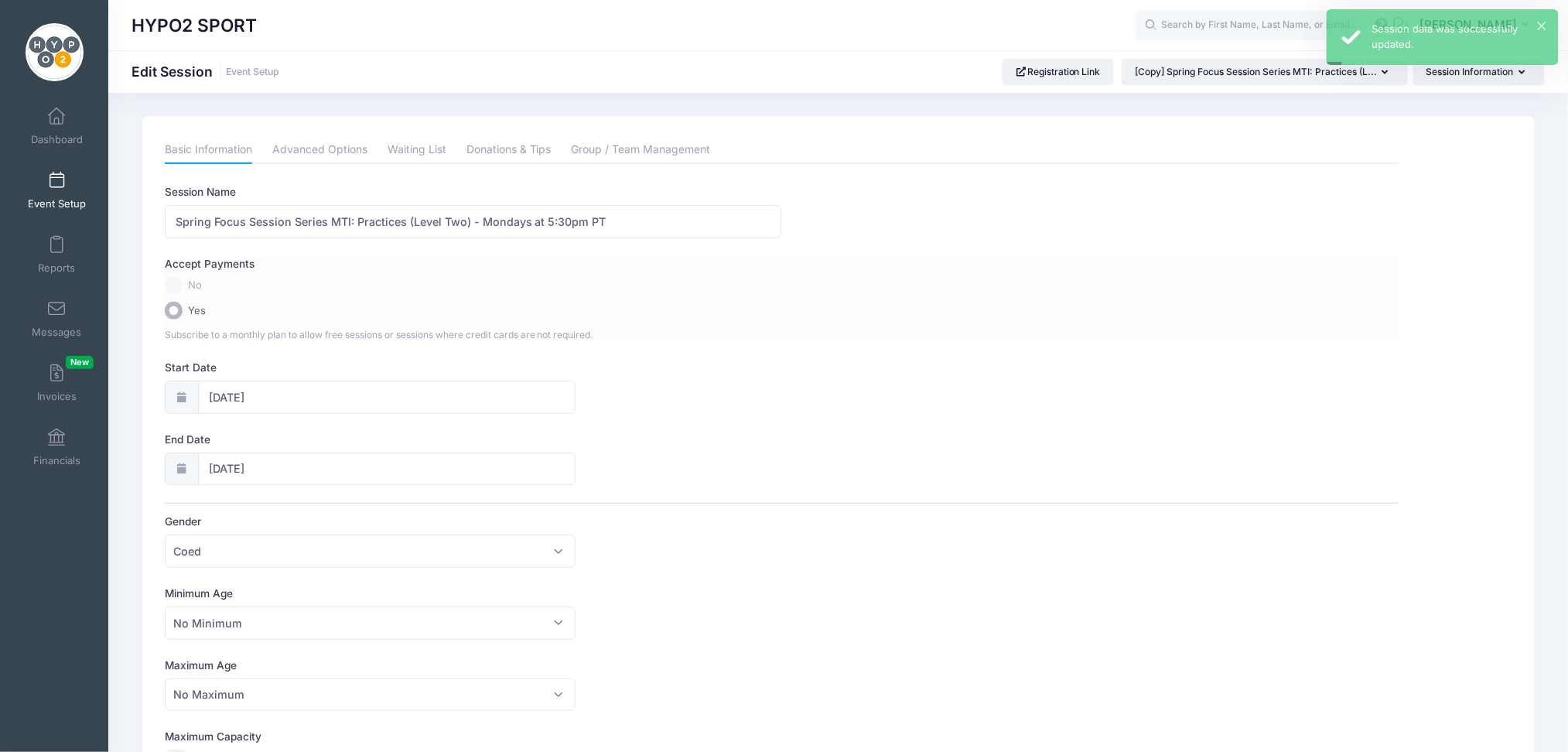
click at [1189, 321] on div "Accept Payments No Yes Subscribe to a monthly plan to allow free sessions or se…" at bounding box center [782, 299] width 1235 height 86
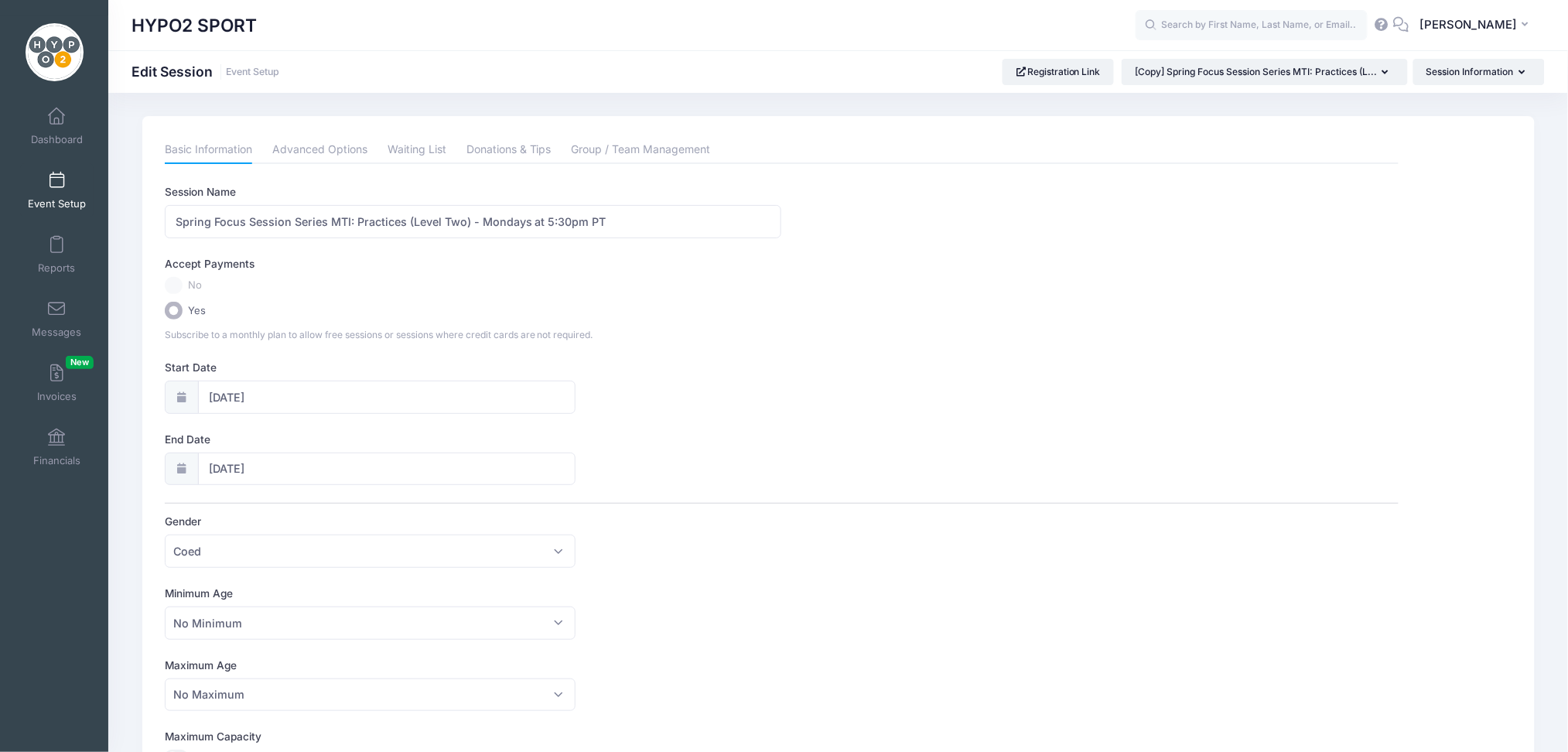
click at [57, 178] on span at bounding box center [57, 180] width 0 height 17
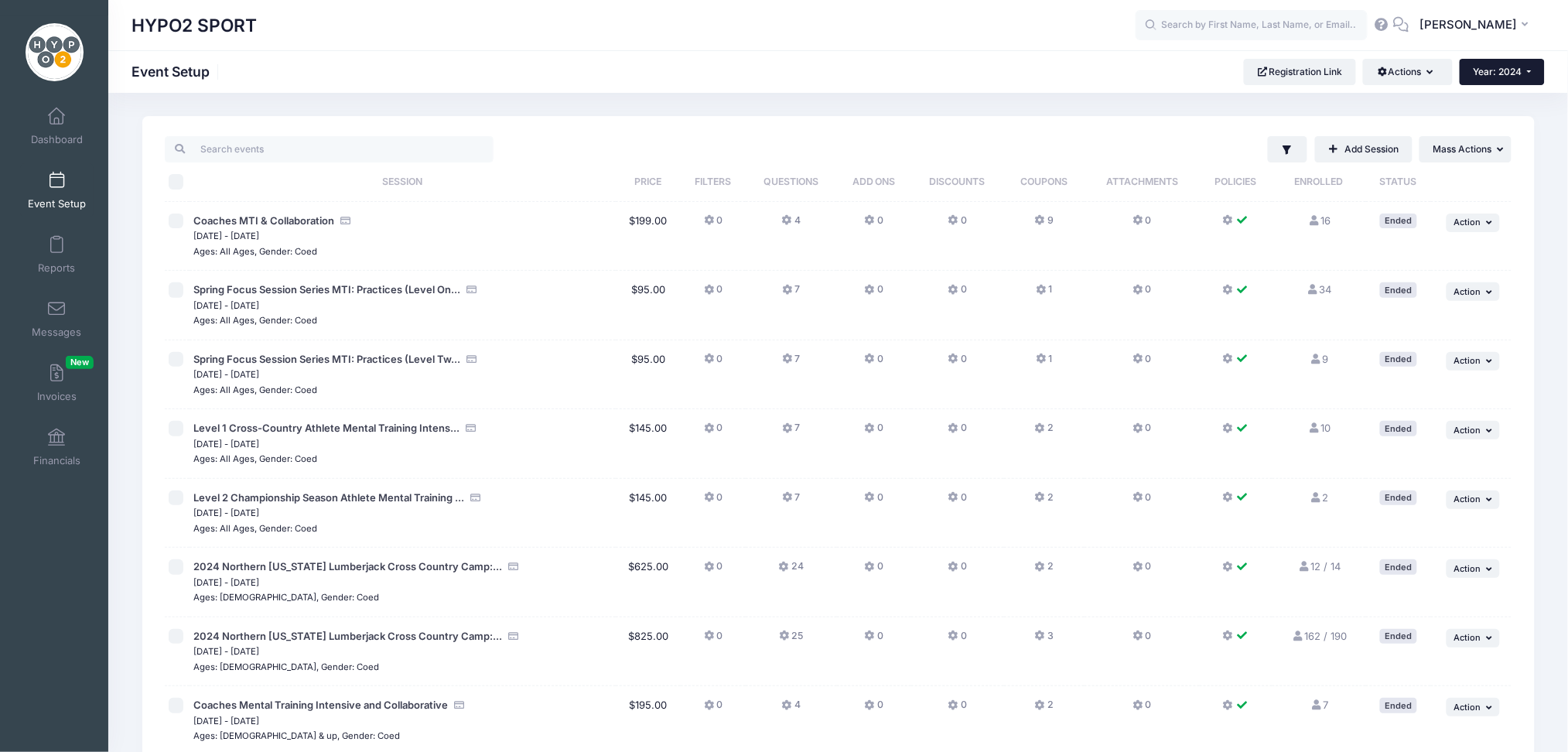
click at [1528, 72] on button "Year: 2024" at bounding box center [1502, 72] width 85 height 26
click at [1488, 125] on link "Year: 2025" at bounding box center [1510, 122] width 101 height 21
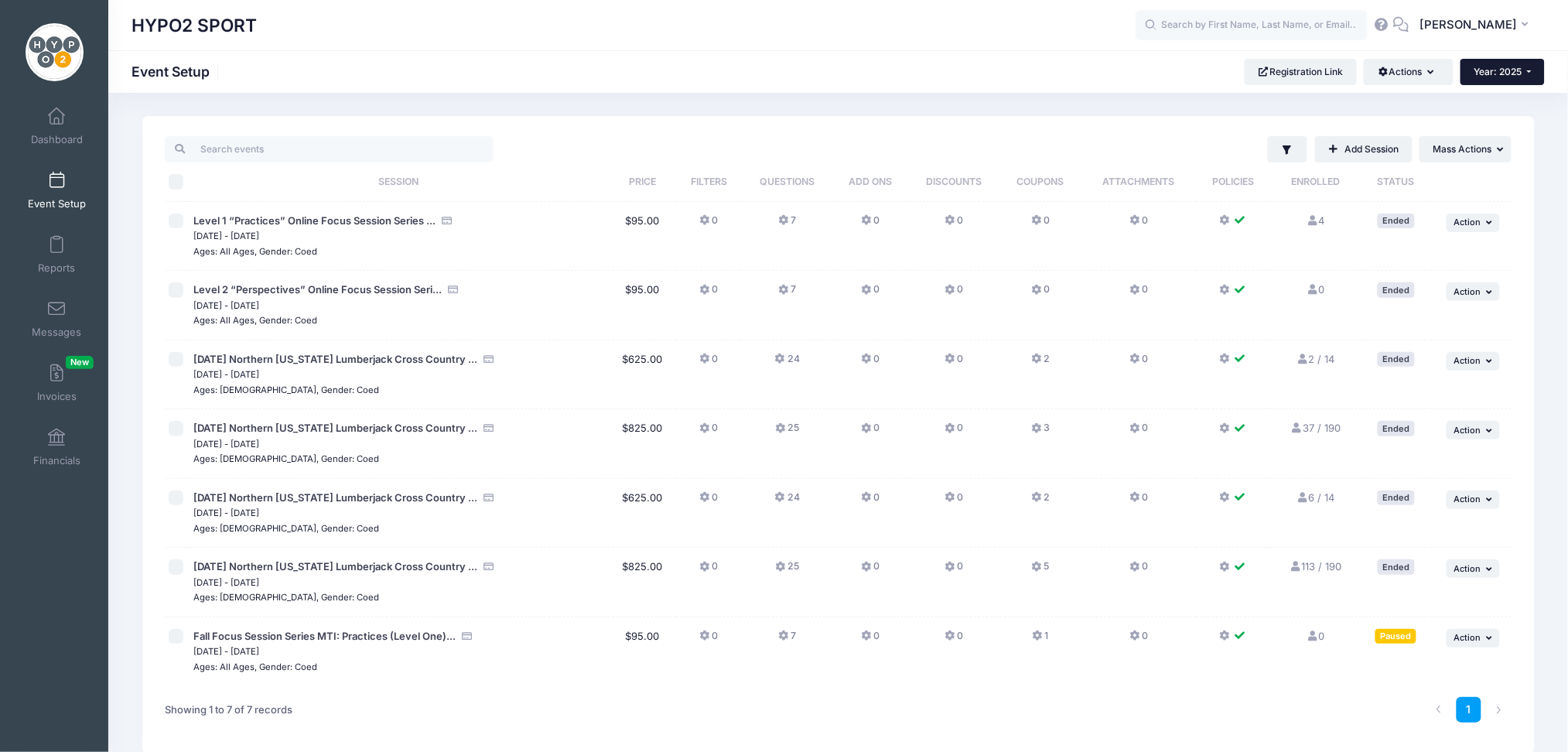
click at [1525, 69] on button "Year: 2025" at bounding box center [1503, 72] width 84 height 26
click at [1484, 97] on link "Year: 2026" at bounding box center [1511, 101] width 101 height 21
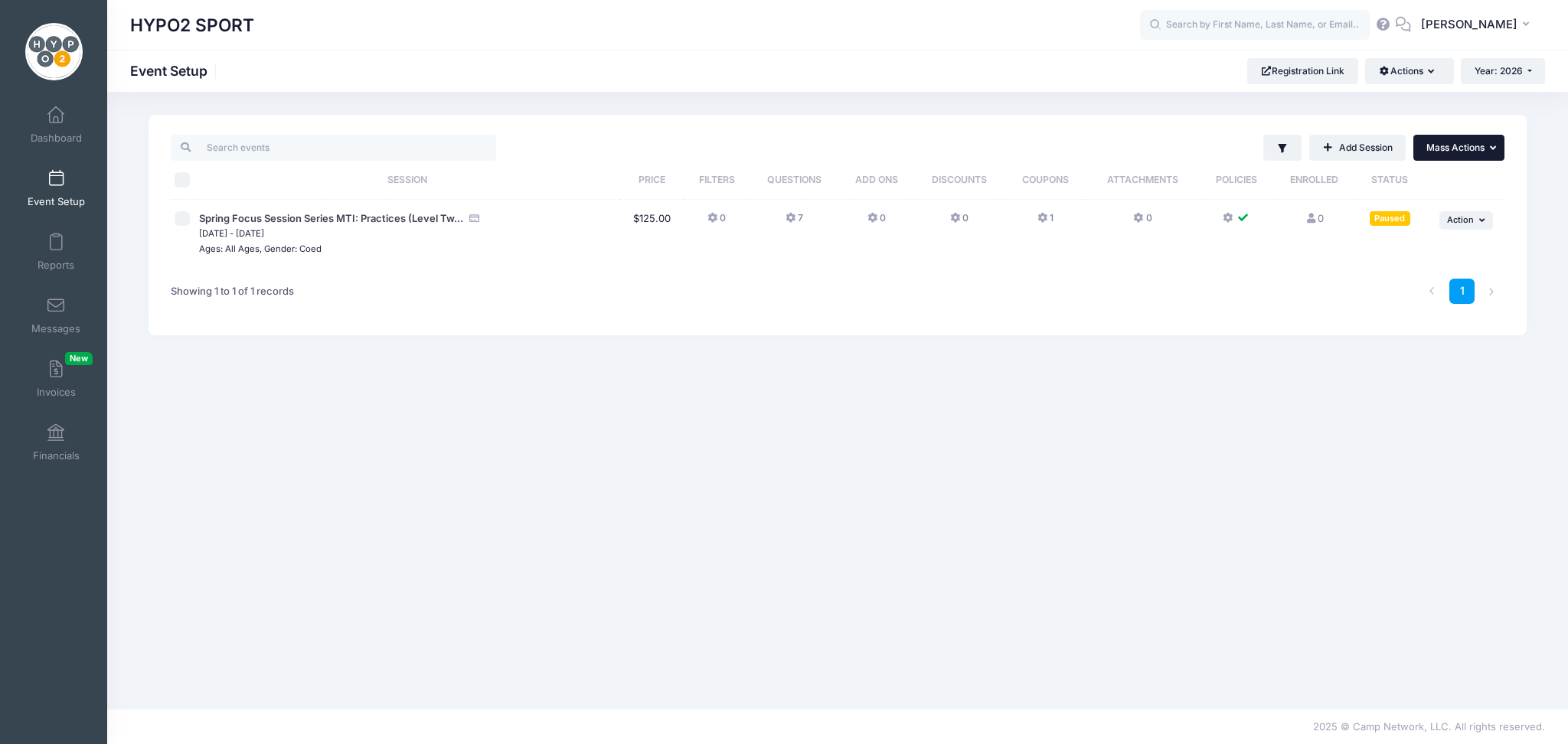
click at [1496, 148] on icon "button" at bounding box center [1494, 148] width 10 height 10
click at [1337, 293] on div "1" at bounding box center [1118, 291] width 786 height 49
click at [1481, 220] on icon "button" at bounding box center [1483, 220] width 9 height 9
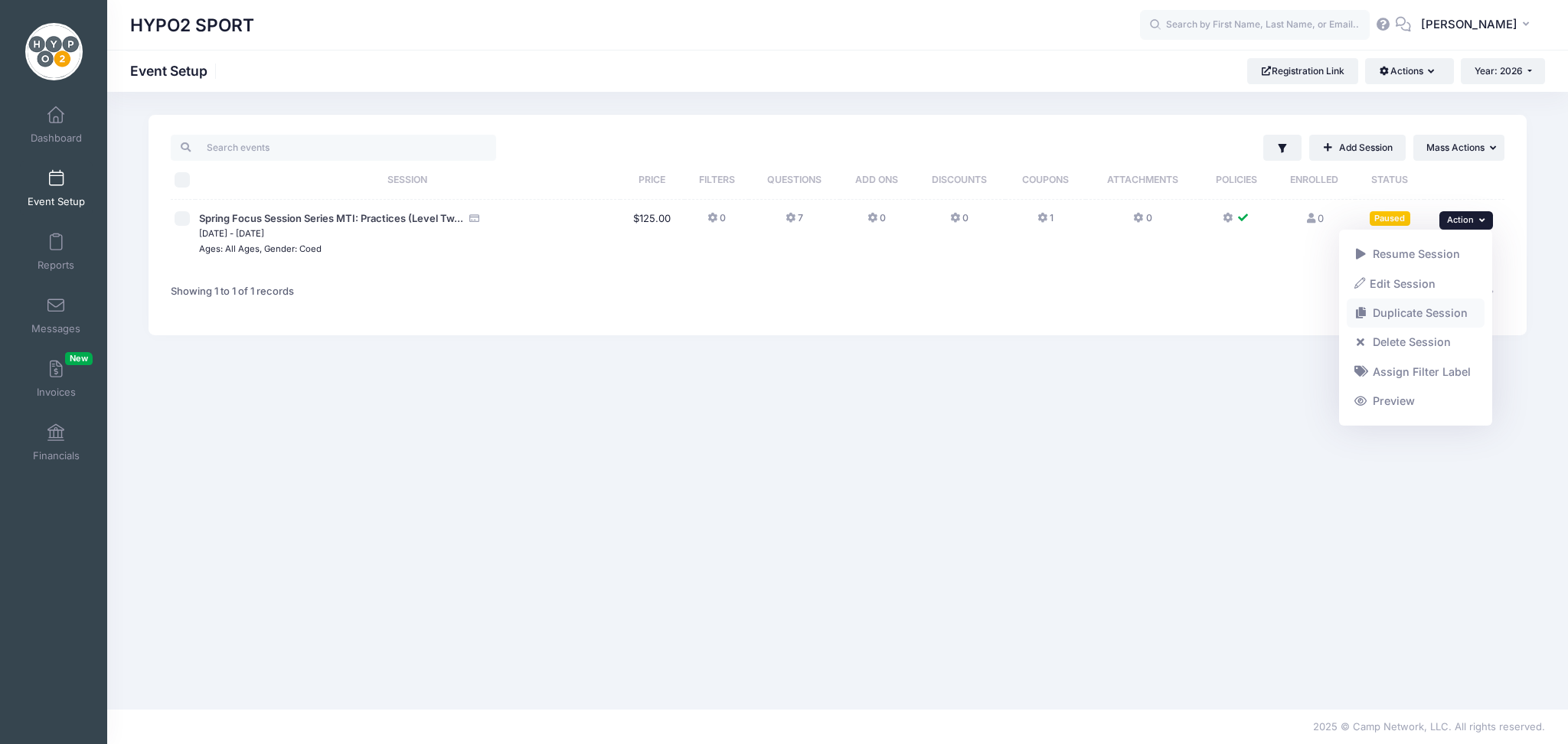
click at [1385, 312] on link "Duplicate Session" at bounding box center [1416, 313] width 139 height 29
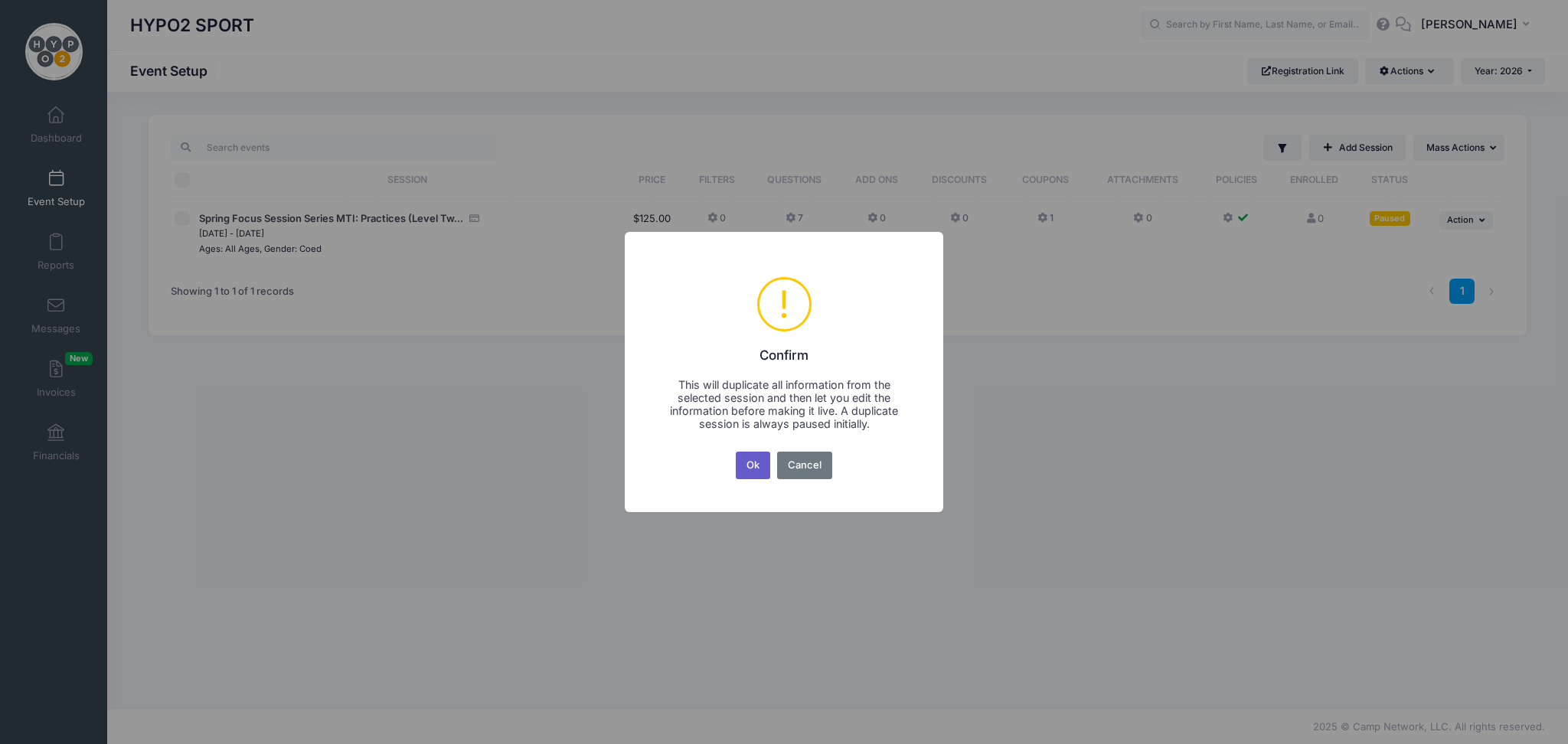
click at [755, 470] on button "Ok" at bounding box center [753, 466] width 35 height 27
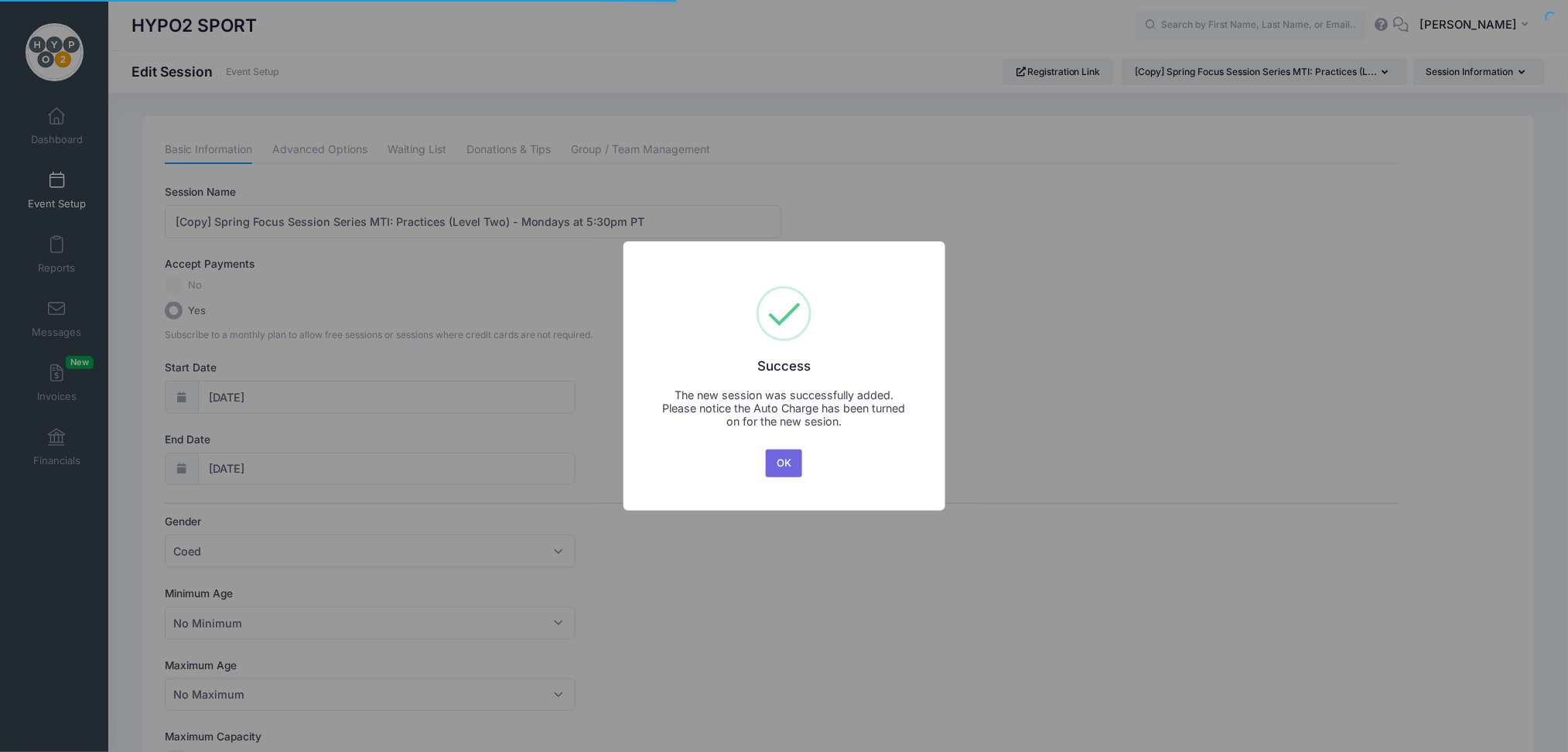
click at [784, 465] on button "OK" at bounding box center [784, 463] width 37 height 27
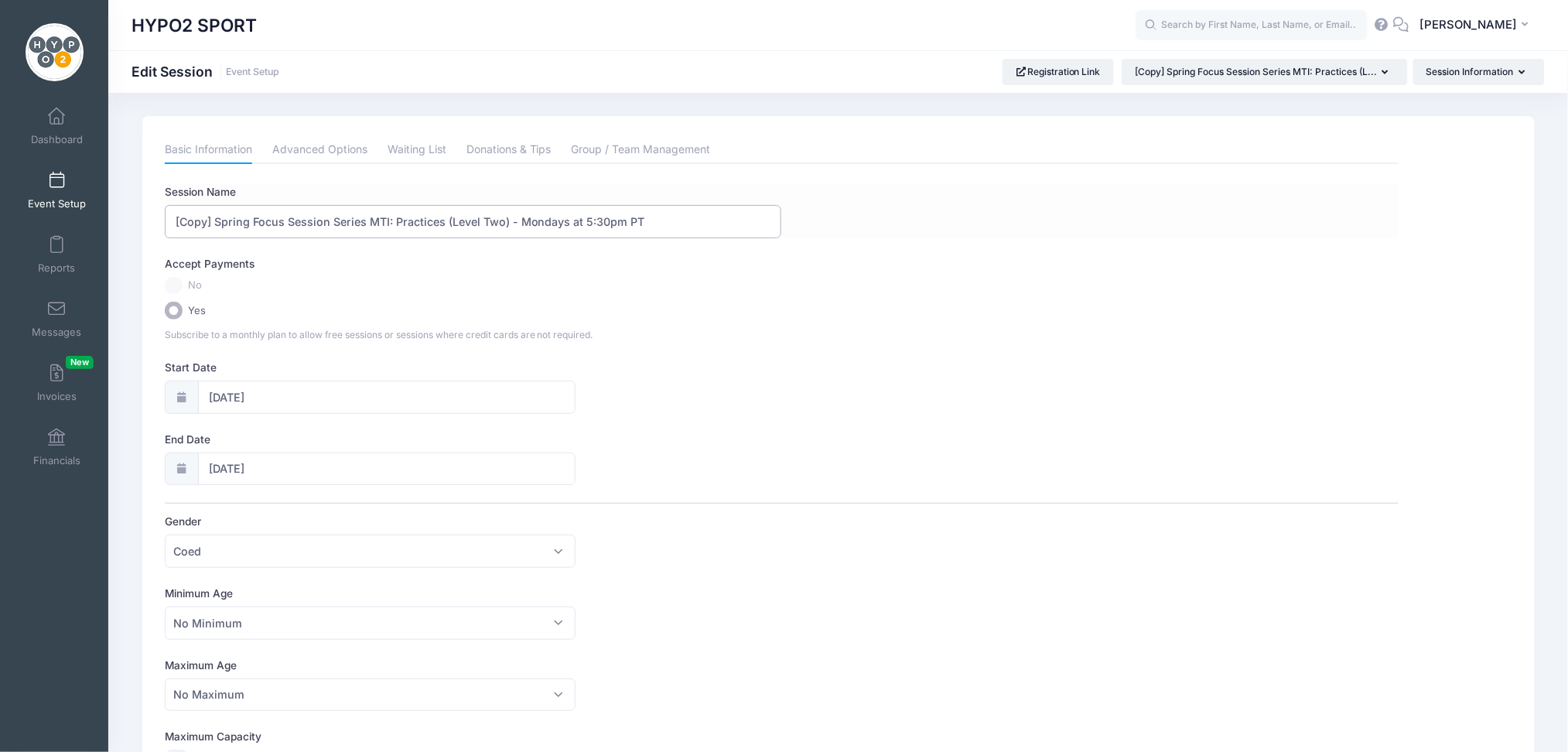
click at [214, 221] on input "[Copy] Spring Focus Session Series MTI: Practices (Level Two) - Mondays at 5:30…" at bounding box center [473, 222] width 617 height 33
click at [240, 222] on input "Fall / Spring Focus Session Series MTI: Practices (Level Two) - Mondays at 5:30…" at bounding box center [473, 222] width 617 height 33
click at [506, 225] on input "Fall / Spring Combo Focus Session Series MTI: Practices (Level Two) - Mondays a…" at bounding box center [473, 222] width 617 height 33
click at [512, 218] on input "Fall / Spring Combo Focus Session Series MTI: Practices (Level Two) - Mondays a…" at bounding box center [473, 222] width 617 height 33
type input "Fall / Spring Combo Focus Session Series MTI: Practices (Level One & Two) - Mon…"
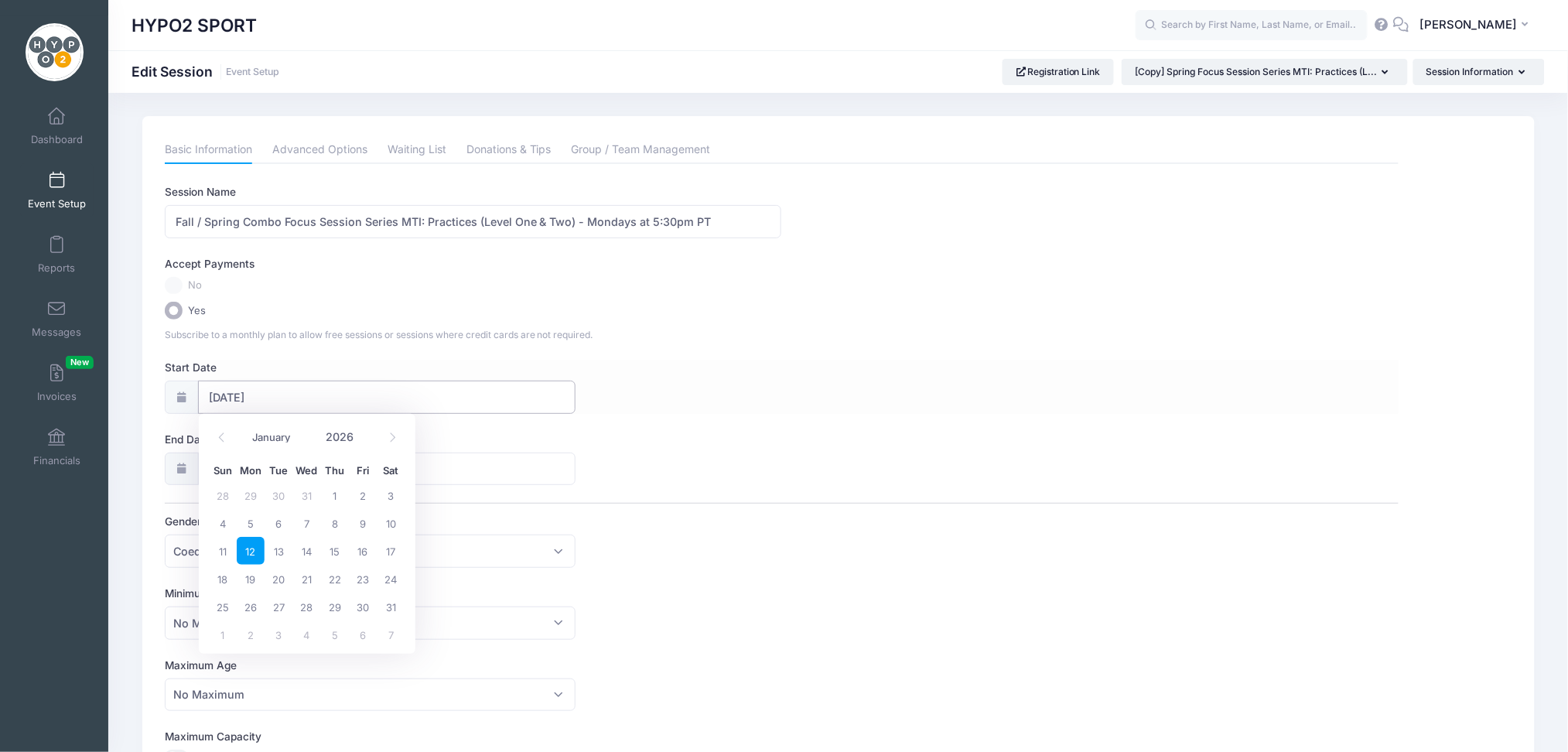
click at [283, 390] on input "01/12/2026" at bounding box center [386, 397] width 378 height 33
click at [230, 442] on span at bounding box center [222, 436] width 25 height 26
type input "2025"
click at [230, 442] on span at bounding box center [222, 436] width 25 height 26
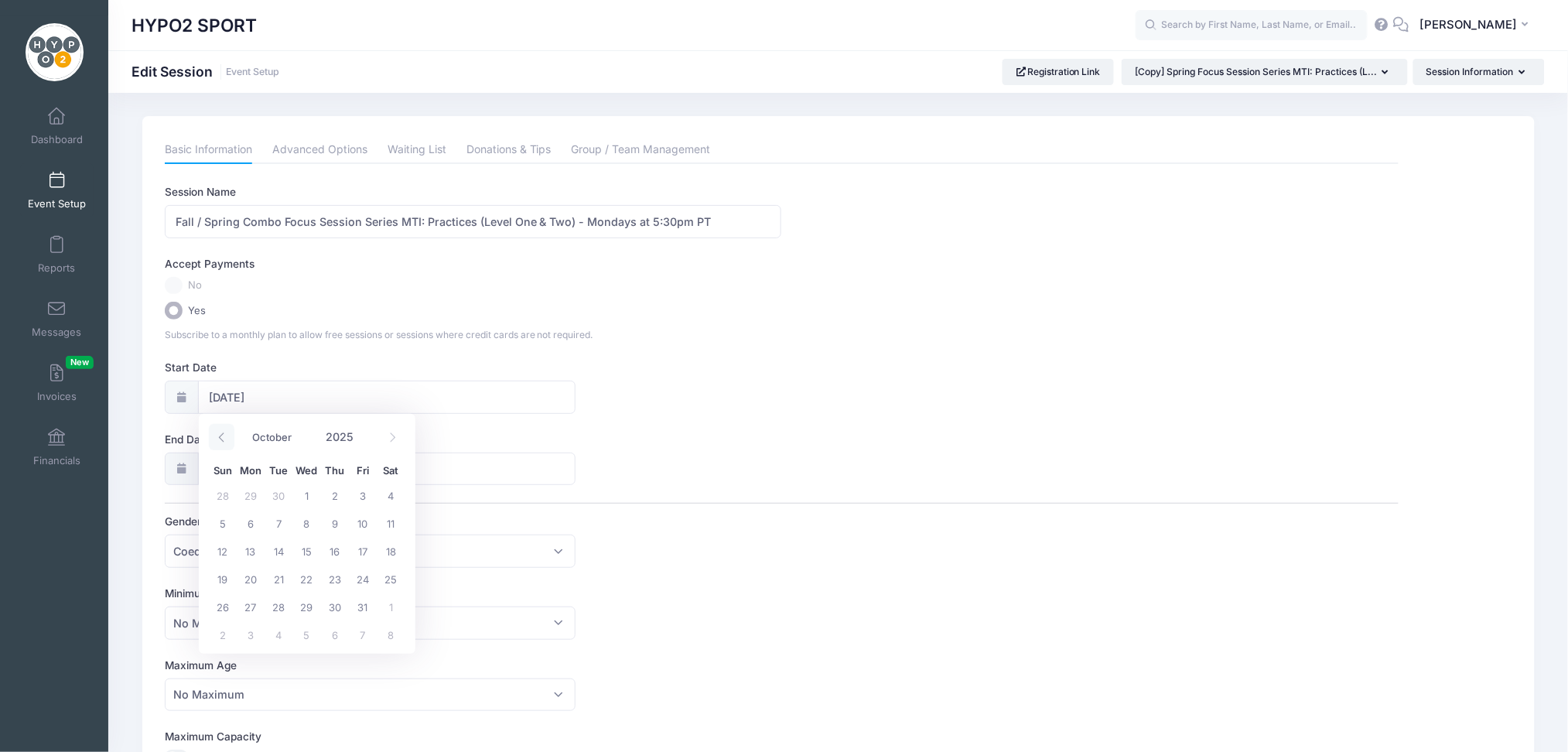
click at [230, 442] on span at bounding box center [222, 436] width 25 height 26
click at [386, 427] on span at bounding box center [392, 436] width 25 height 26
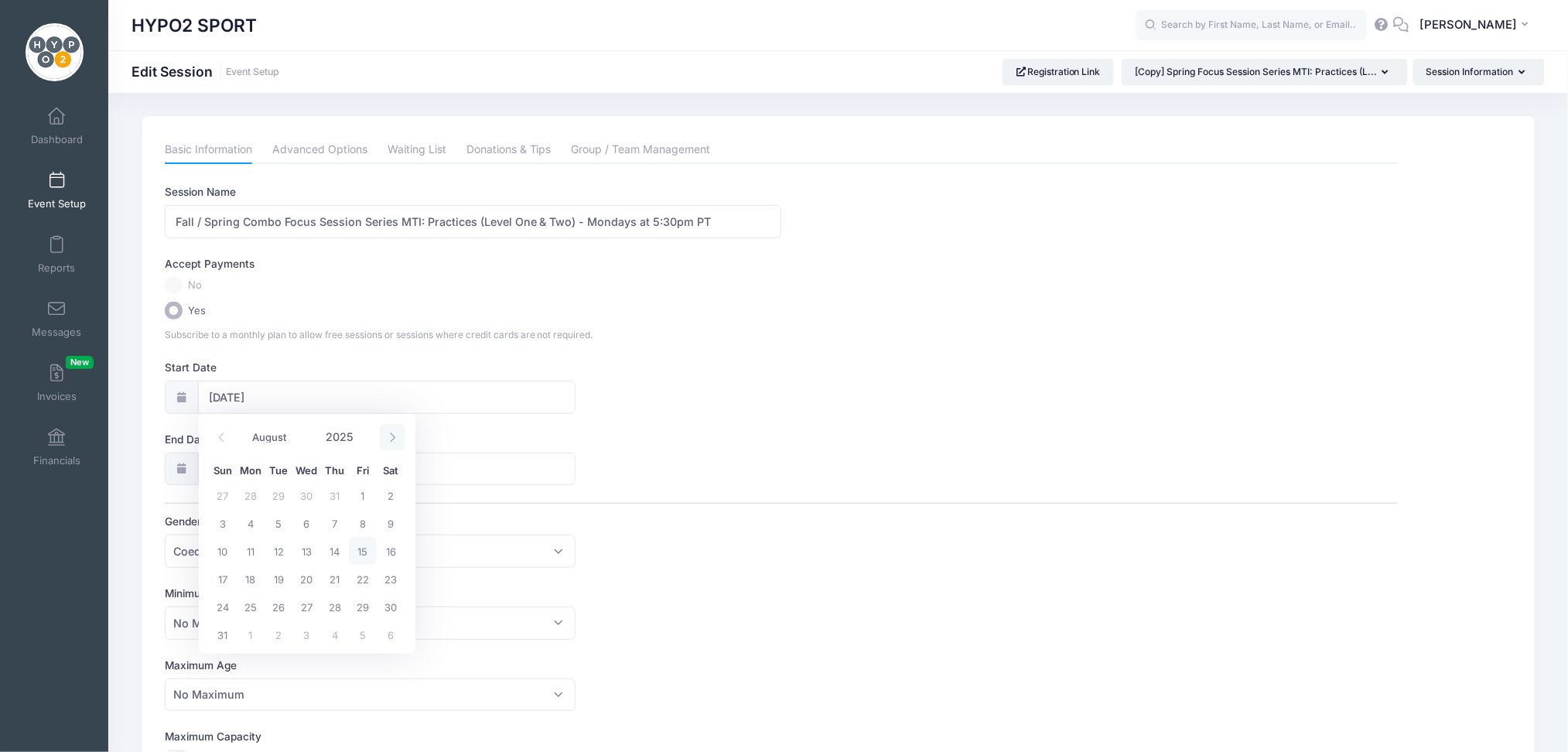
select select "8"
click at [251, 522] on span "8" at bounding box center [250, 523] width 27 height 27
type input "09/08/2025"
click at [552, 459] on input "05/11/2026" at bounding box center [386, 470] width 378 height 33
click at [743, 414] on div "Session Name Fall / Spring Combo Focus Session Series MTI: Practices (Level One…" at bounding box center [782, 657] width 1235 height 946
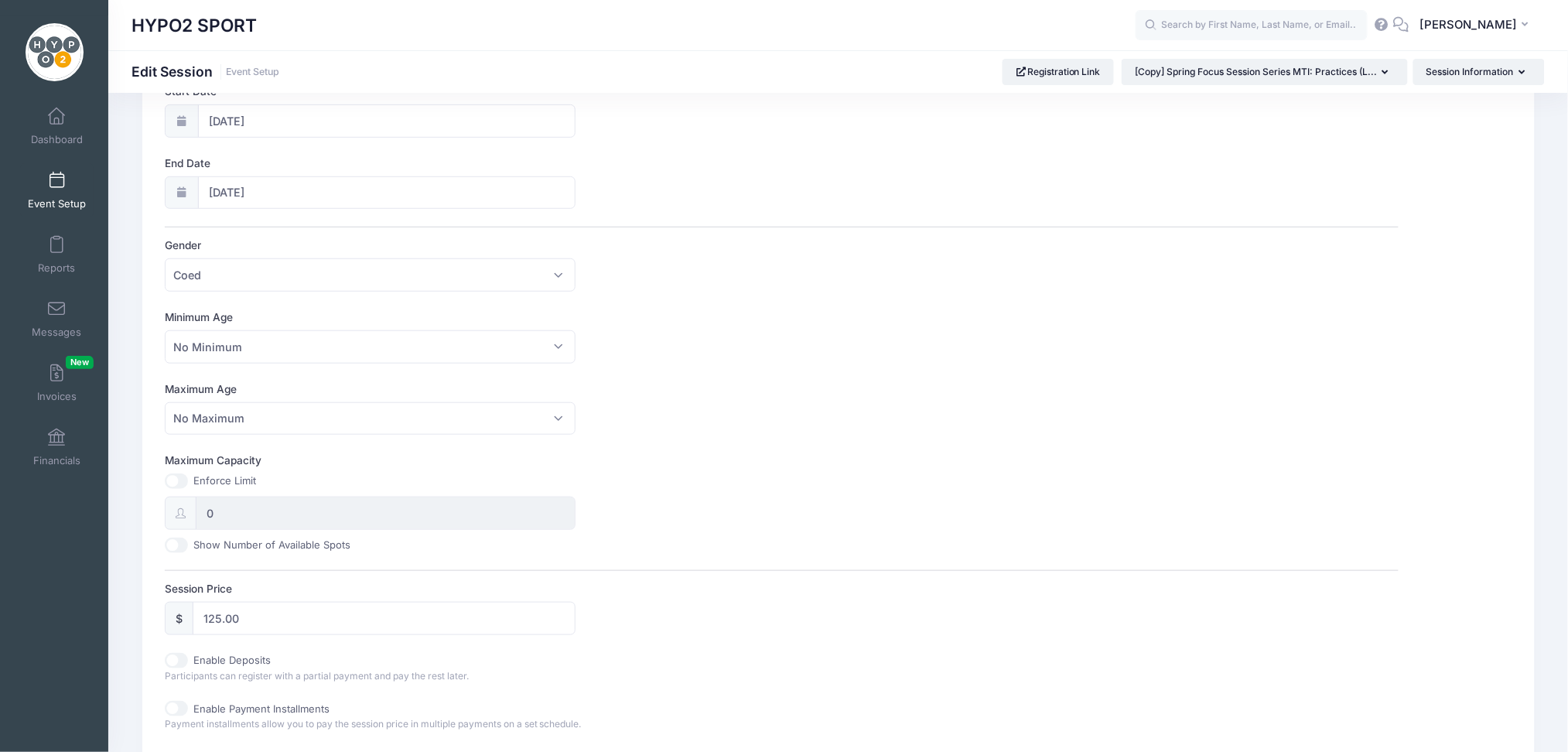
scroll to position [281, 0]
click at [436, 618] on input "125.00" at bounding box center [383, 613] width 383 height 33
type input "180.00"
click at [708, 578] on label "Session Price" at bounding box center [473, 583] width 617 height 16
click at [577, 596] on input "180.00" at bounding box center [383, 613] width 383 height 33
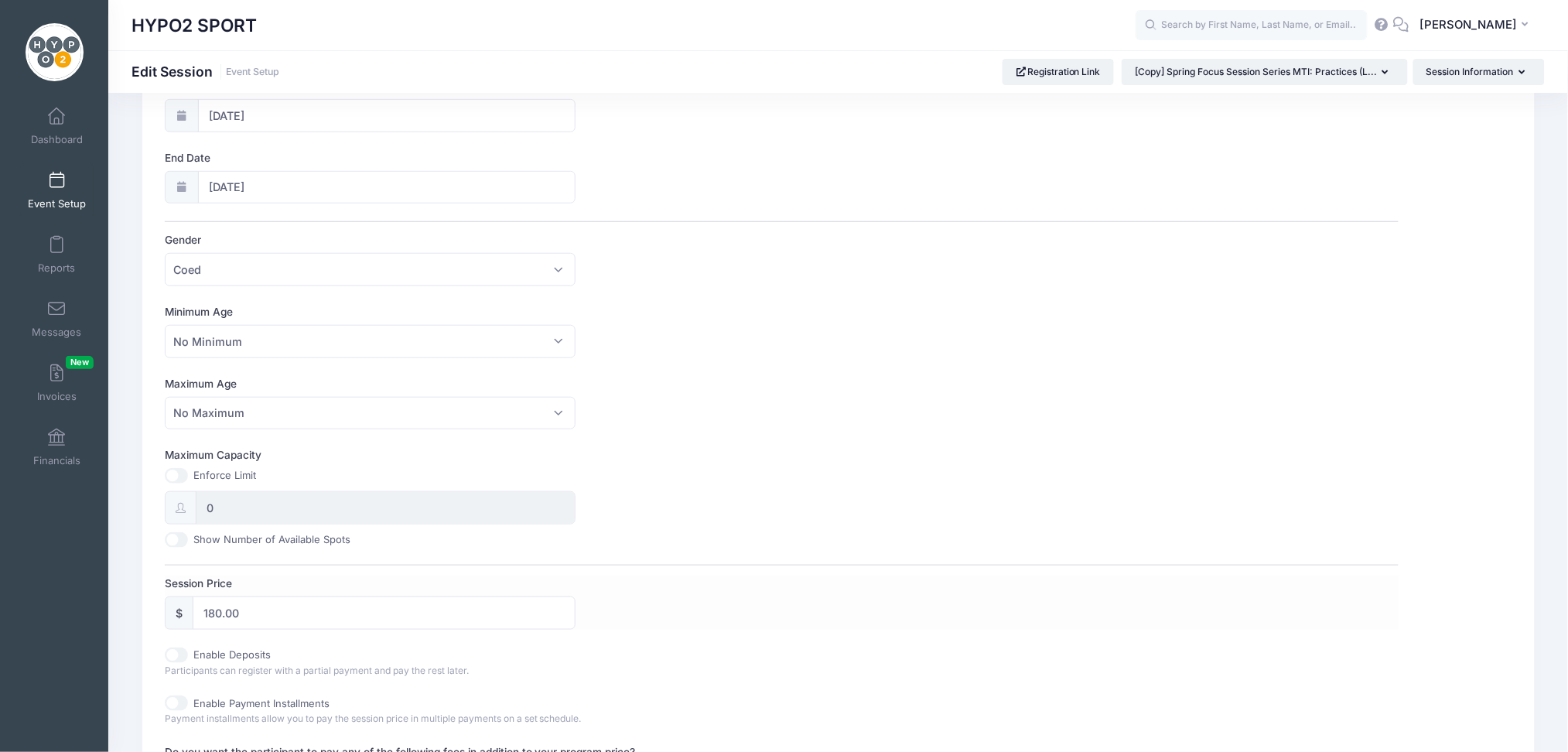
click at [706, 580] on label "Session Price" at bounding box center [473, 583] width 617 height 16
click at [577, 596] on input "180.00" at bounding box center [383, 613] width 383 height 33
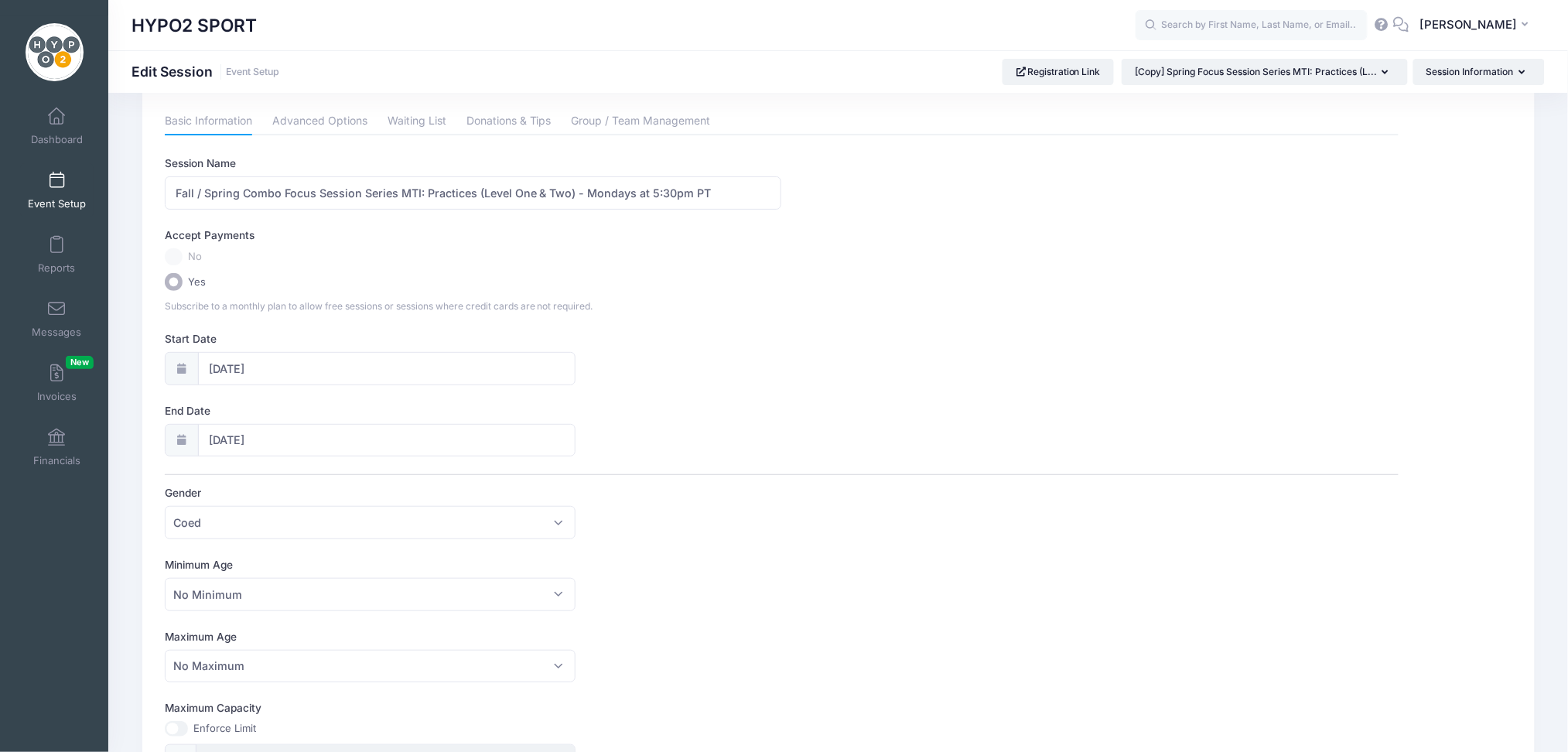
scroll to position [20, 0]
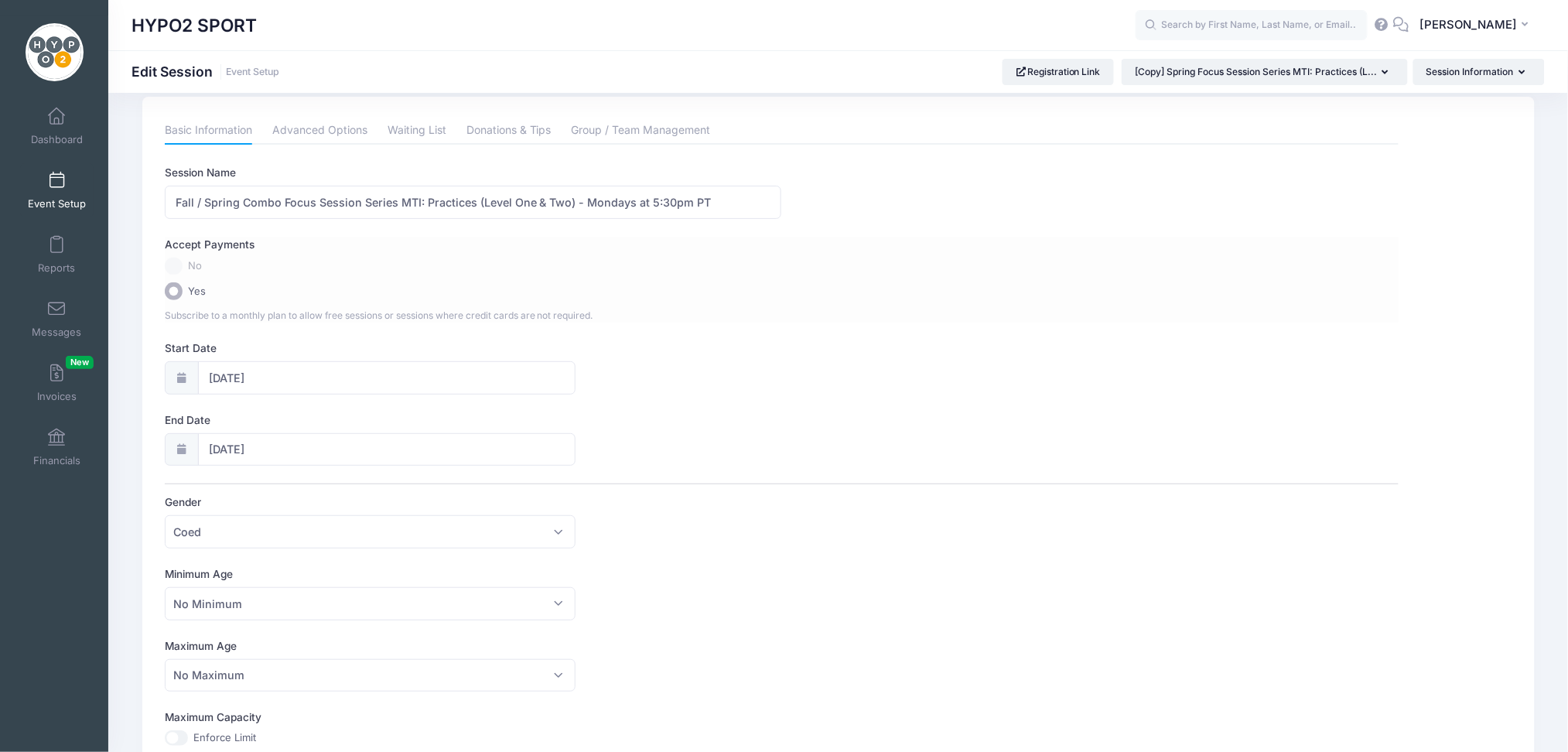
click at [1286, 299] on div "Accept Payments No Yes Subscribe to a monthly plan to allow free sessions or se…" at bounding box center [782, 279] width 1235 height 86
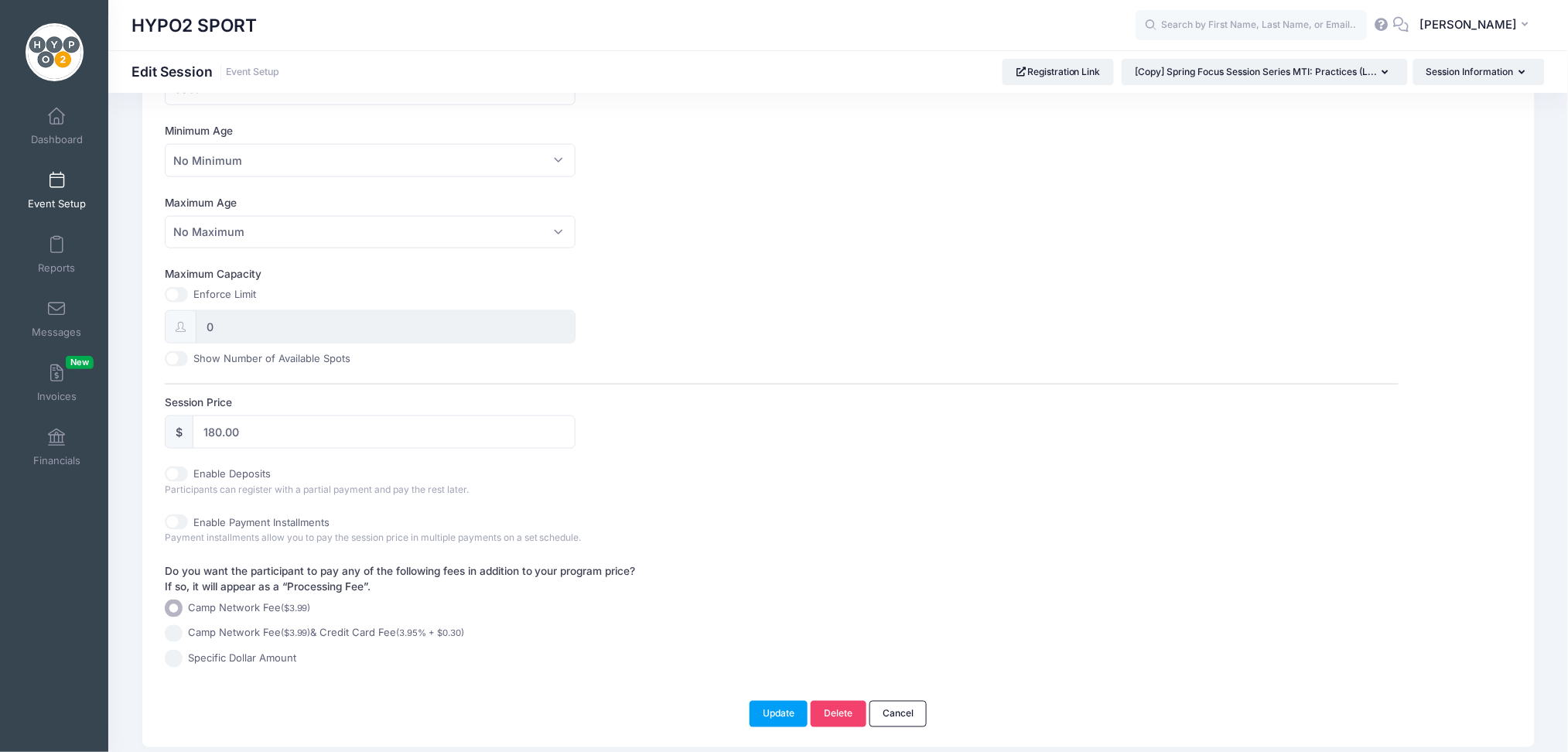
scroll to position [515, 0]
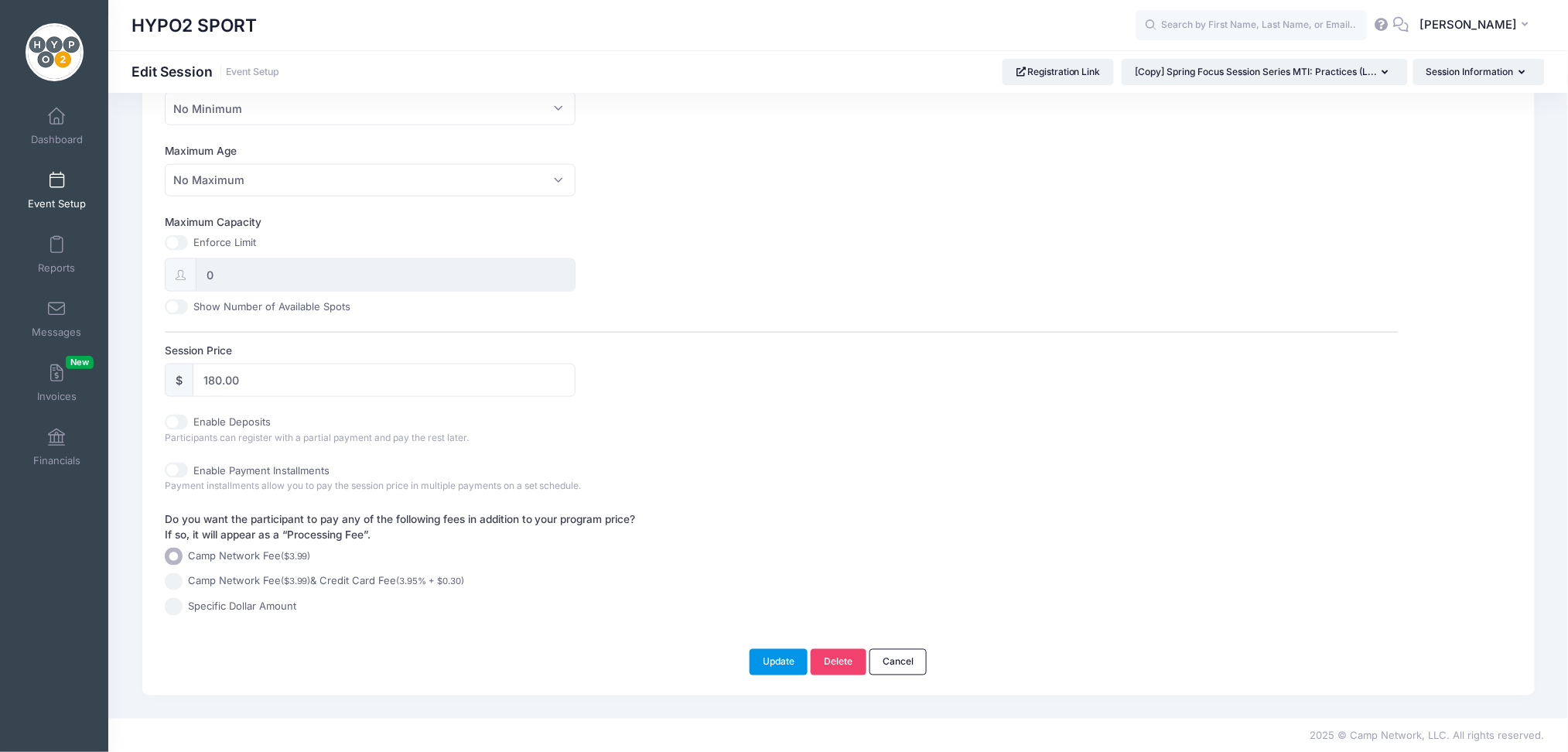
click at [769, 657] on button "Update" at bounding box center [780, 662] width 59 height 26
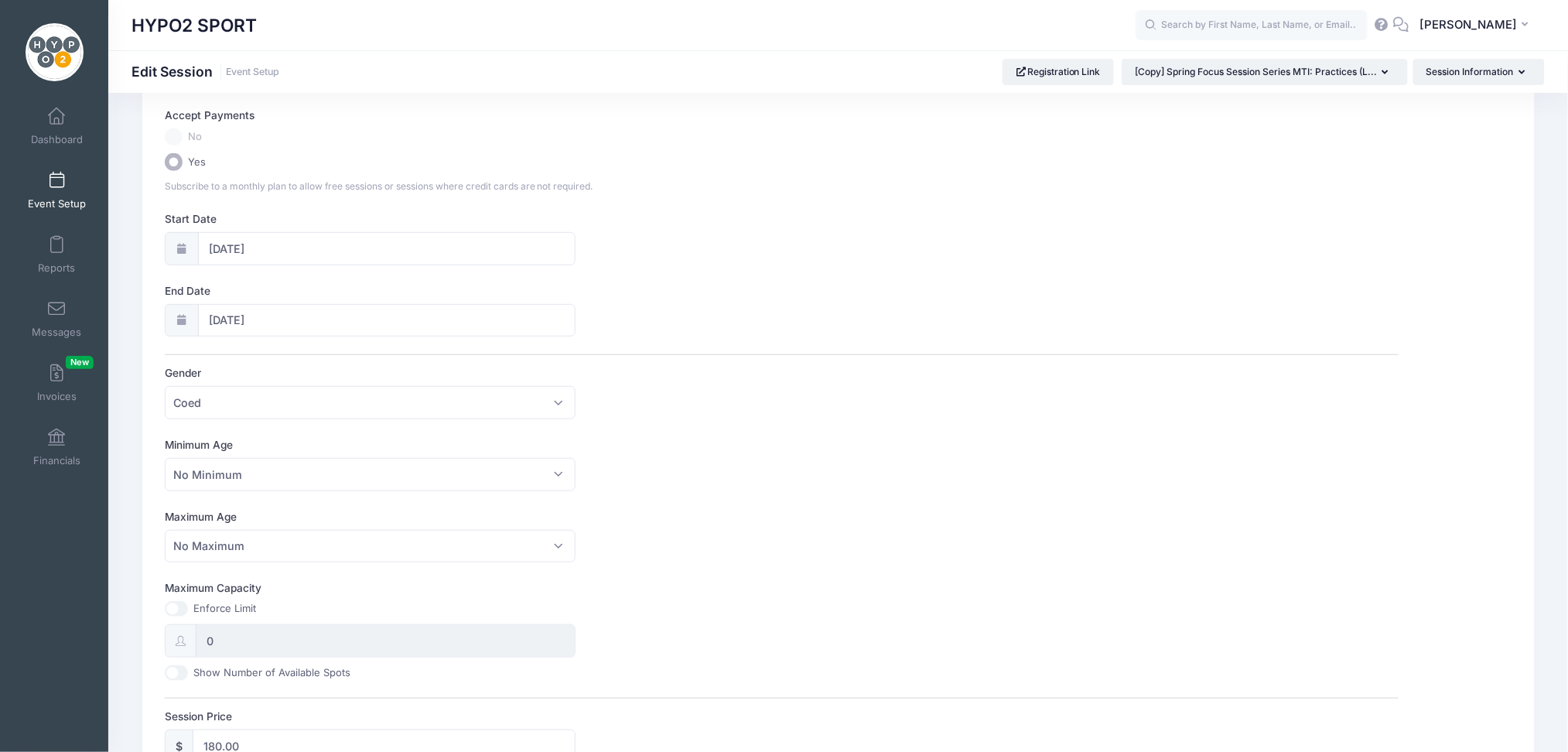
scroll to position [141, 0]
click at [57, 184] on span at bounding box center [57, 180] width 0 height 17
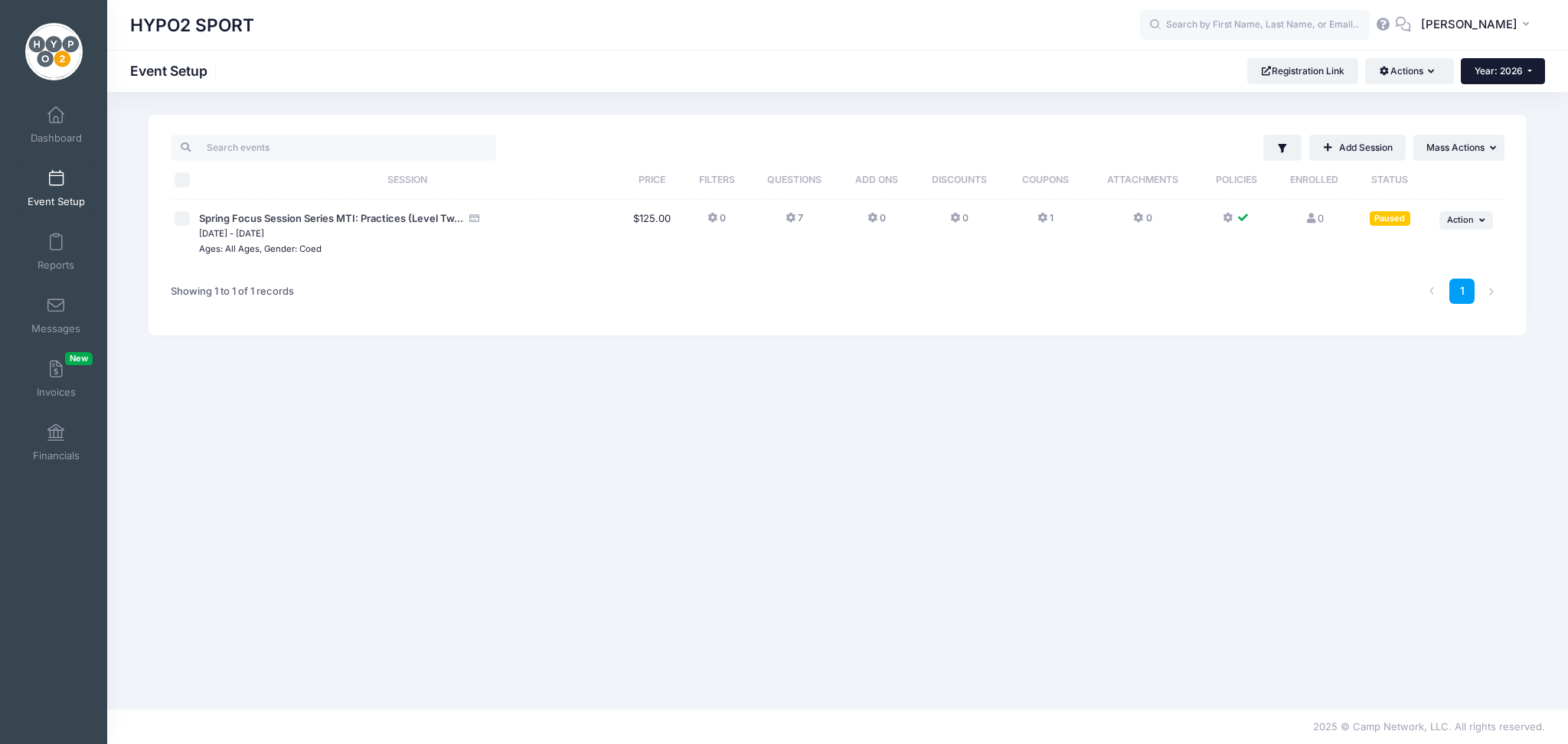
click at [1533, 71] on button "Year: 2026" at bounding box center [1502, 71] width 84 height 26
click at [1501, 125] on link "Year: 2025" at bounding box center [1510, 120] width 100 height 20
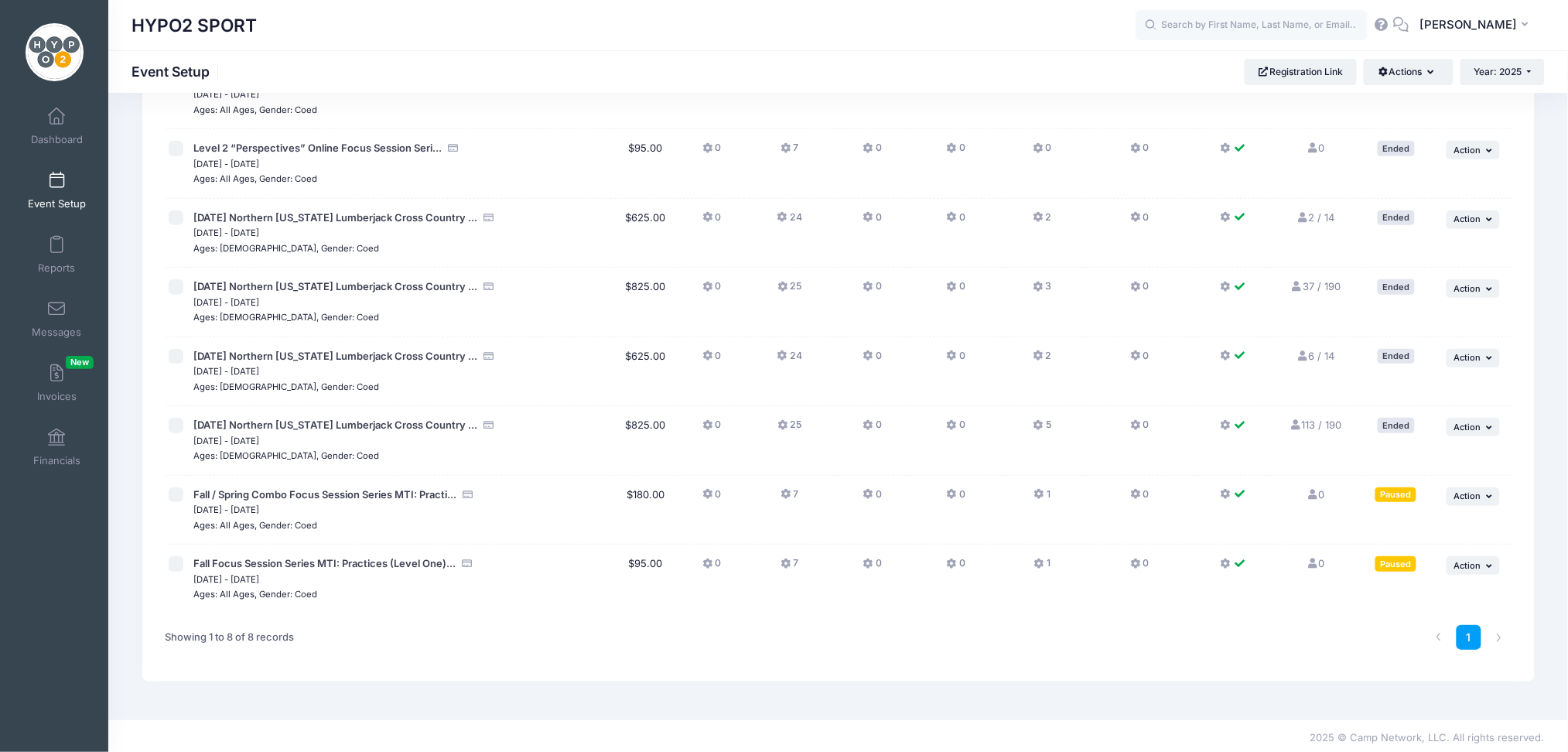
scroll to position [144, 0]
click at [558, 628] on div "Showing 1 to 8 of 8 records" at bounding box center [440, 635] width 568 height 49
click at [1395, 487] on div "Paused" at bounding box center [1396, 492] width 41 height 15
click at [1483, 495] on button "... Action" at bounding box center [1474, 494] width 54 height 19
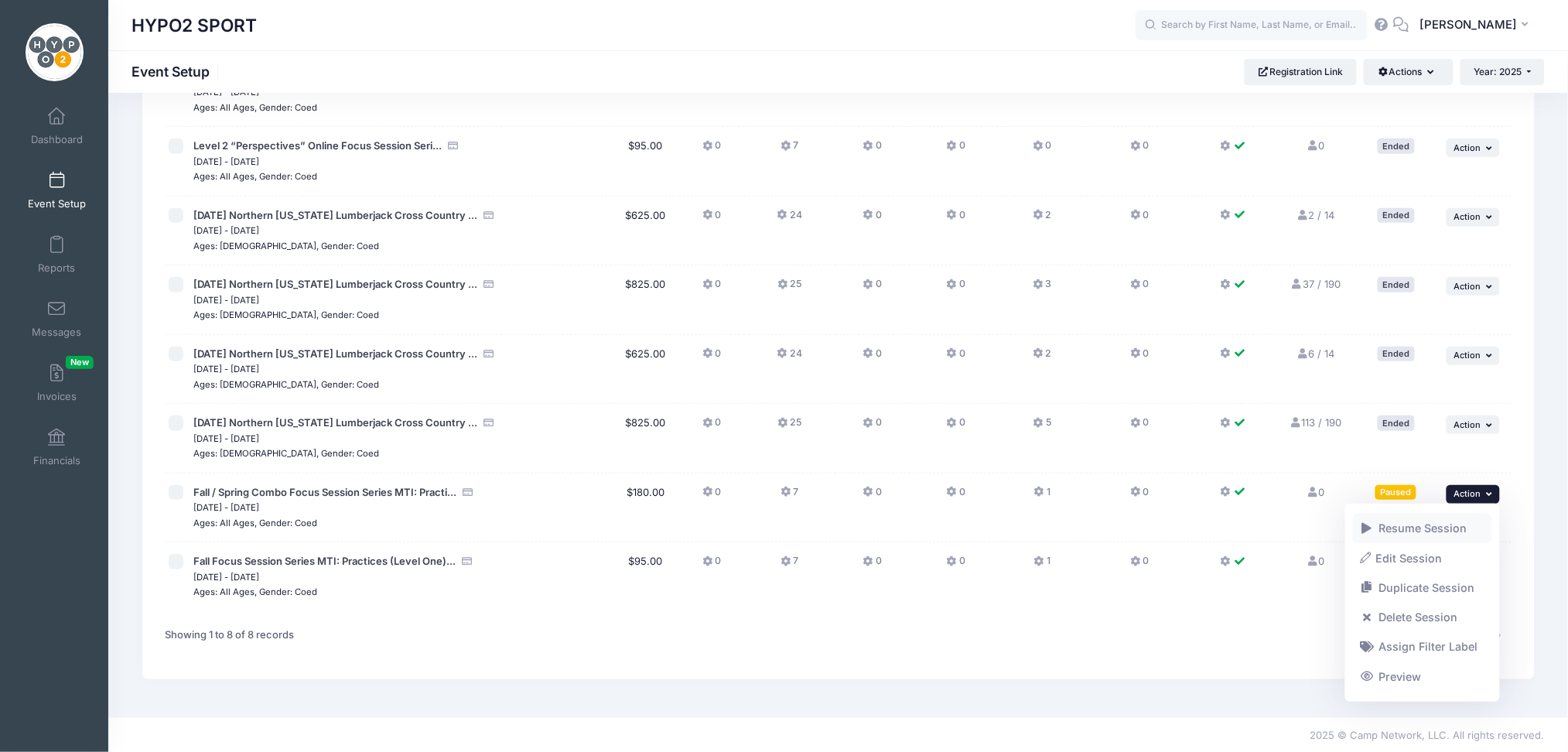
click at [1422, 526] on link "Resume Session" at bounding box center [1423, 528] width 140 height 29
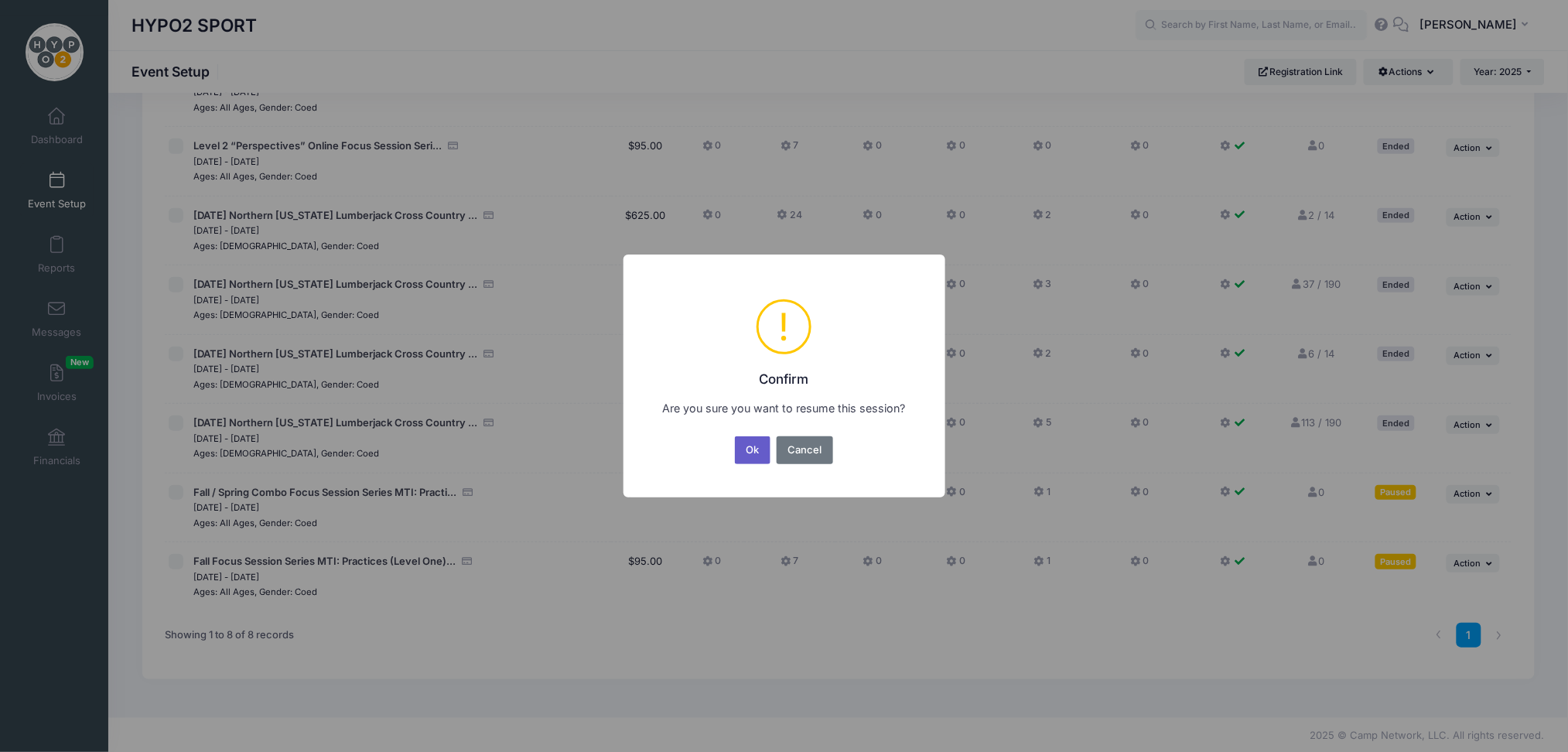
click at [751, 448] on button "Ok" at bounding box center [753, 450] width 35 height 27
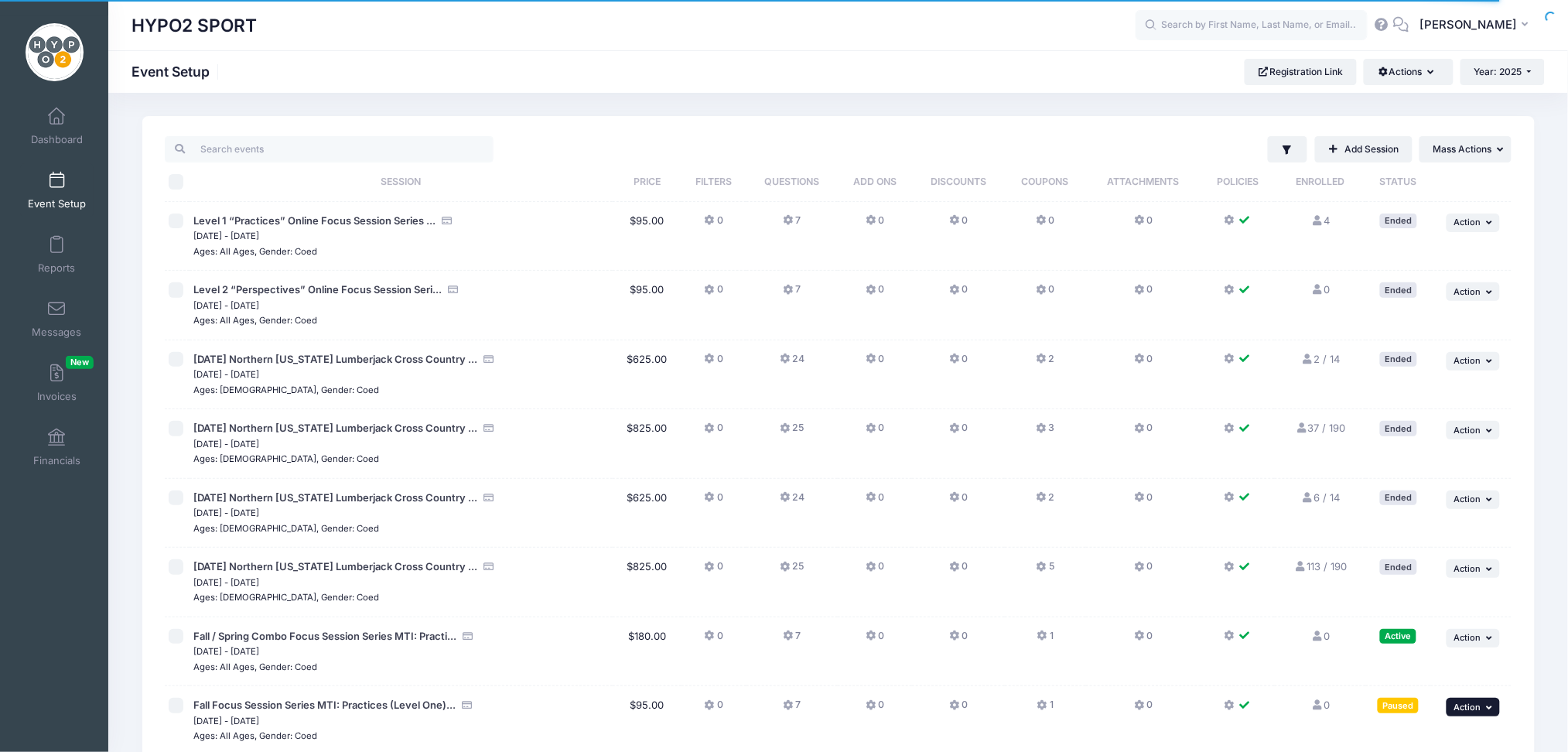
click at [1484, 710] on button "... Action" at bounding box center [1474, 707] width 54 height 19
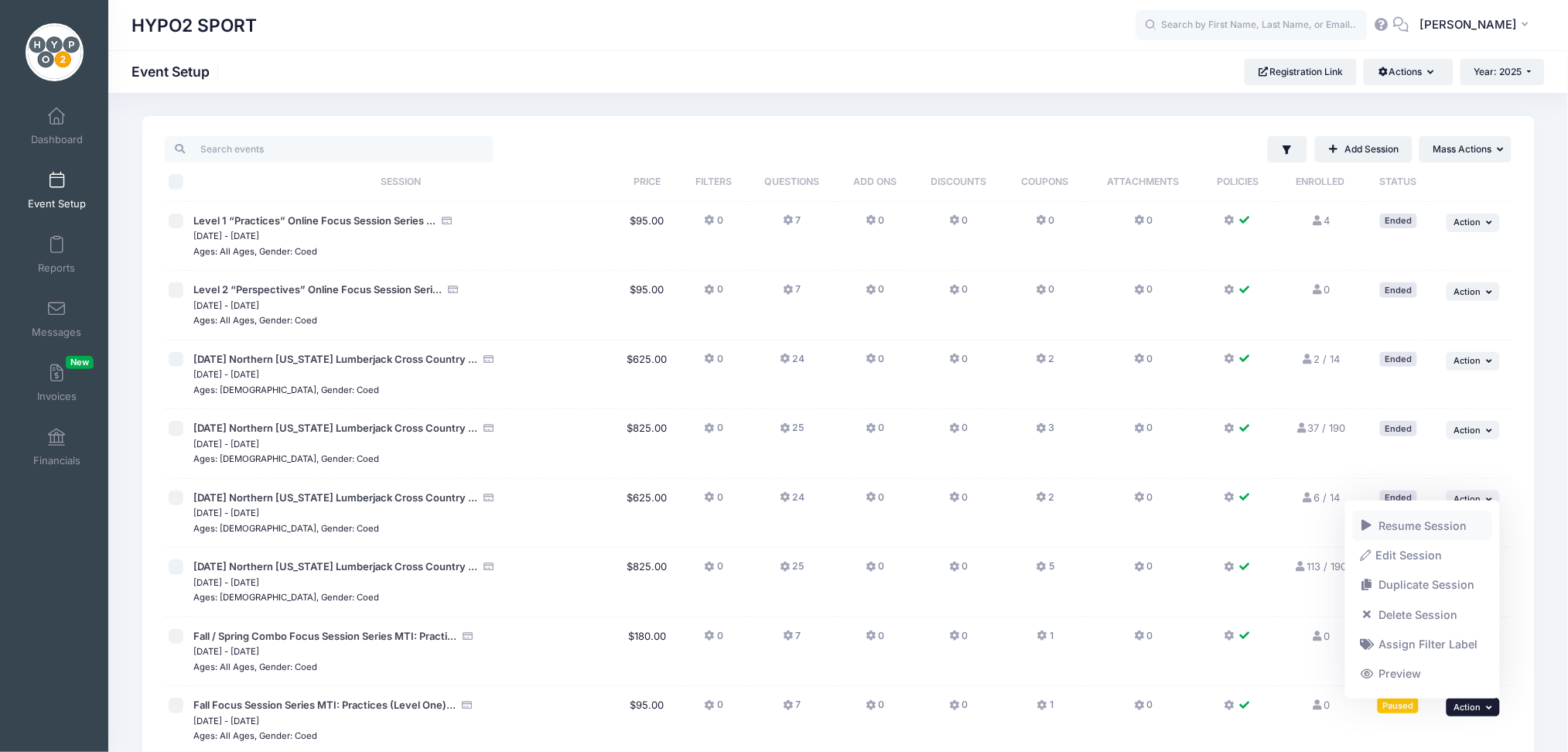
click at [1403, 522] on link "Resume Session" at bounding box center [1423, 526] width 140 height 29
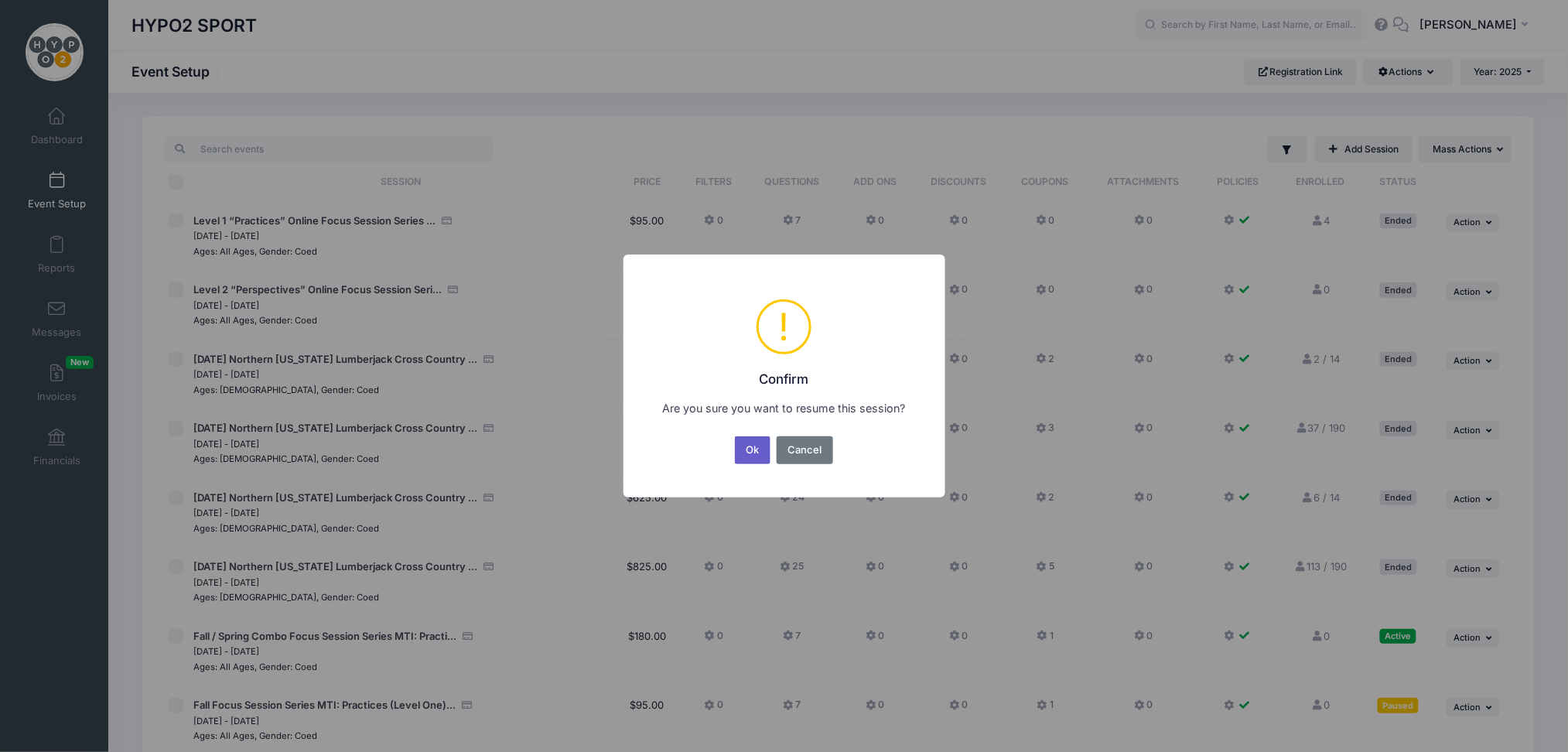
click at [757, 448] on button "Ok" at bounding box center [753, 450] width 35 height 27
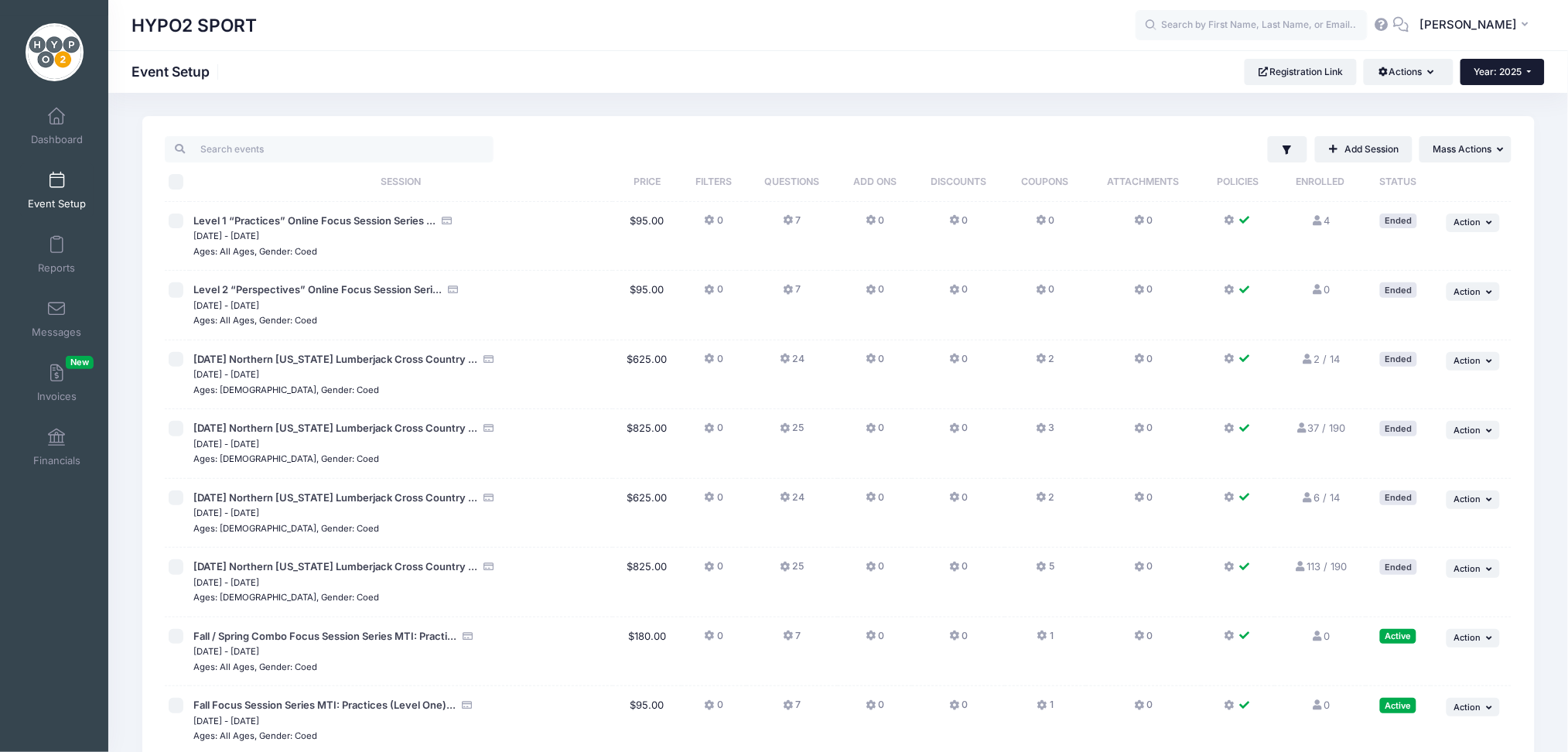
click at [1528, 68] on button "Year: 2025" at bounding box center [1503, 72] width 84 height 26
click at [1478, 106] on link "Year: 2026" at bounding box center [1511, 101] width 101 height 21
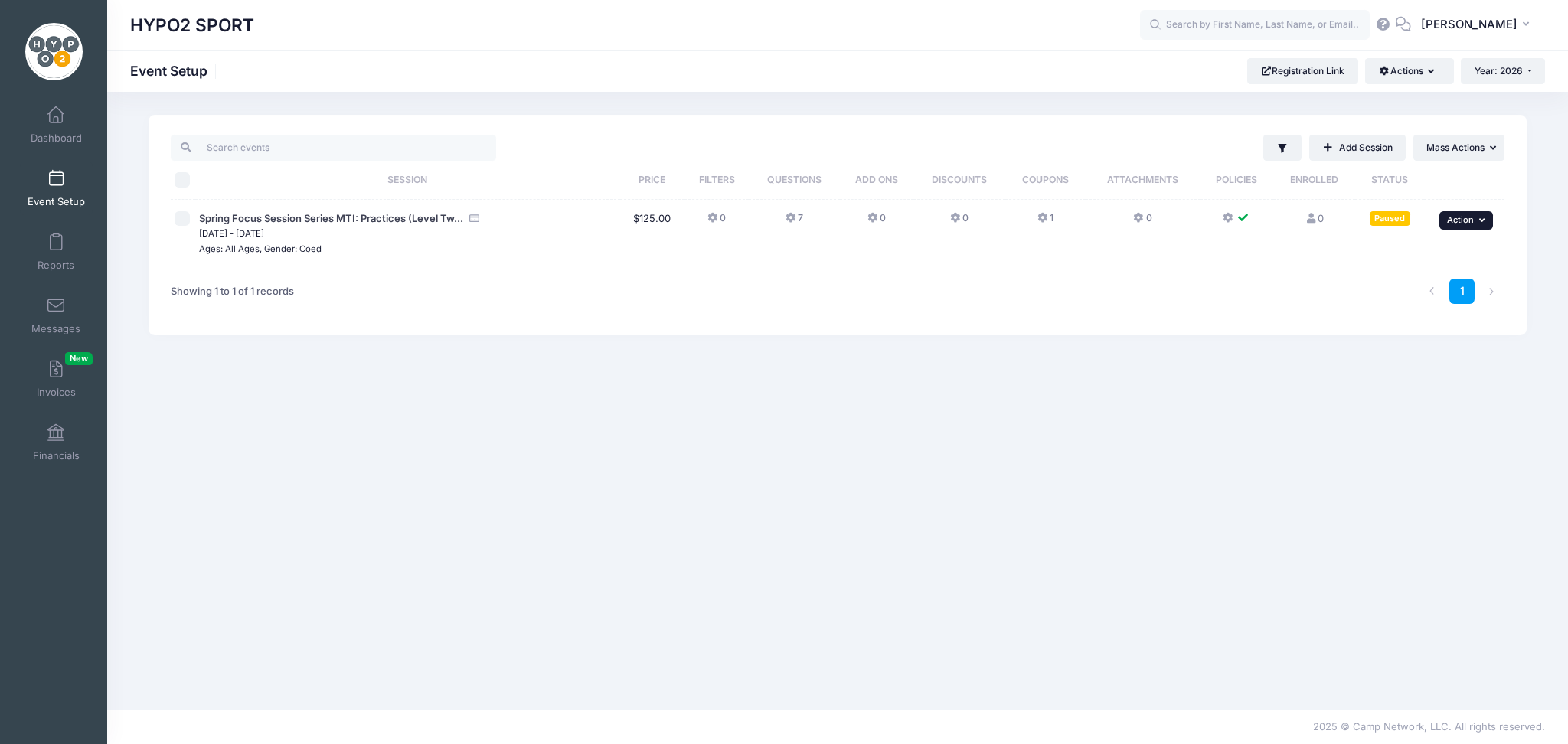
click at [1483, 213] on button "... Action" at bounding box center [1465, 220] width 53 height 18
click at [1382, 249] on link "Resume Session" at bounding box center [1416, 254] width 139 height 29
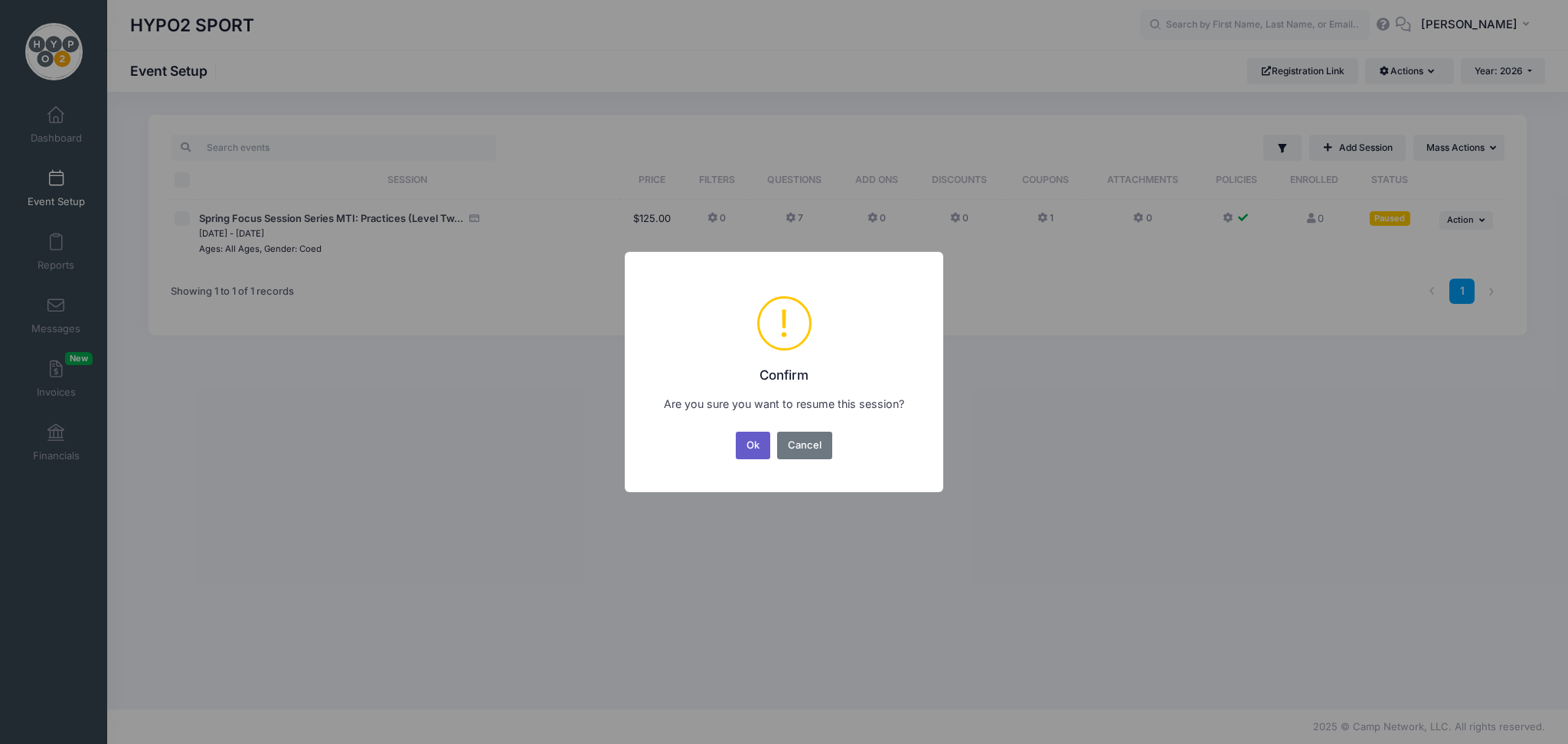
click at [758, 440] on button "Ok" at bounding box center [753, 445] width 35 height 27
